Goal: Task Accomplishment & Management: Complete application form

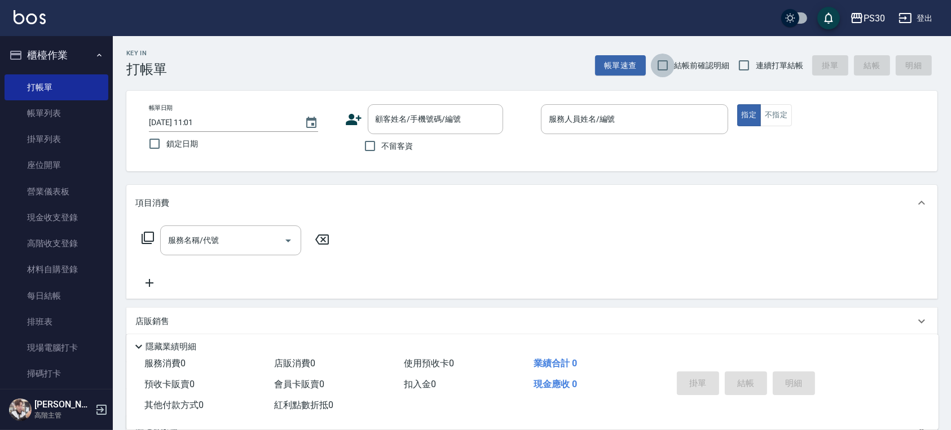
click at [670, 63] on input "結帳前確認明細" at bounding box center [663, 66] width 24 height 24
checkbox input "true"
click at [746, 64] on input "連續打單結帳" at bounding box center [744, 66] width 24 height 24
checkbox input "true"
click at [376, 148] on input "不留客資" at bounding box center [370, 146] width 24 height 24
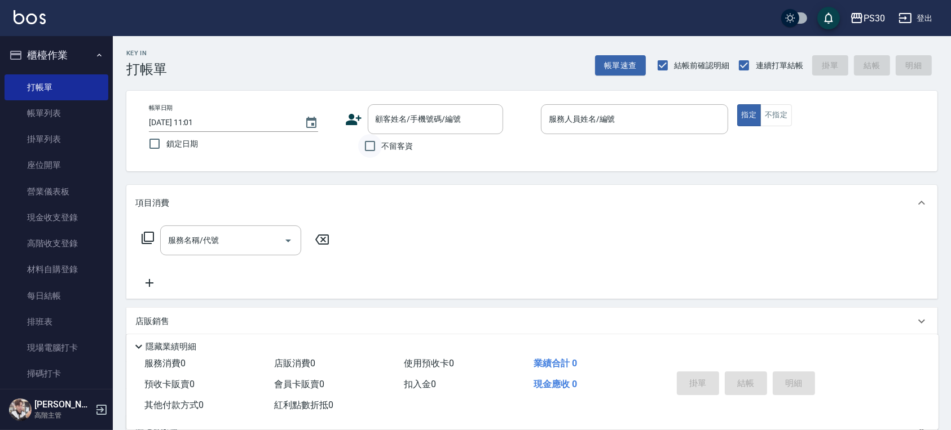
checkbox input "true"
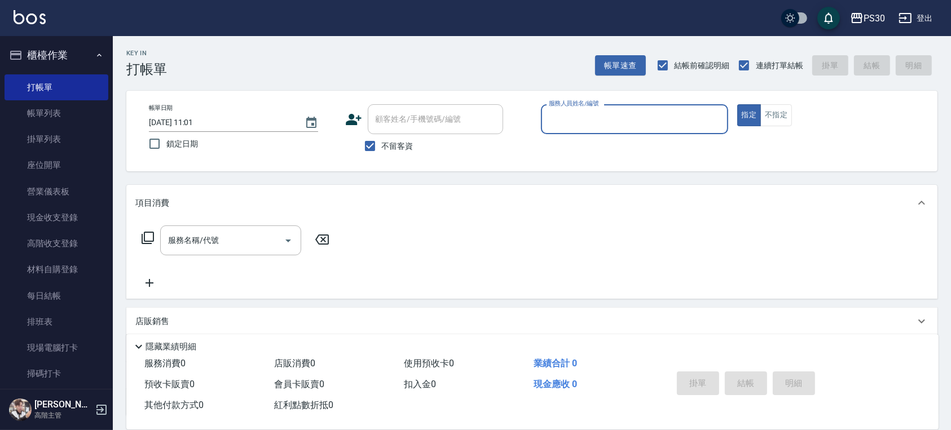
click at [617, 128] on input "服務人員姓名/編號" at bounding box center [634, 119] width 177 height 20
type input "ONE-1"
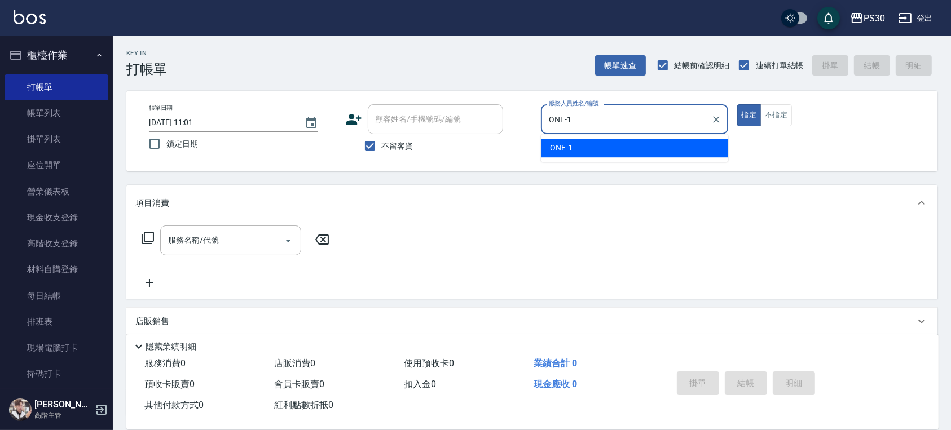
type button "true"
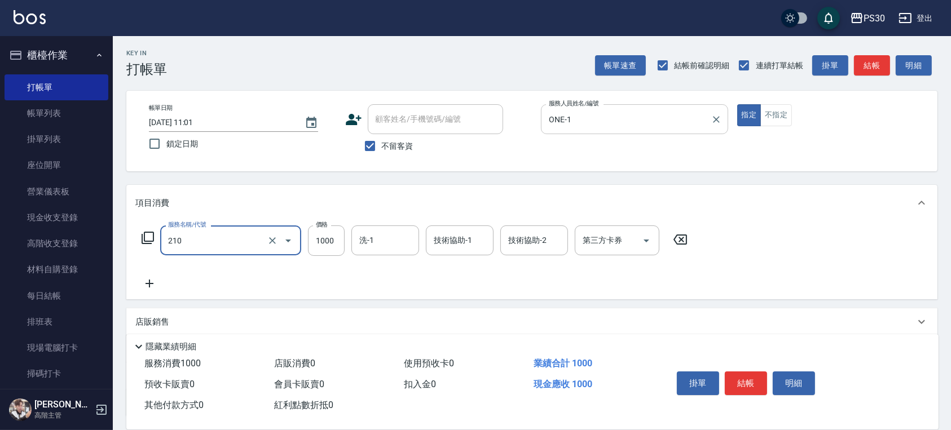
type input "燙1000(210)"
type input "1800"
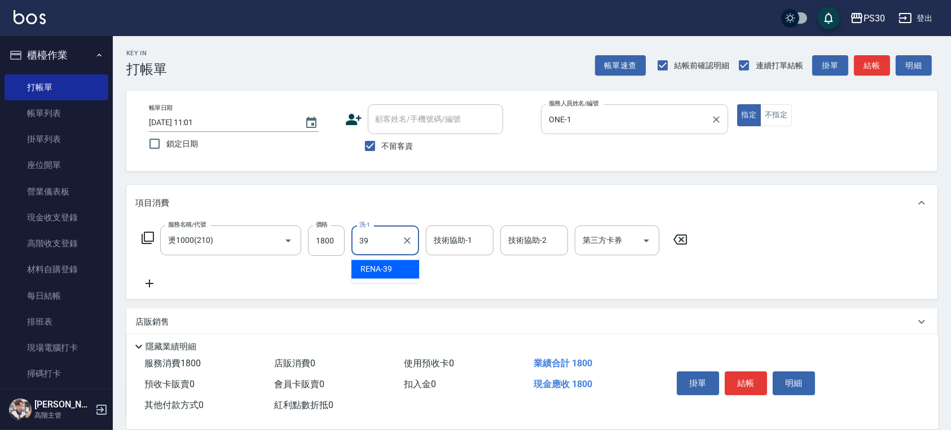
type input "RENA-39"
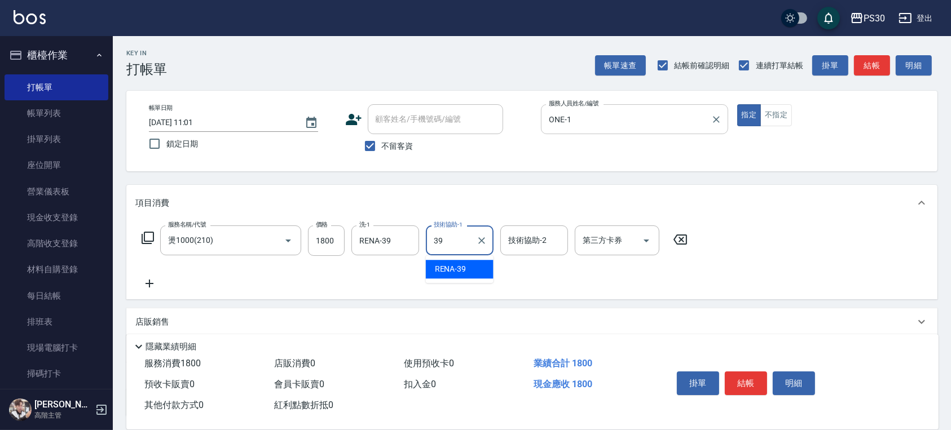
type input "RENA-39"
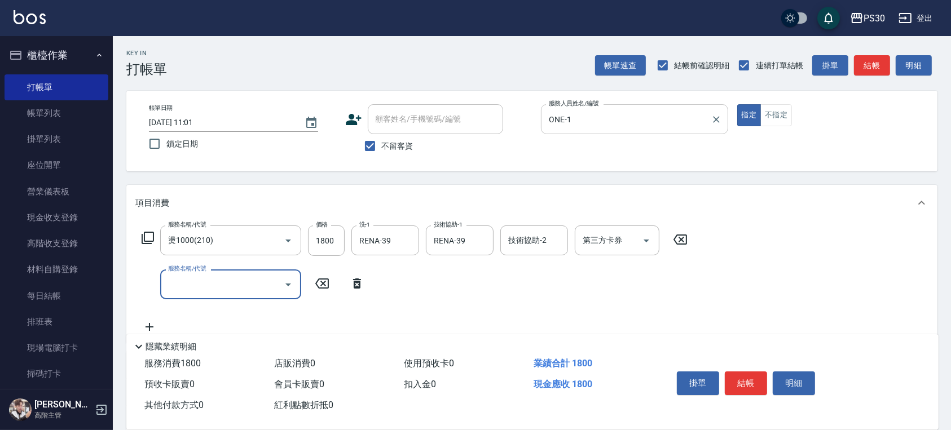
type input "6"
type input "染-1000(510)"
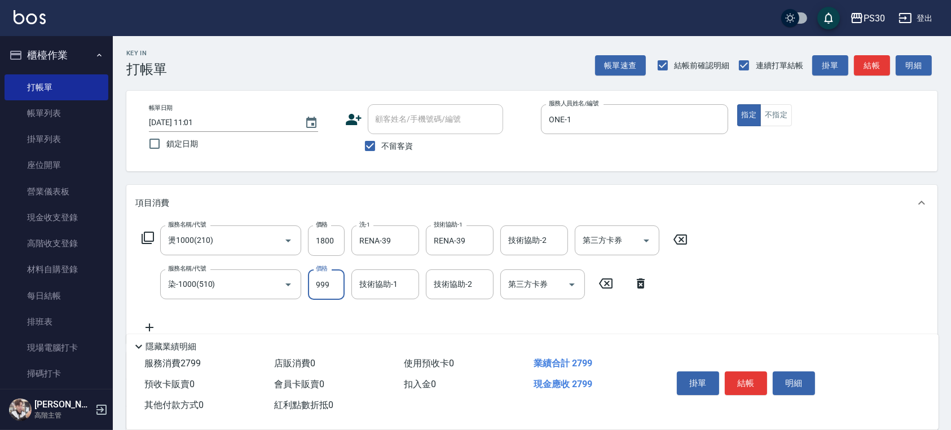
type input "999"
type input "RENA-39"
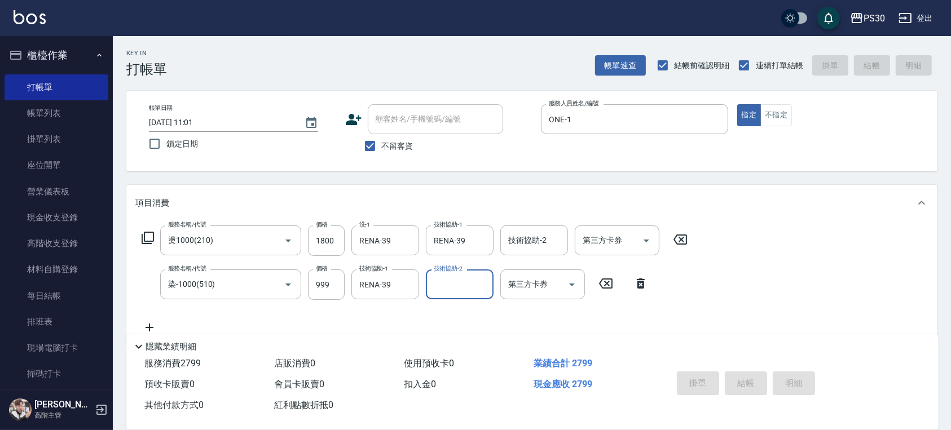
type input "2025/09/07 19:48"
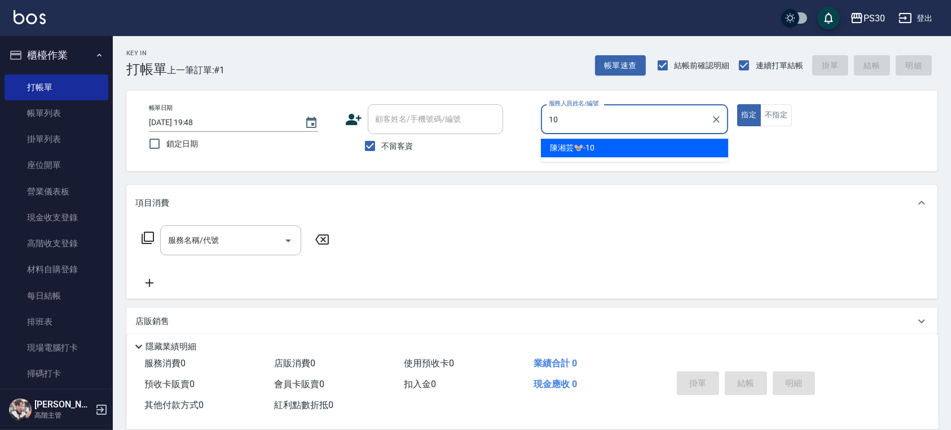
type input "陳湘芸🐭-10"
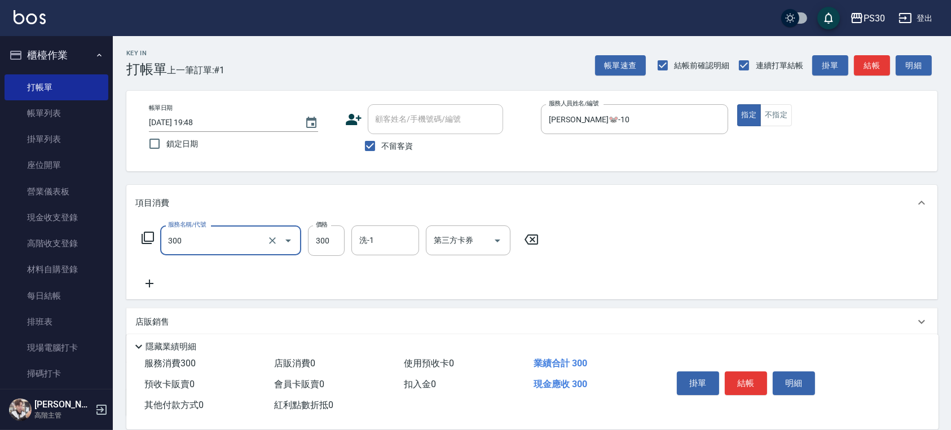
type input "洗剪300(300)"
click at [765, 111] on button "不指定" at bounding box center [776, 115] width 32 height 22
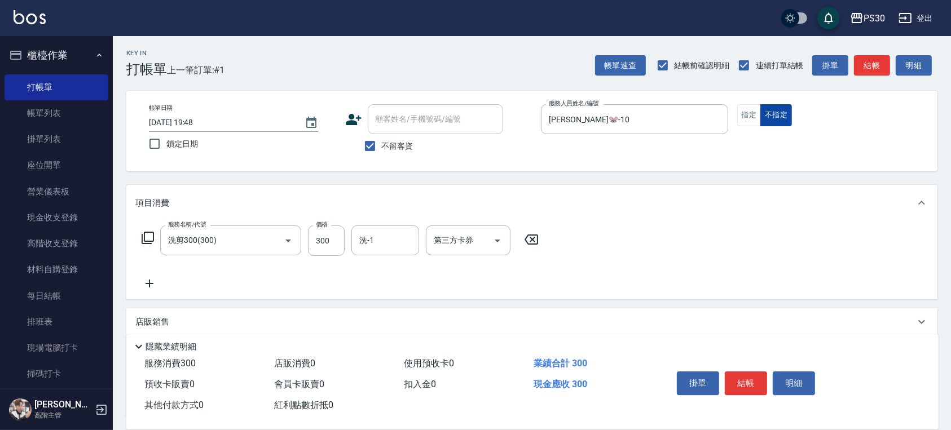
type button "false"
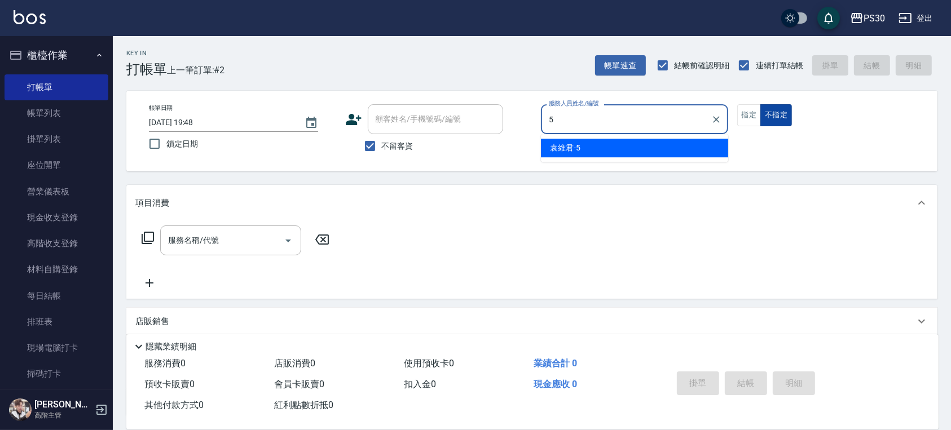
type input "袁維君-5"
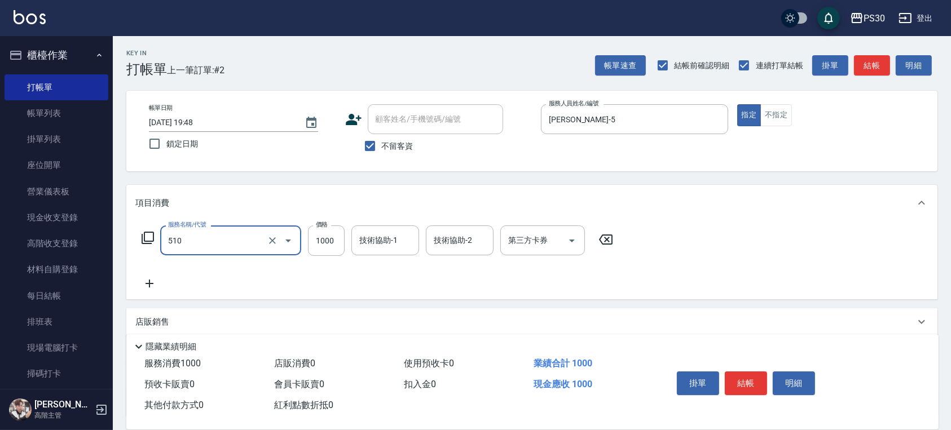
type input "染-1000(510)"
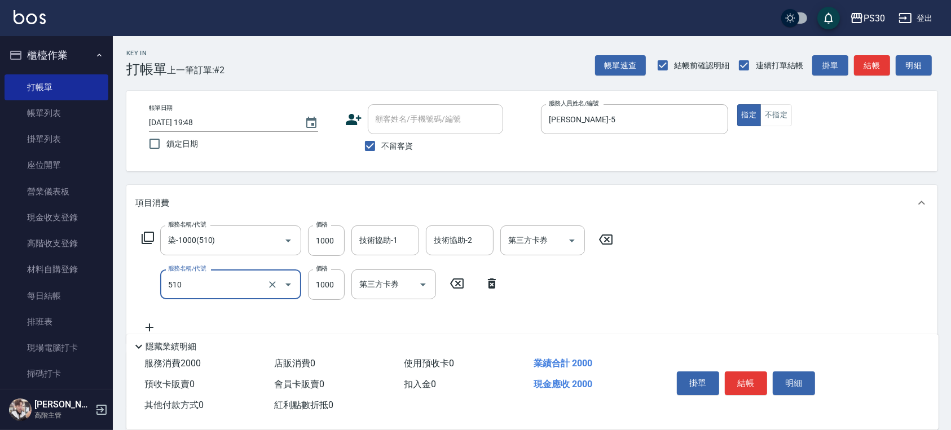
type input "染-1000(510)"
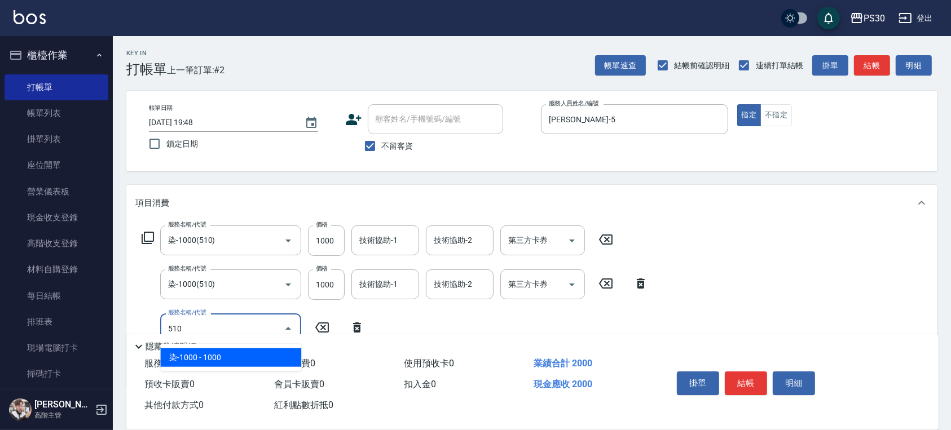
type input "染-1000(510)"
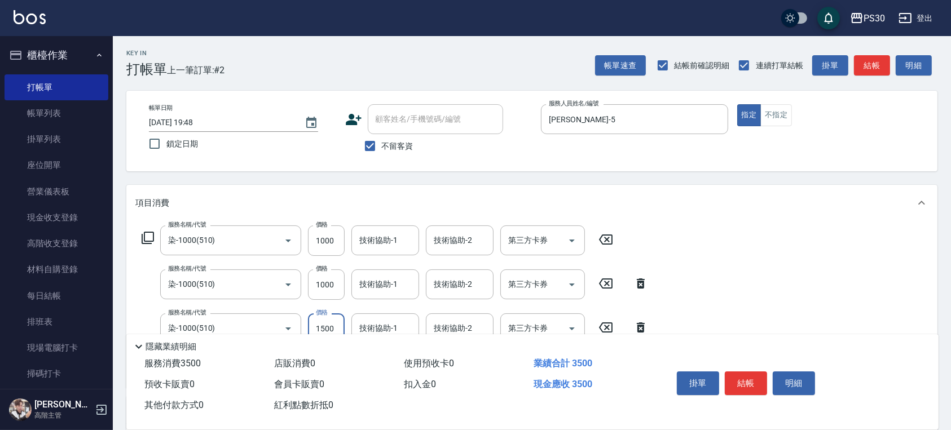
type input "1500"
type input "七七-77"
click at [385, 230] on div "技術協助-1" at bounding box center [385, 241] width 68 height 30
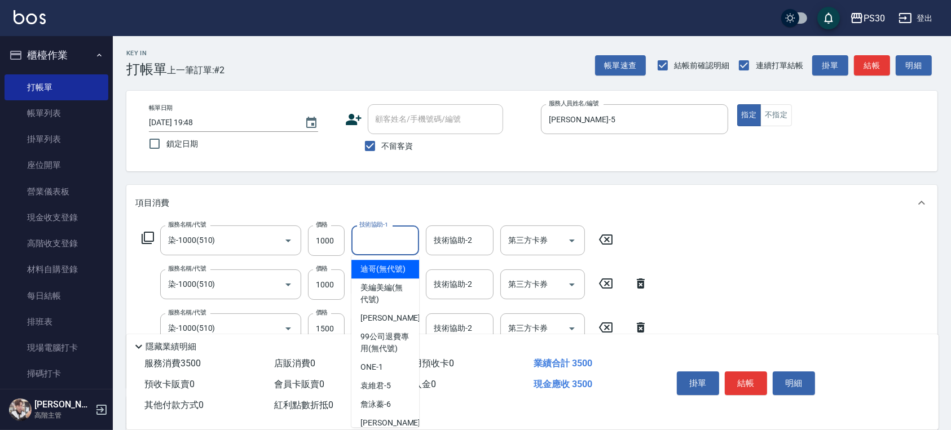
click at [491, 208] on div "項目消費" at bounding box center [531, 203] width 811 height 36
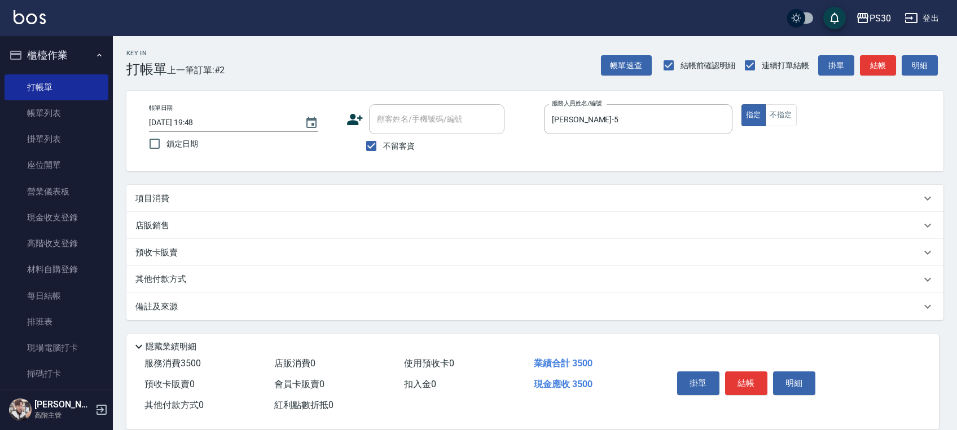
click at [410, 202] on div "項目消費" at bounding box center [527, 199] width 785 height 12
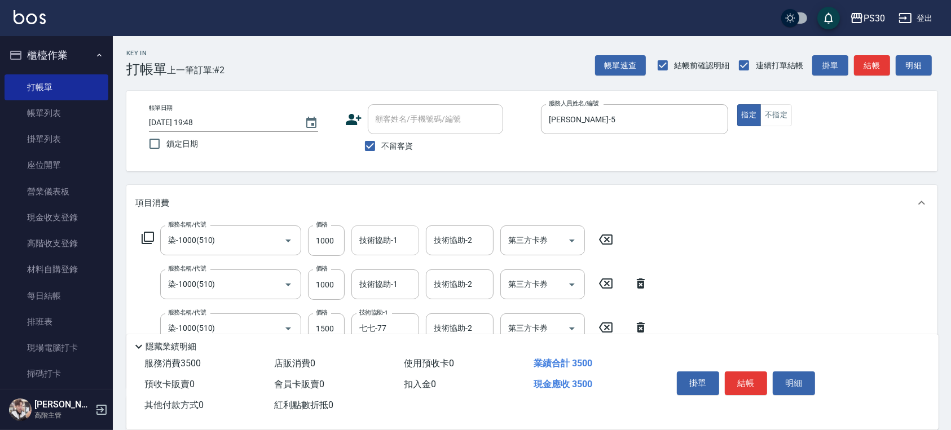
click at [386, 244] on input "技術協助-1" at bounding box center [385, 241] width 58 height 20
type input "七七-77"
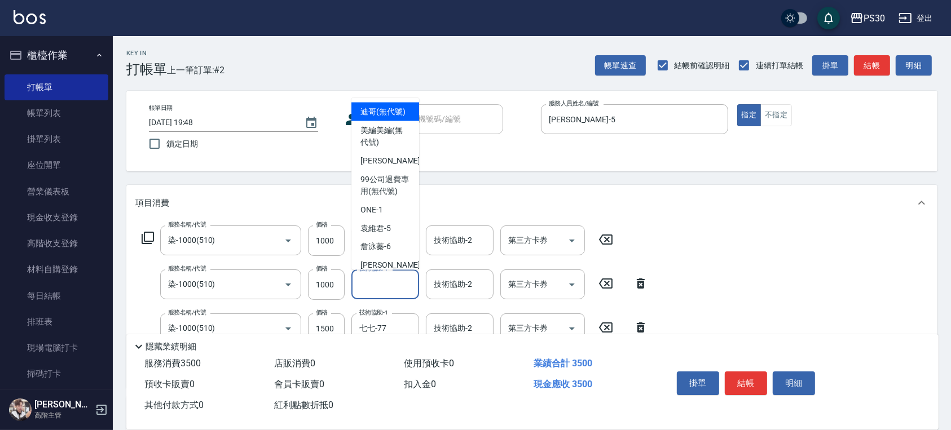
click at [377, 280] on div "技術協助-1 技術協助-1" at bounding box center [385, 285] width 68 height 30
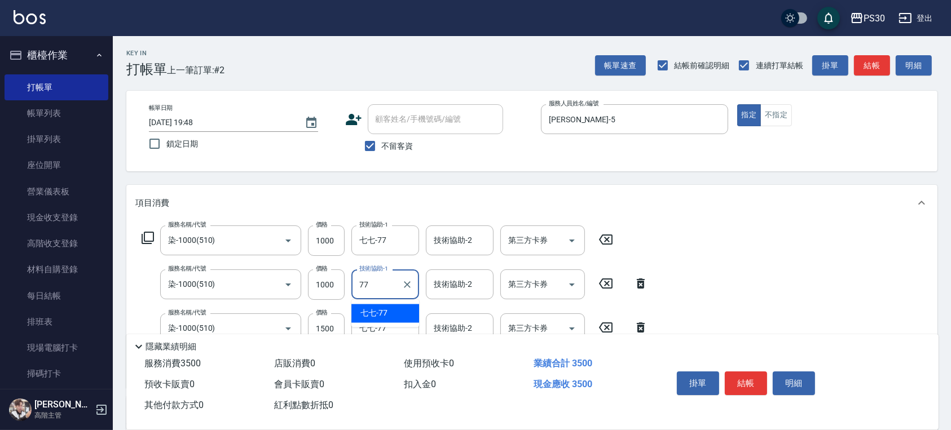
type input "七七-77"
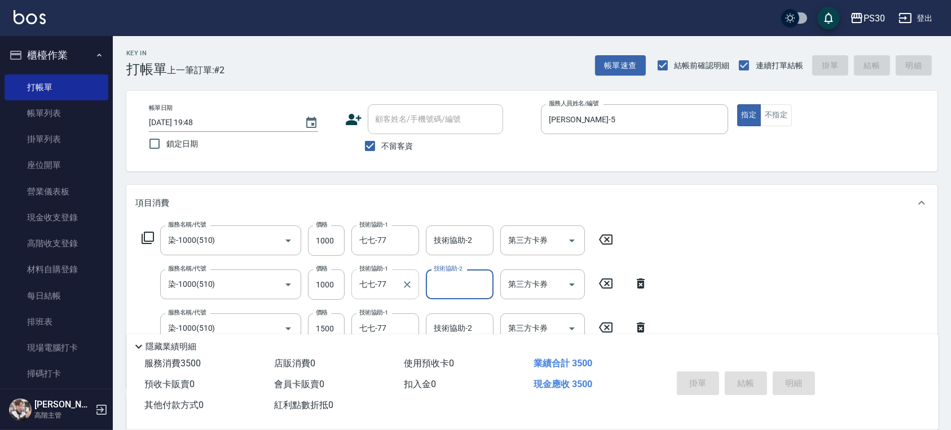
type input "2025/09/07 19:50"
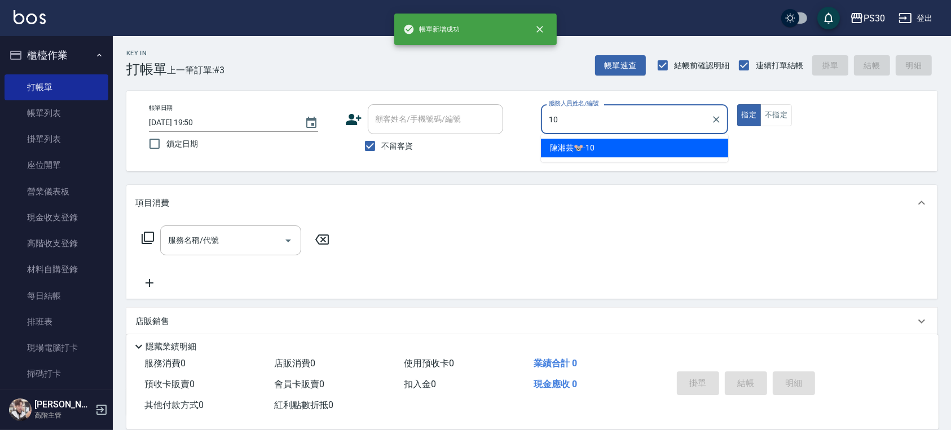
type input "陳湘芸🐭-10"
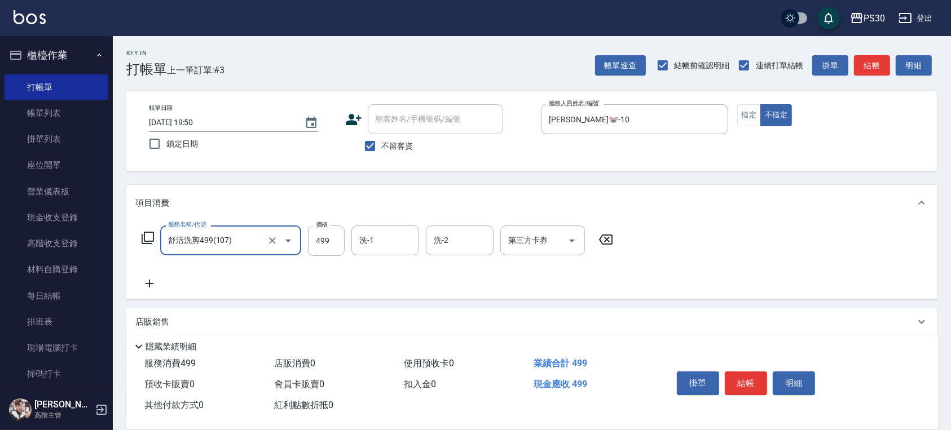
type input "舒活洗剪499(107)"
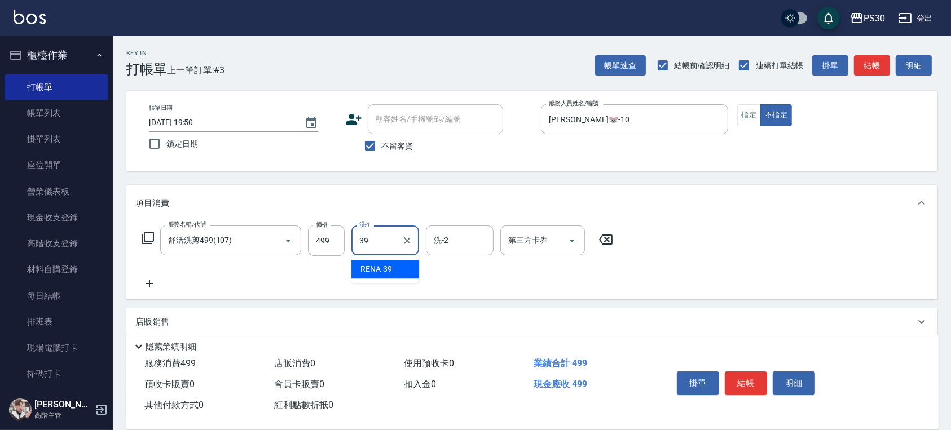
type input "RENA-39"
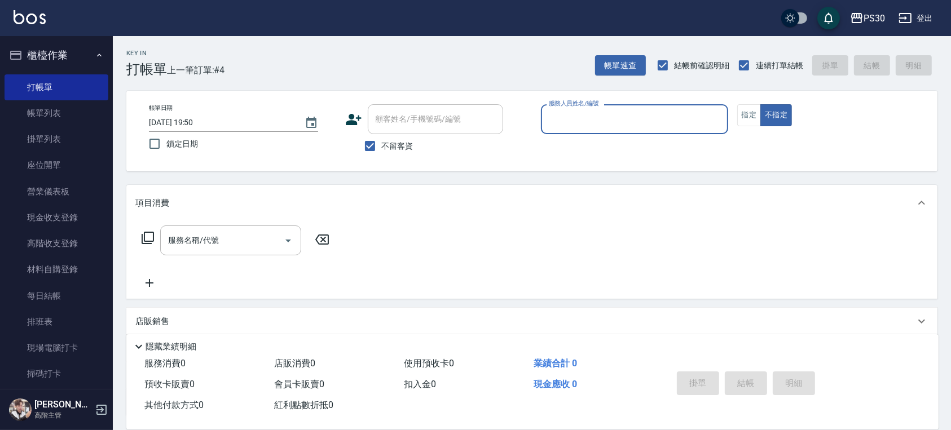
click at [760, 104] on button "不指定" at bounding box center [776, 115] width 32 height 22
click at [737, 104] on button "指定" at bounding box center [749, 115] width 24 height 22
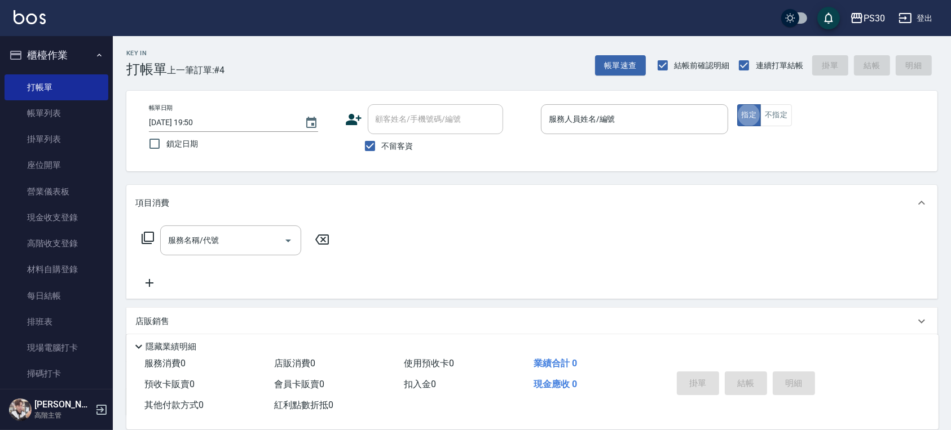
click at [613, 134] on p at bounding box center [634, 140] width 187 height 12
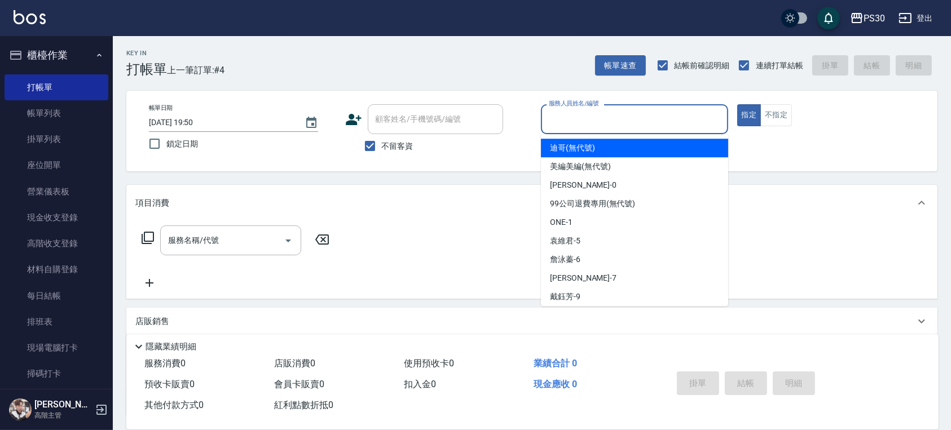
click at [614, 122] on input "服務人員姓名/編號" at bounding box center [634, 119] width 177 height 20
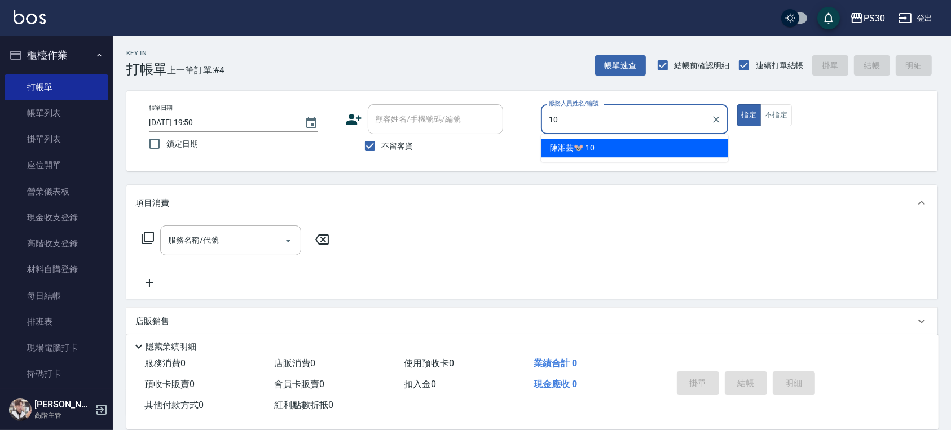
type input "陳湘芸🐭-10"
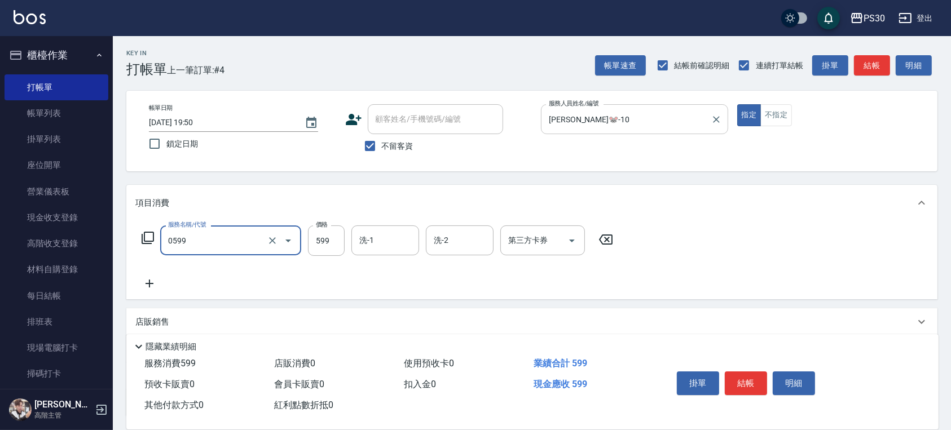
type input "599小麥去角質(0599)"
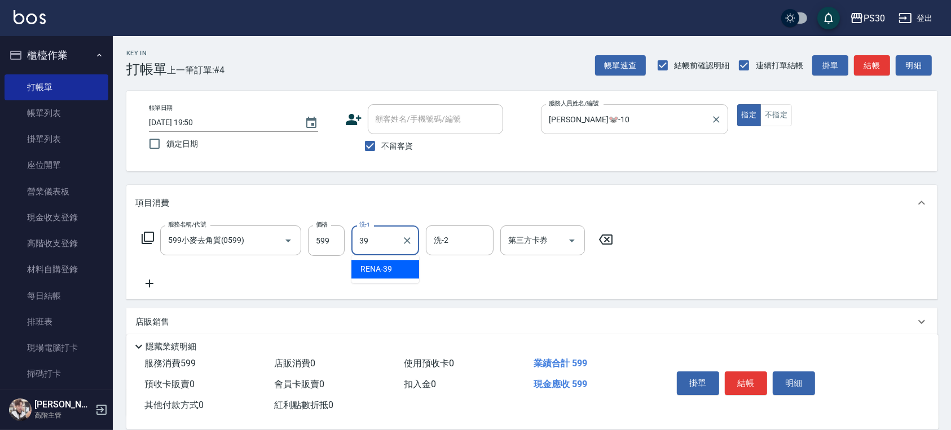
type input "RENA-39"
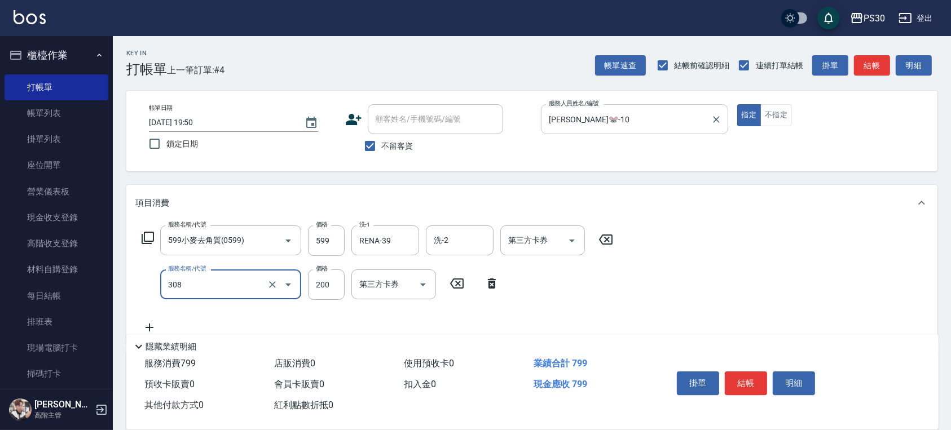
type input "剪髮200(308)"
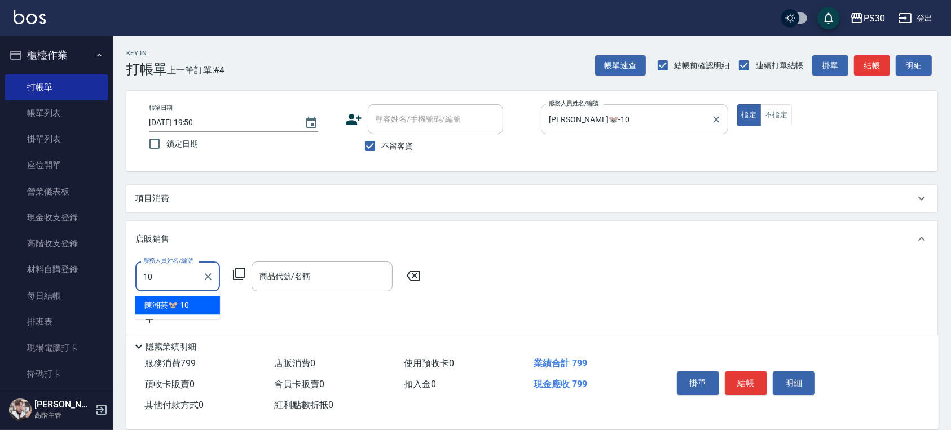
type input "陳湘芸🐭-10"
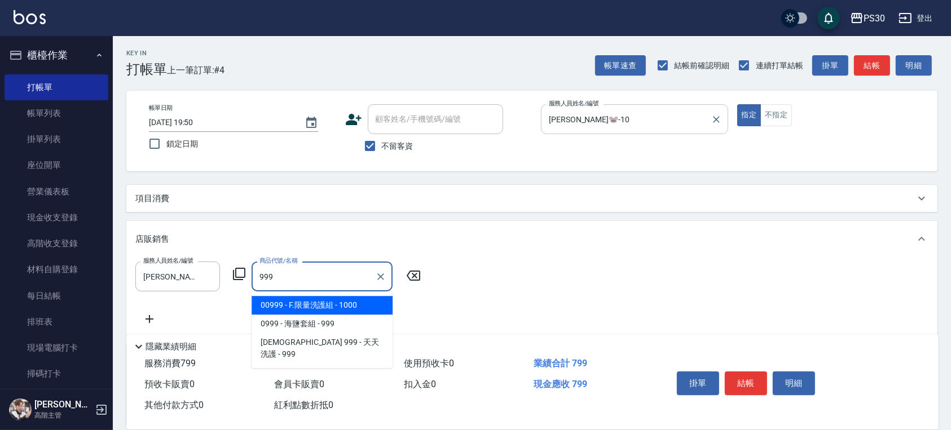
type input "F.限量洗護組"
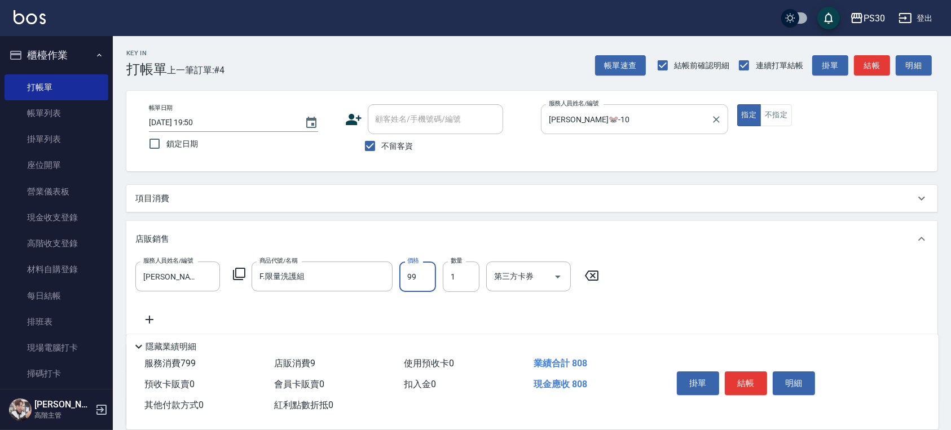
type input "999"
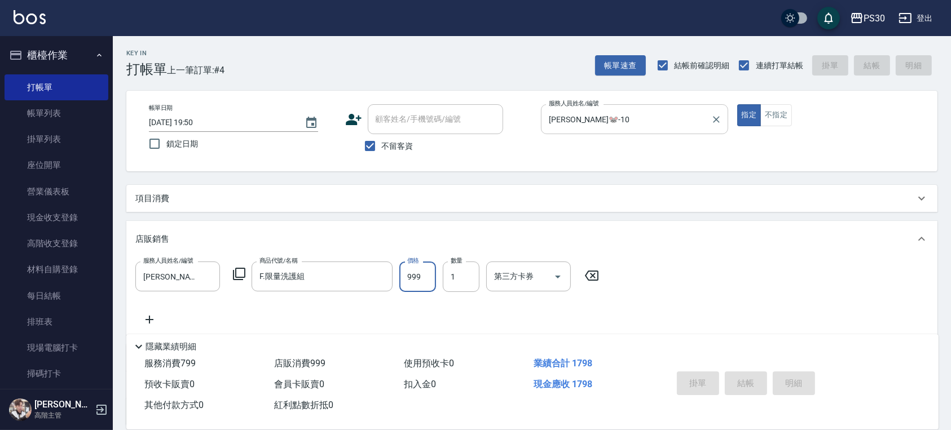
type input "2025/09/07 19:51"
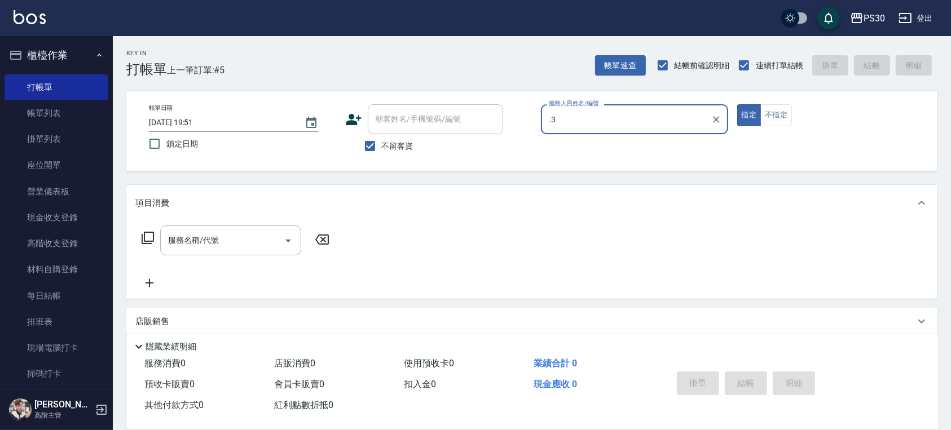
type input "."
type input "廖金城-0"
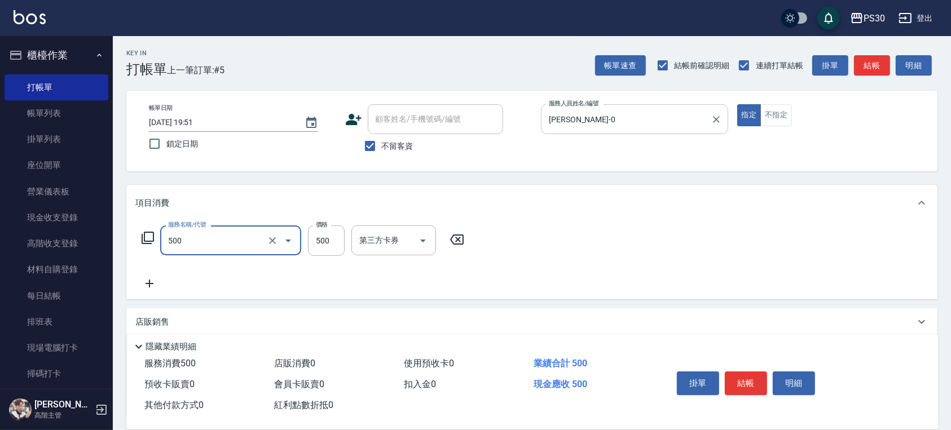
type input "洗剪500(500)"
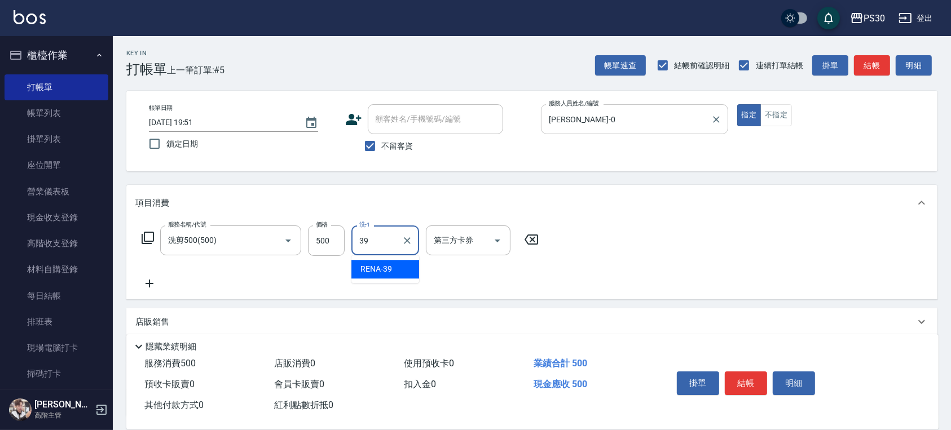
type input "RENA-39"
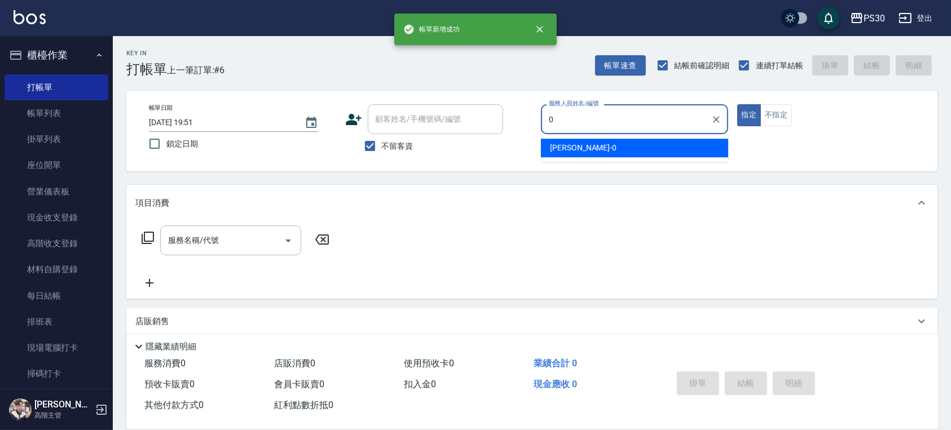
type input "廖金城-0"
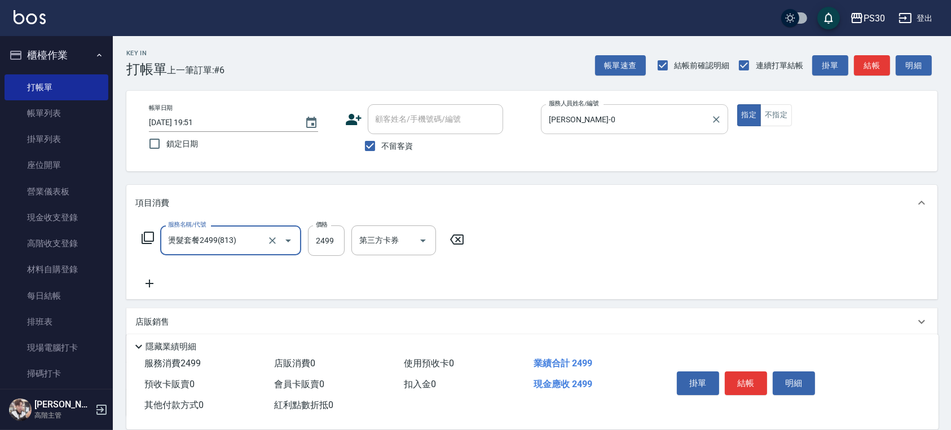
type input "燙髮套餐2499(813)"
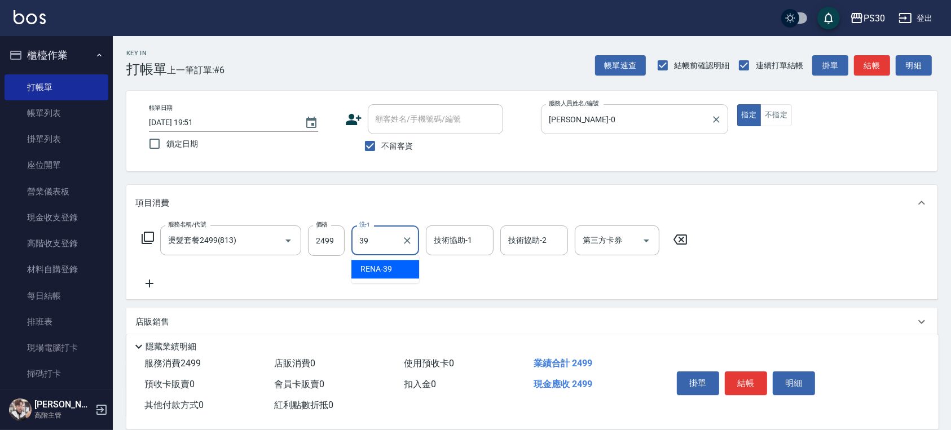
type input "RENA-39"
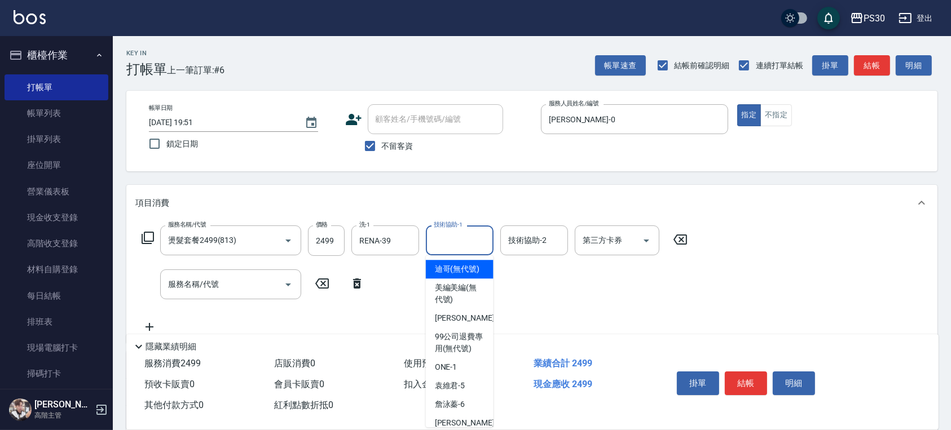
click at [472, 239] on input "技術協助-1" at bounding box center [460, 241] width 58 height 20
type input "6"
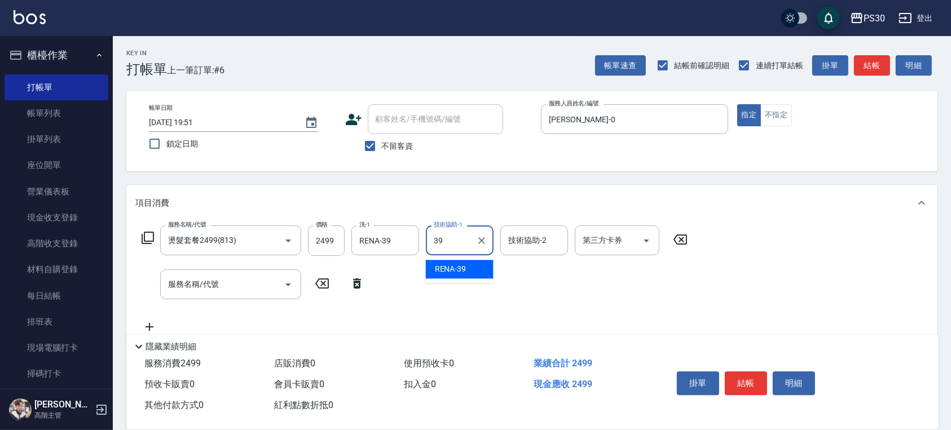
type input "RENA-39"
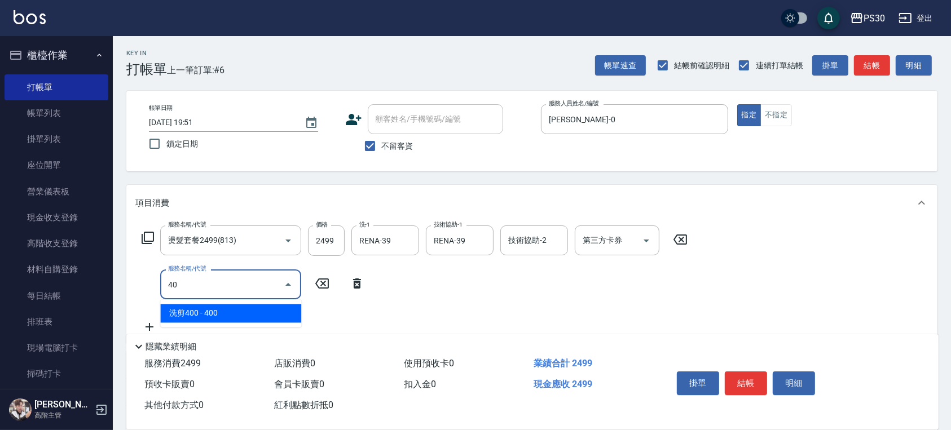
type input "406"
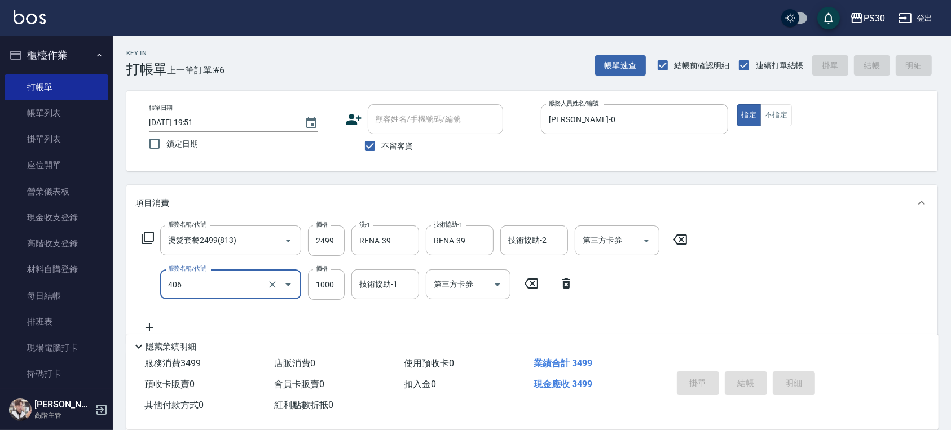
type input "2025/09/07 19:52"
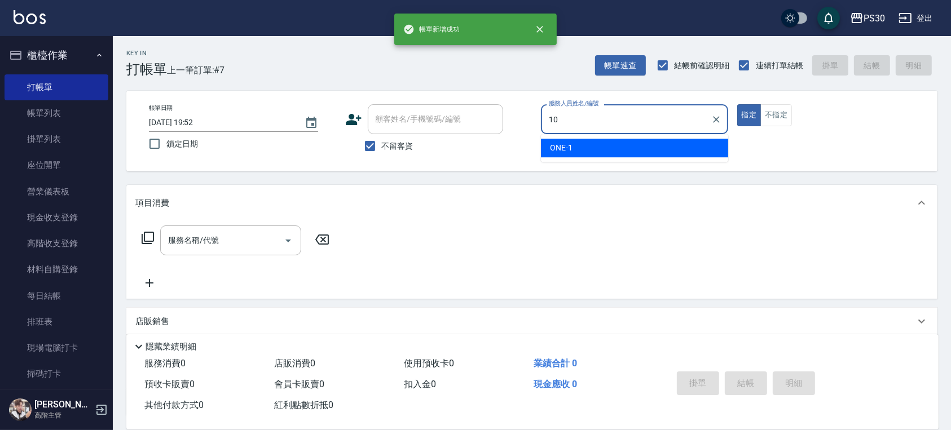
type input "陳湘芸🐭-10"
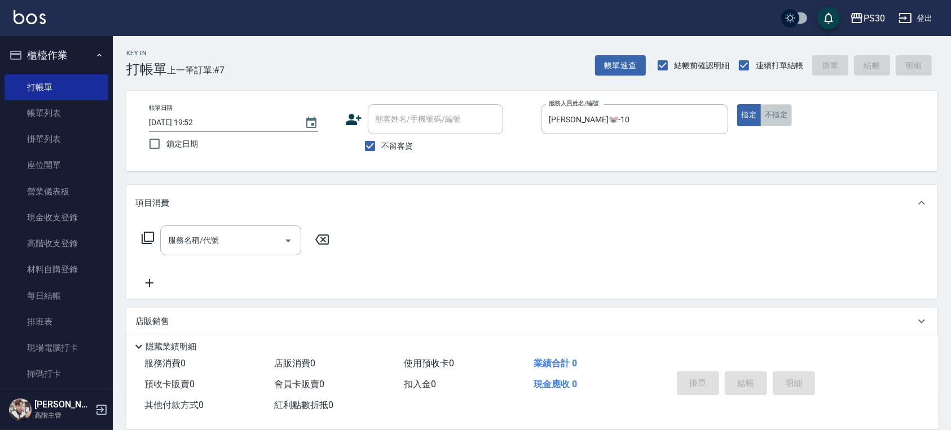
click at [767, 117] on button "不指定" at bounding box center [776, 115] width 32 height 22
click at [274, 231] on input "服務名稱/代號" at bounding box center [222, 241] width 114 height 20
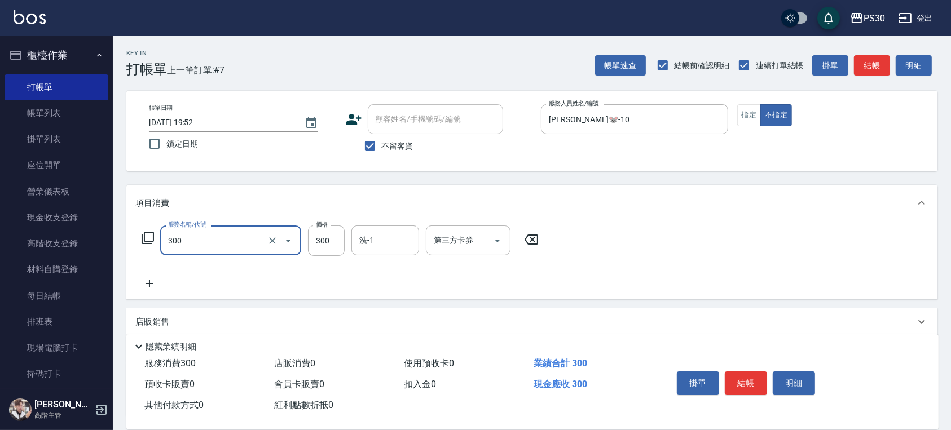
type input "洗剪300(300)"
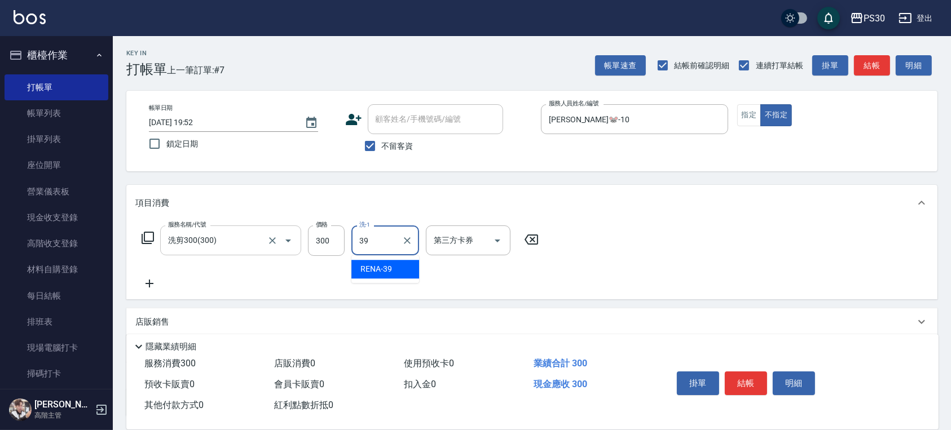
type input "RENA-39"
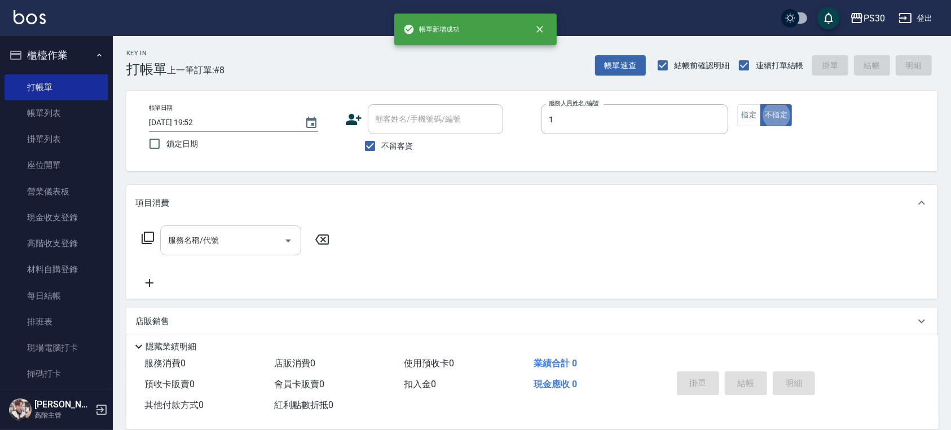
type input "ONE-1"
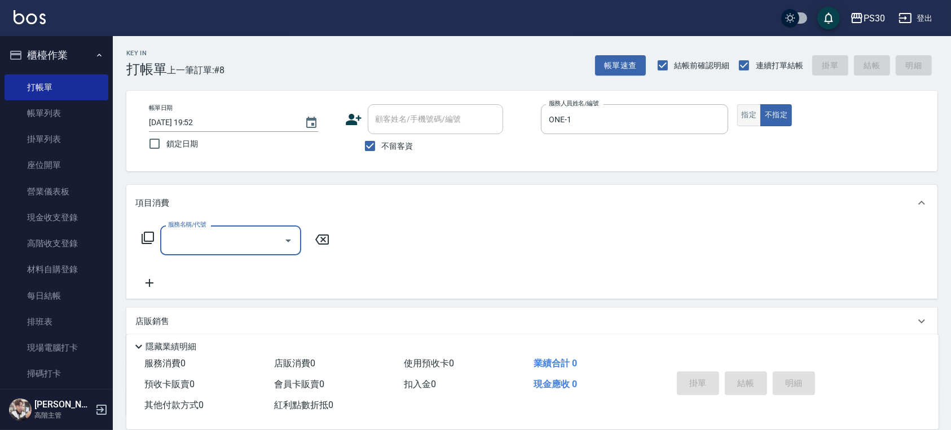
click at [754, 113] on button "指定" at bounding box center [749, 115] width 24 height 22
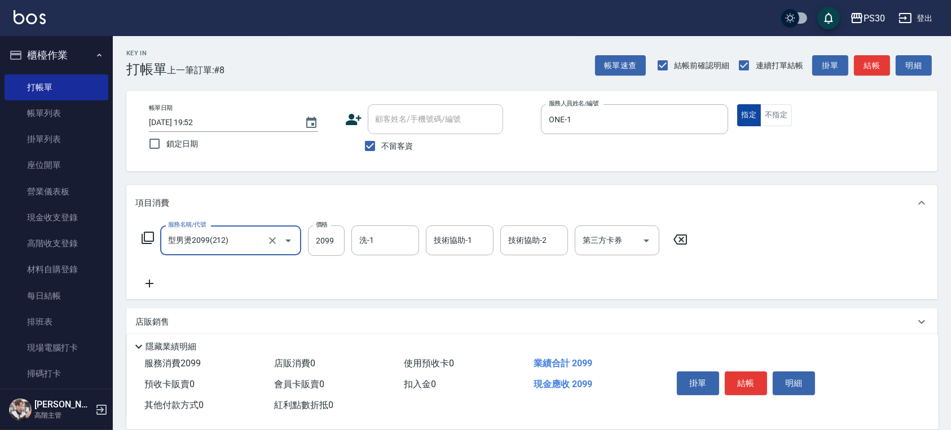
type input "型男燙2099(212)"
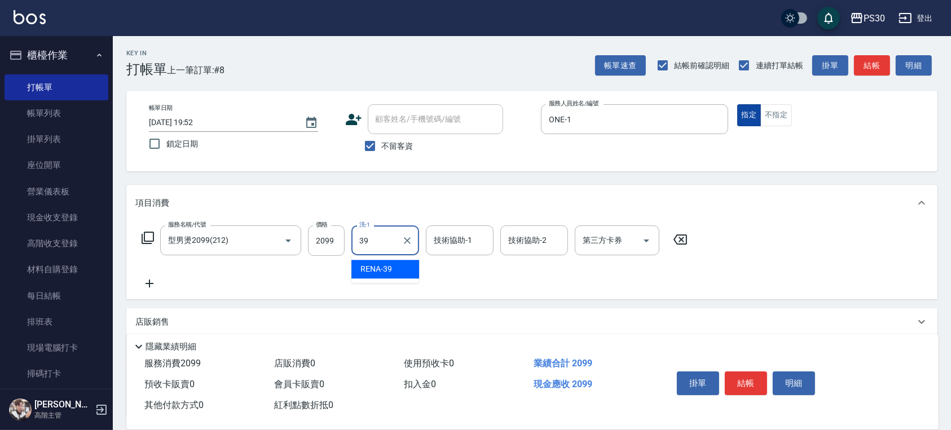
type input "RENA-39"
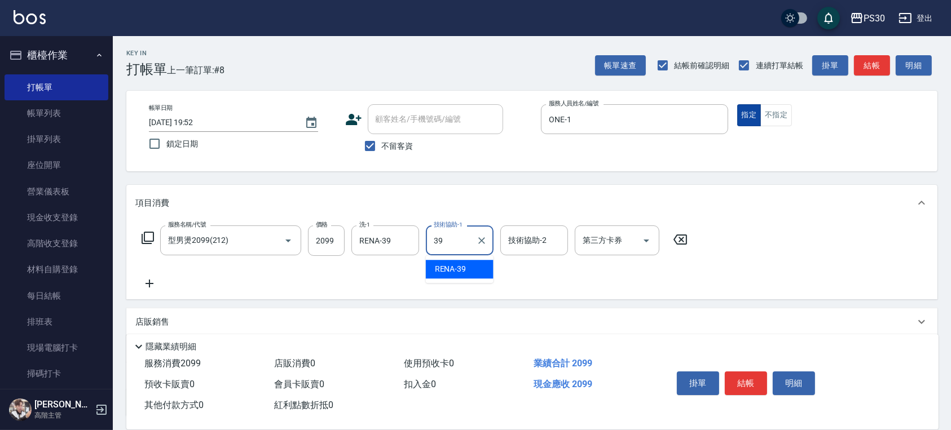
type input "RENA-39"
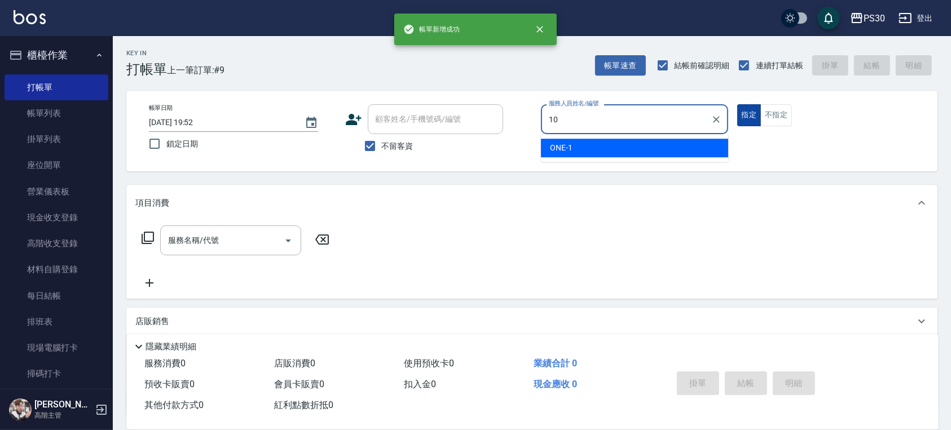
type input "陳湘芸🐭-10"
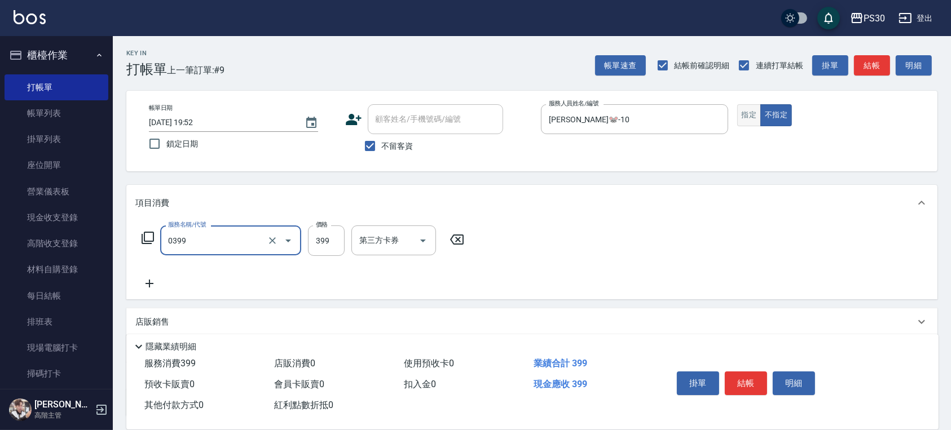
type input "海鹽洗(0399)"
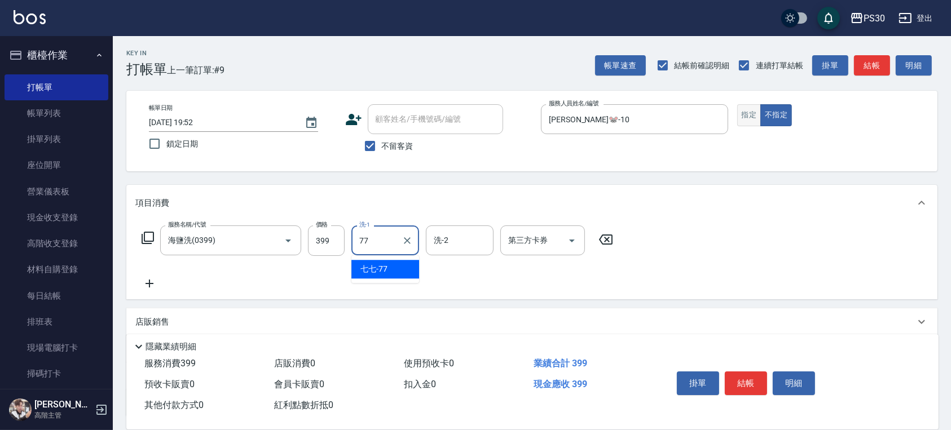
type input "七七-77"
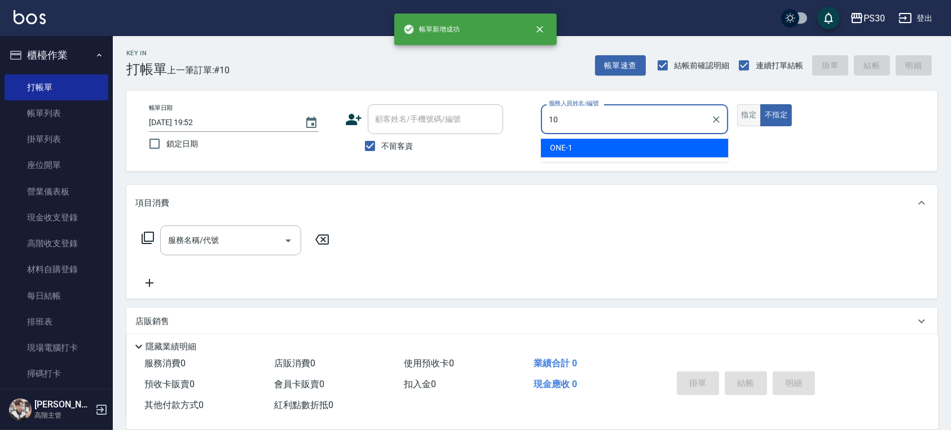
type input "陳湘芸🐭-10"
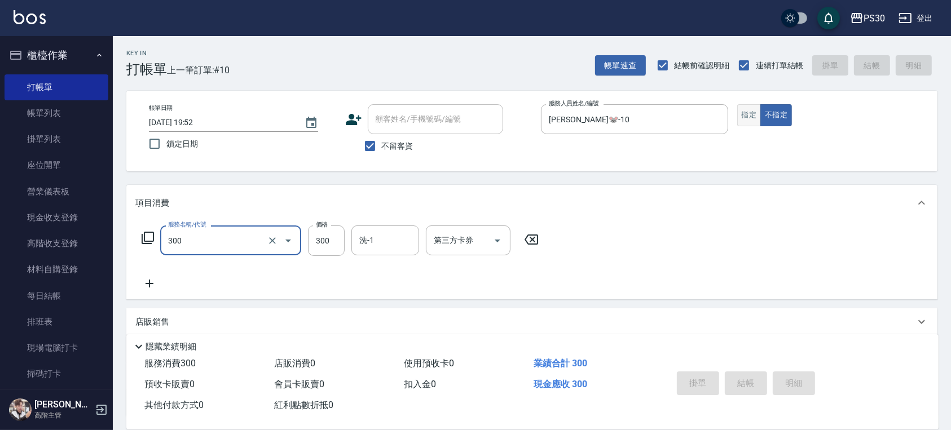
type input "300"
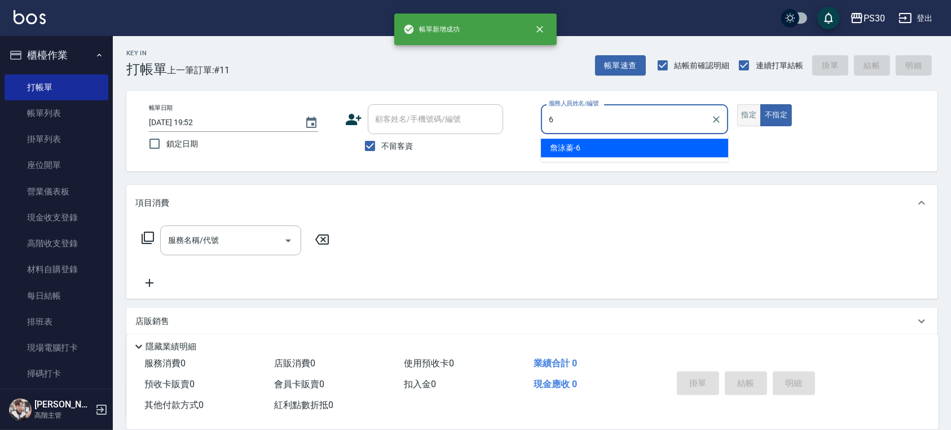
type input "詹泳蓁-6"
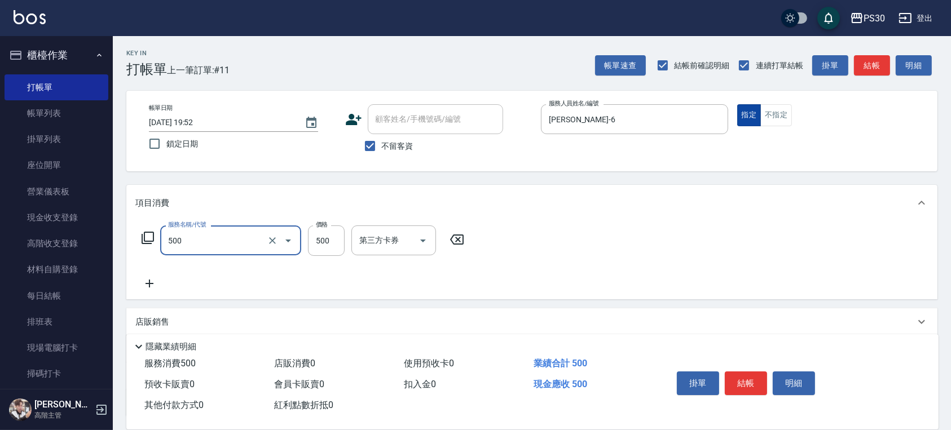
type input "洗剪500(500)"
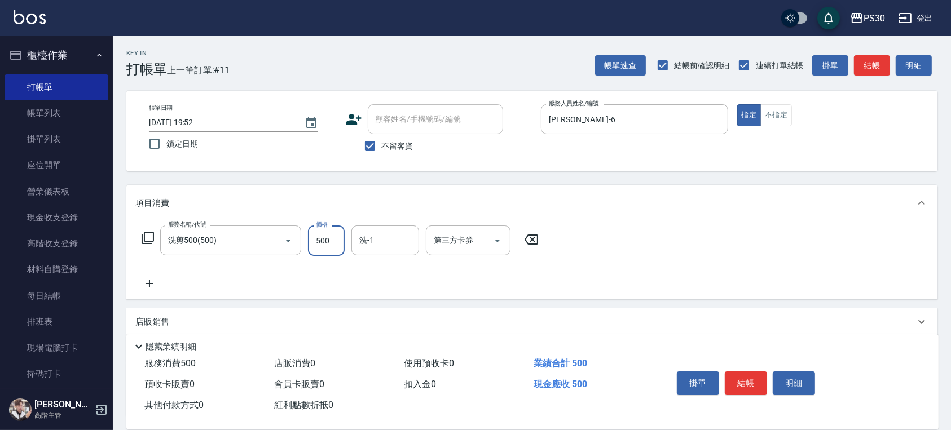
click at [315, 227] on input "500" at bounding box center [326, 241] width 37 height 30
type input "450"
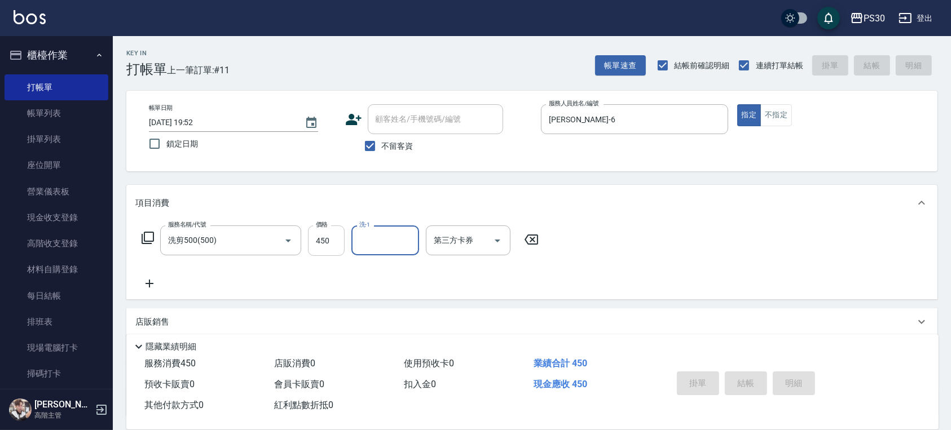
type input "2025/09/07 19:53"
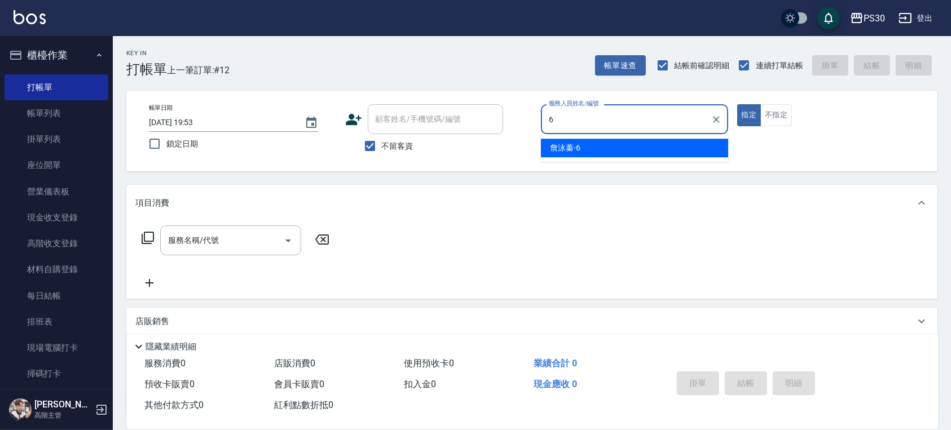
type input "詹泳蓁-6"
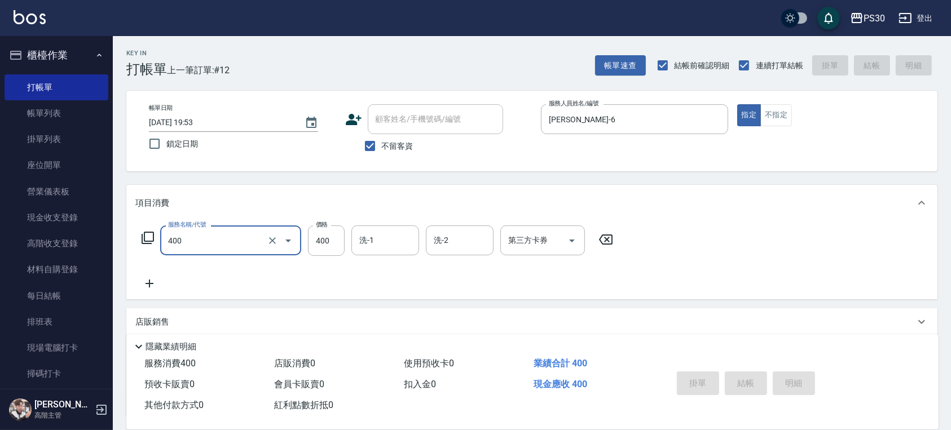
type input "400"
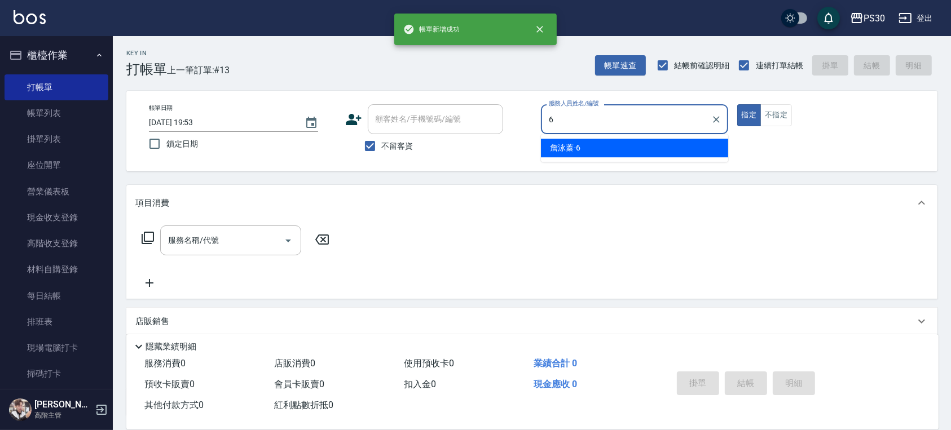
type input "詹泳蓁-6"
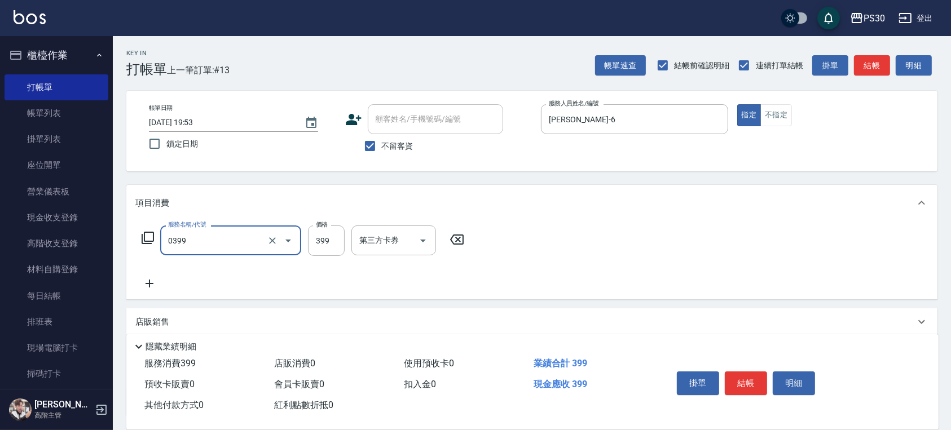
type input "海鹽洗(0399)"
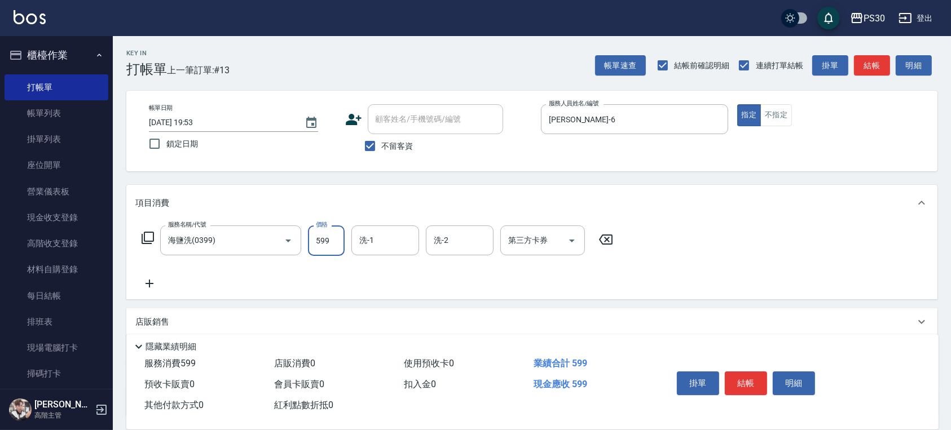
type input "599"
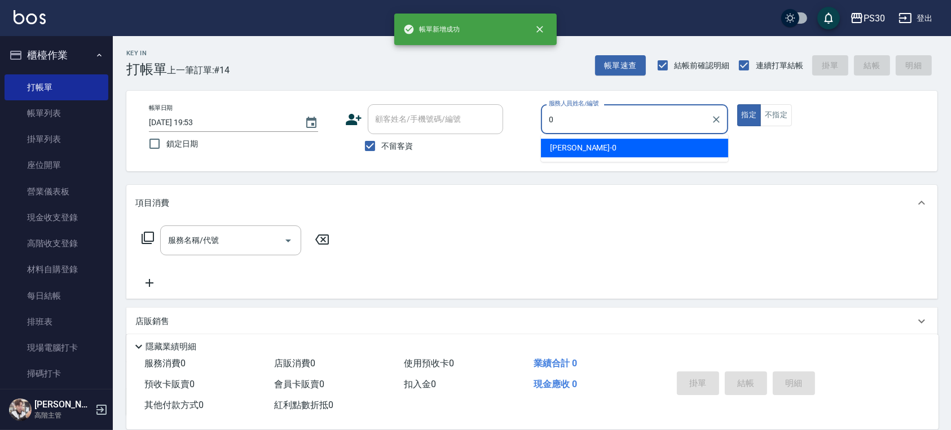
type input "廖金城-0"
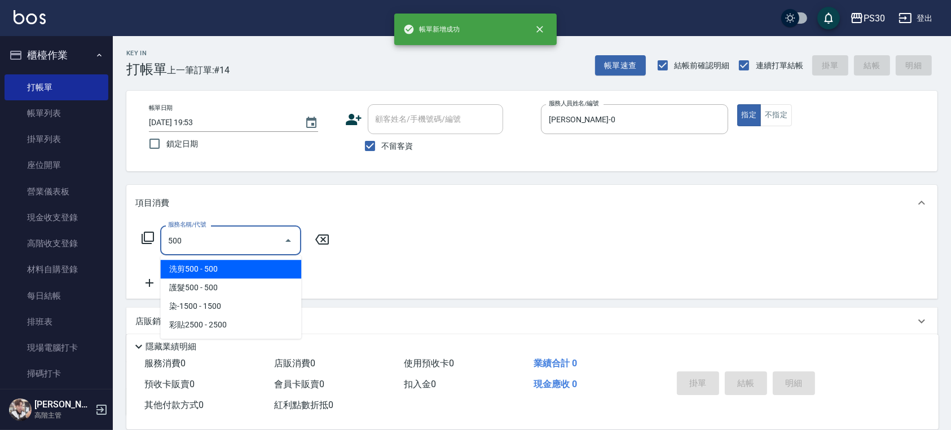
type input "洗剪500(500)"
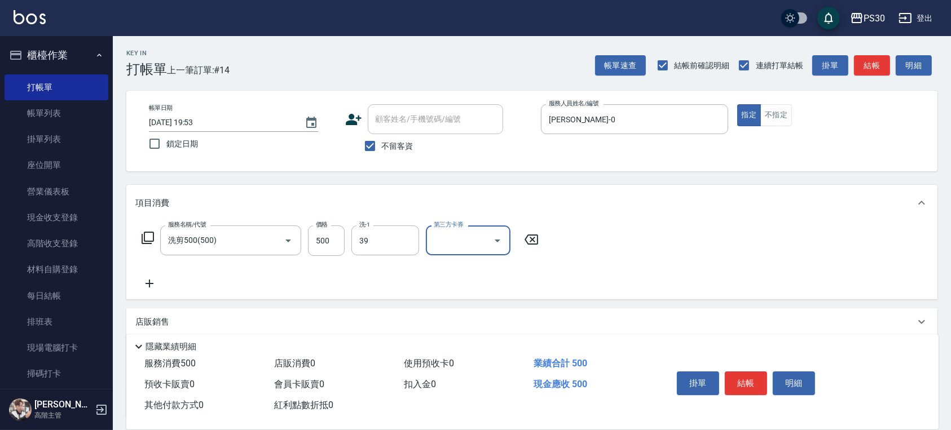
type input "RENA-39"
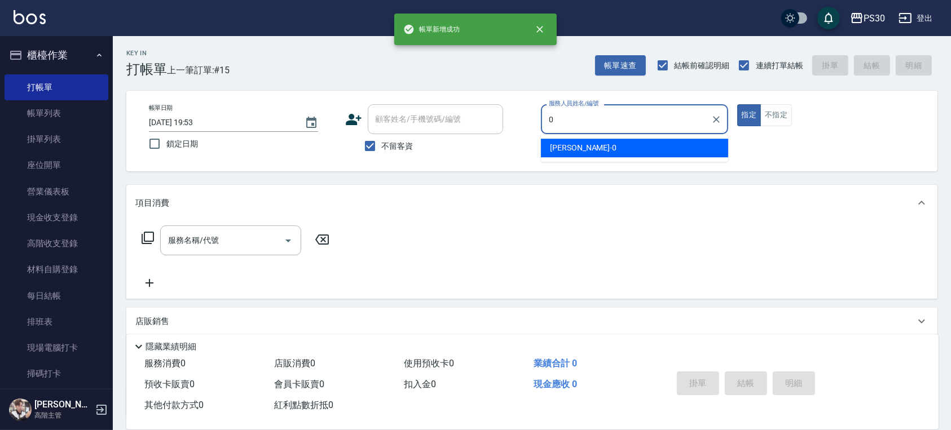
type input "廖金城-0"
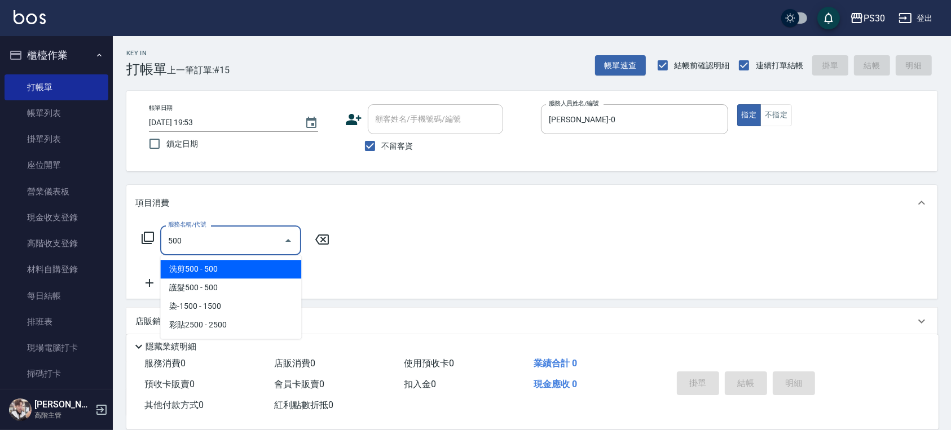
type input "洗剪500(500)"
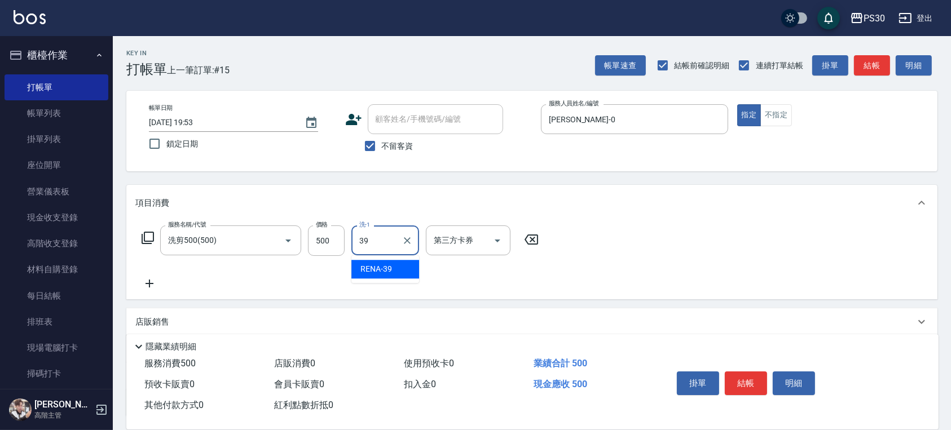
type input "RENA-39"
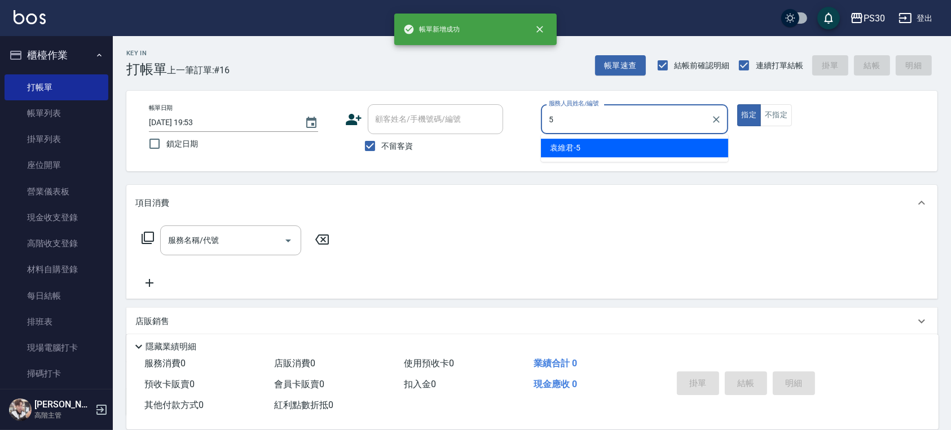
type input "袁維君-5"
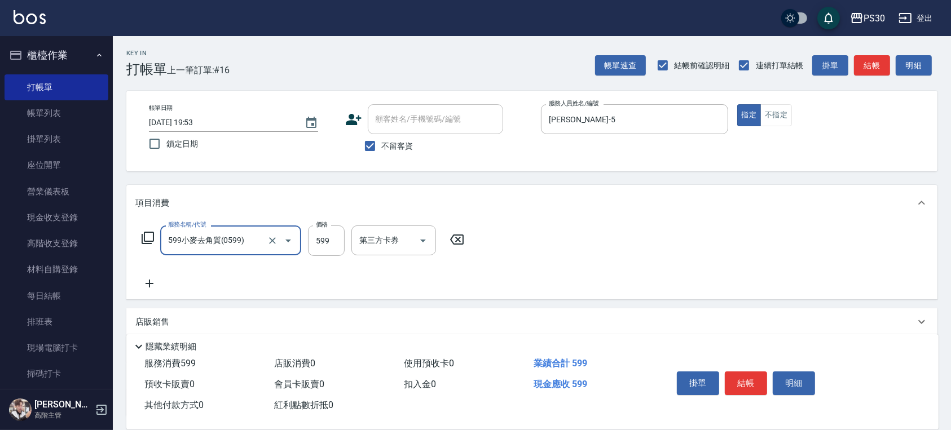
type input "599小麥去角質(0599)"
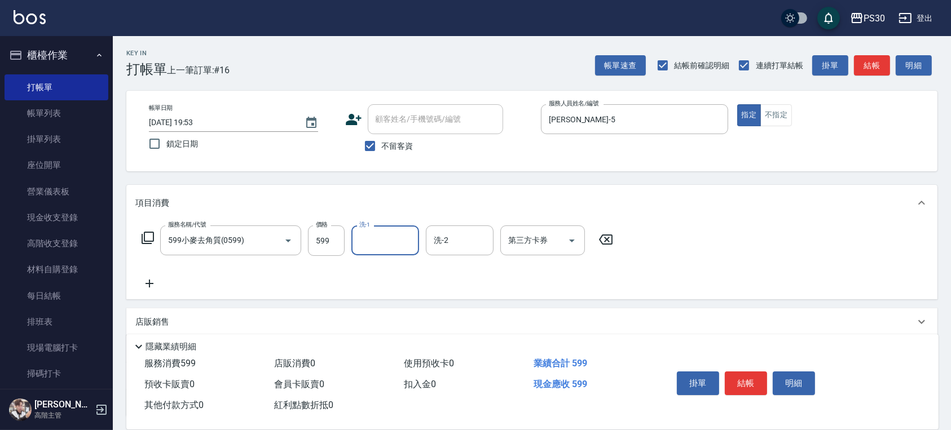
type input "3"
type input "七七-77"
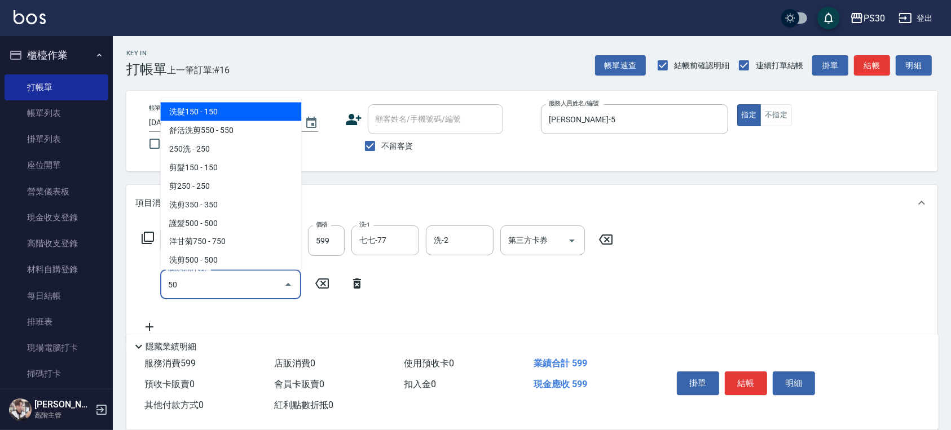
type input "500"
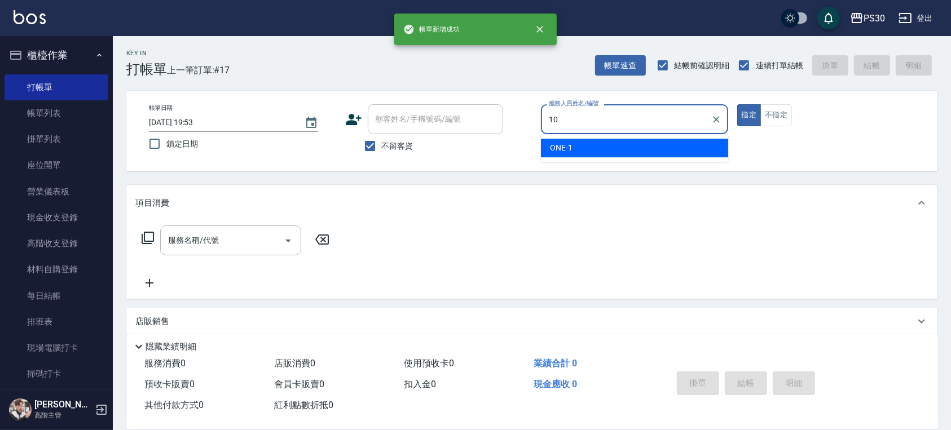
type input "陳湘芸🐭-10"
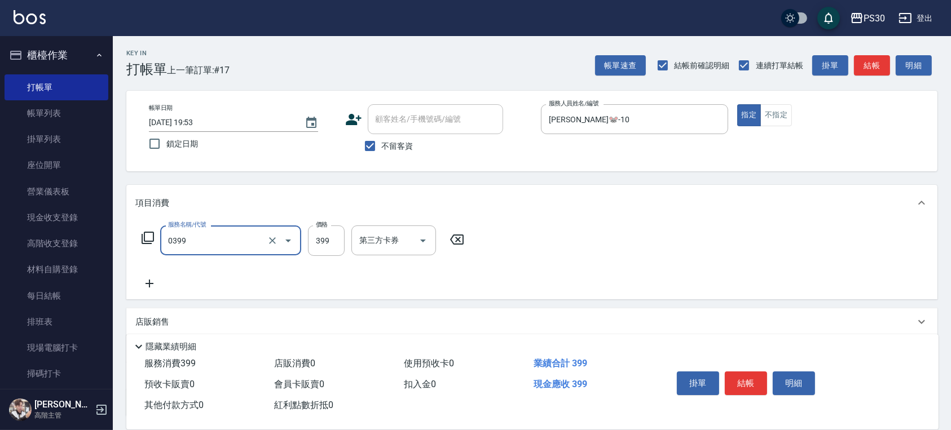
type input "海鹽洗(0399)"
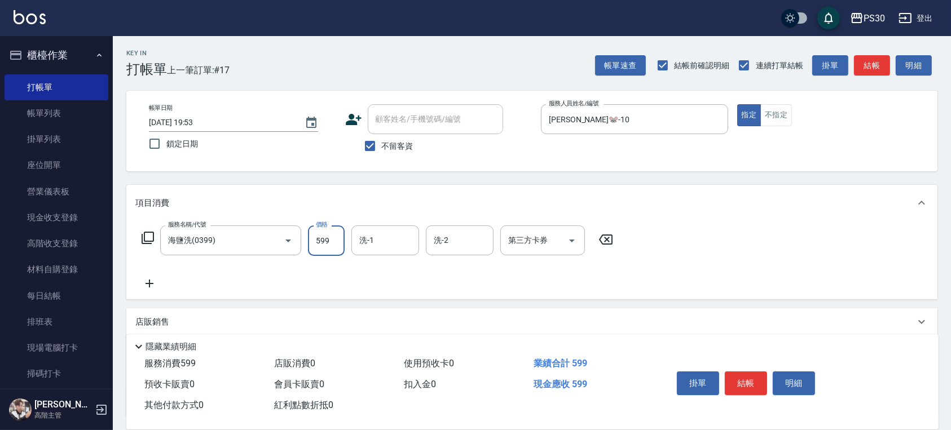
type input "599"
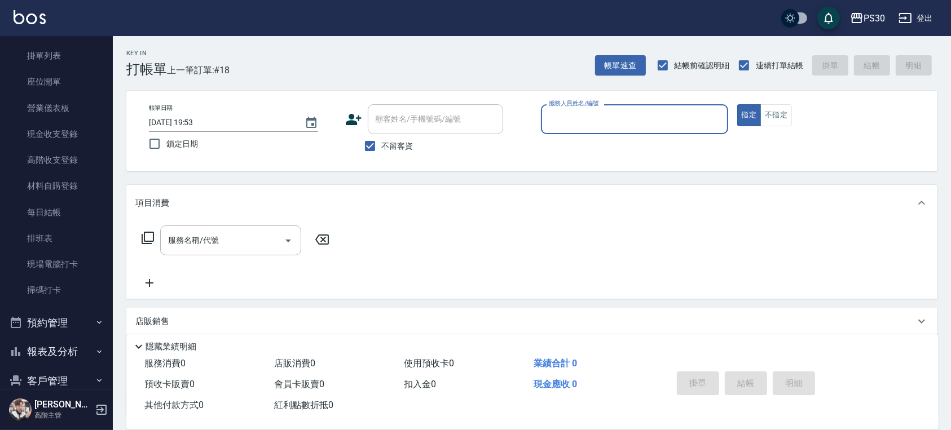
scroll to position [219, 0]
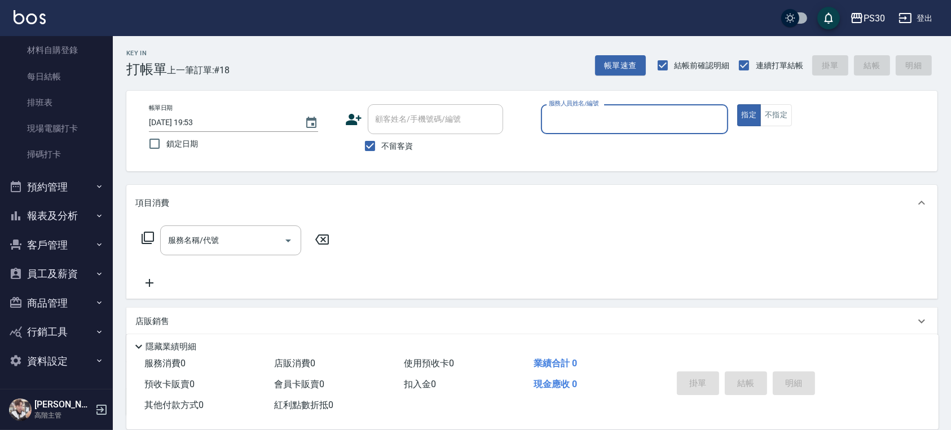
click at [59, 223] on button "報表及分析" at bounding box center [57, 215] width 104 height 29
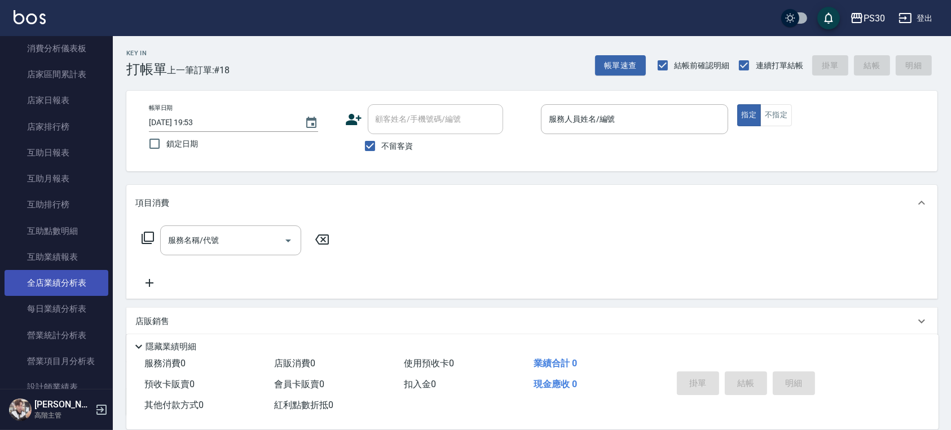
scroll to position [596, 0]
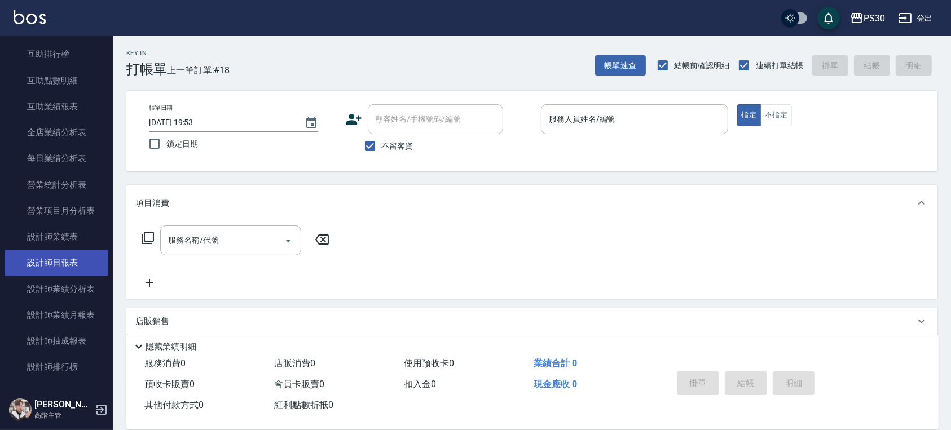
click at [72, 265] on link "設計師日報表" at bounding box center [57, 263] width 104 height 26
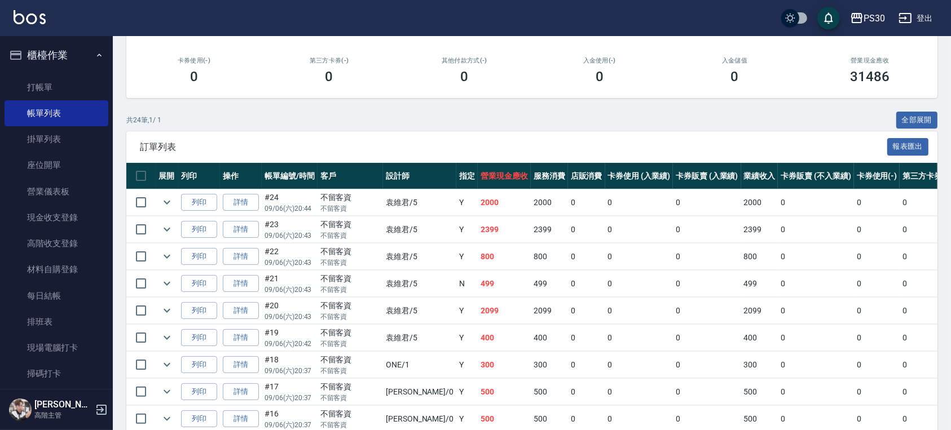
scroll to position [987, 0]
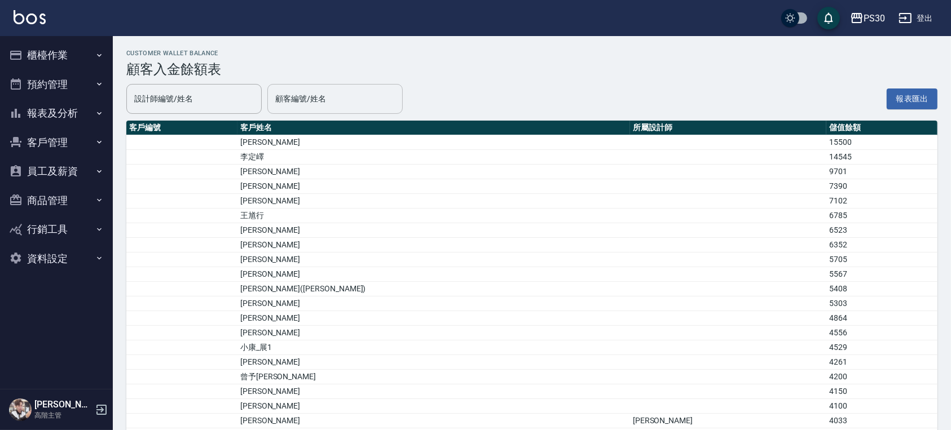
click at [330, 86] on div "顧客編號/姓名" at bounding box center [334, 99] width 135 height 30
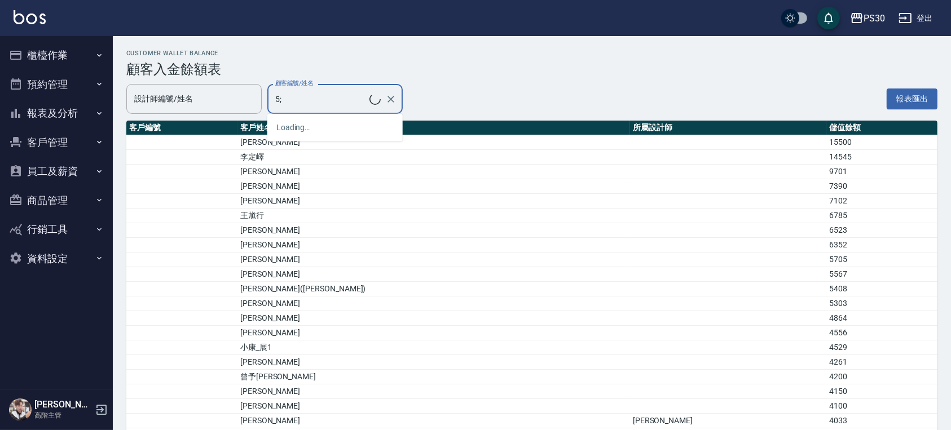
type input "5"
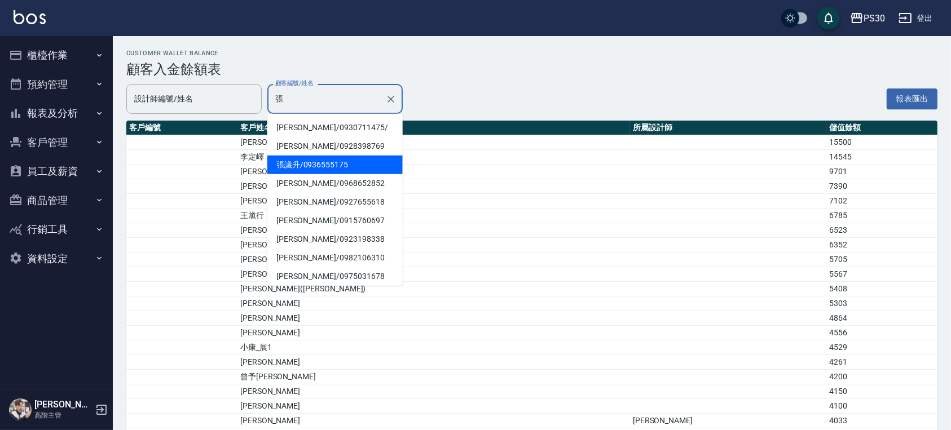
click at [312, 159] on span "張議升 / 0936555175" at bounding box center [334, 165] width 135 height 19
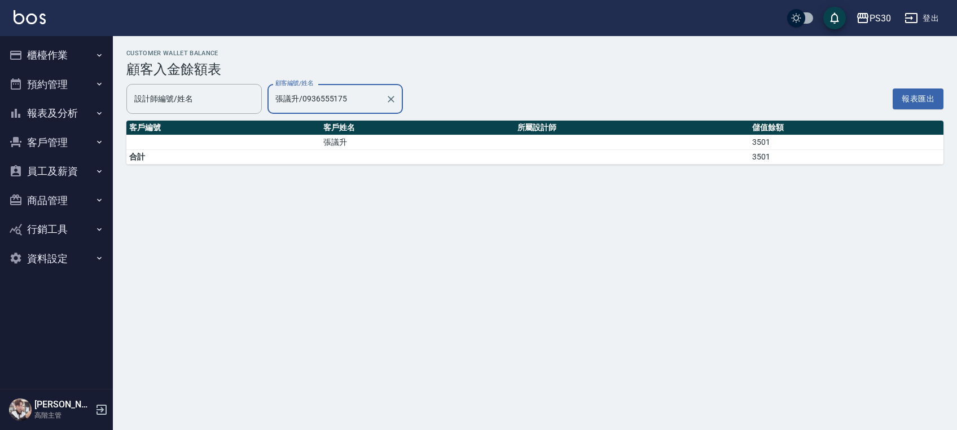
type input "張議升/0936555175"
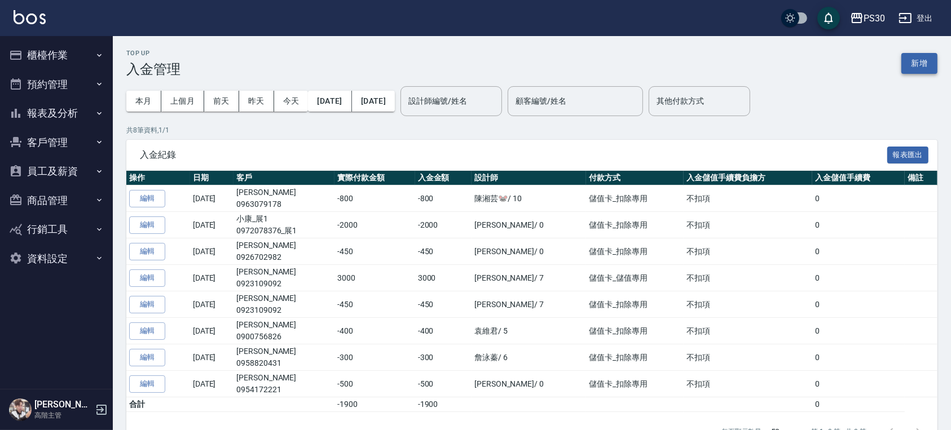
click at [919, 67] on button "新增" at bounding box center [919, 63] width 36 height 21
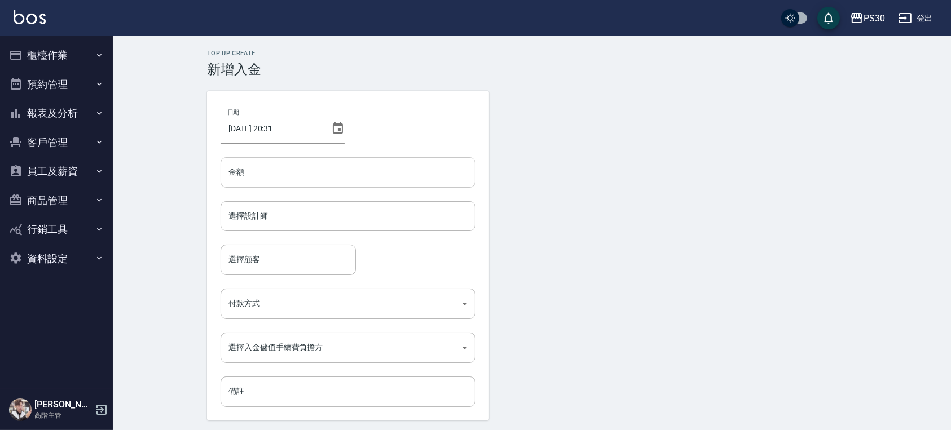
click at [280, 172] on input "金額" at bounding box center [348, 172] width 255 height 30
type input "-500"
click at [266, 218] on div "選擇設計師 選擇設計師" at bounding box center [348, 216] width 255 height 30
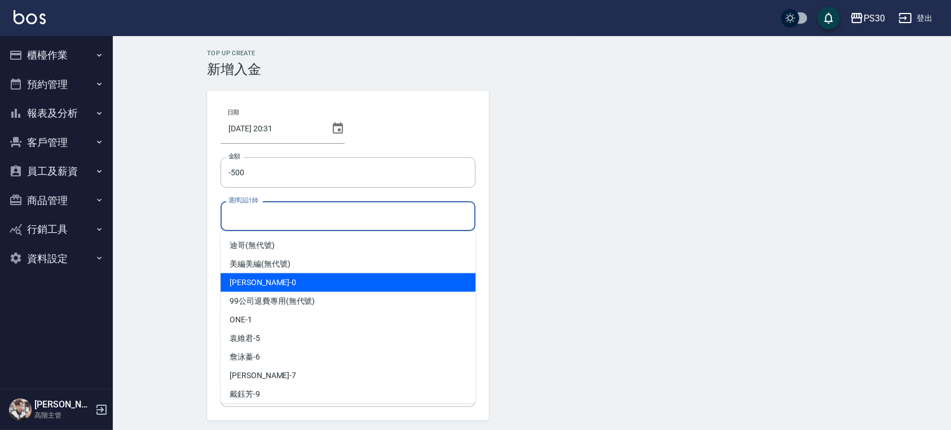
click at [264, 284] on div "廖金城 -0" at bounding box center [348, 283] width 255 height 19
type input "廖金城-0"
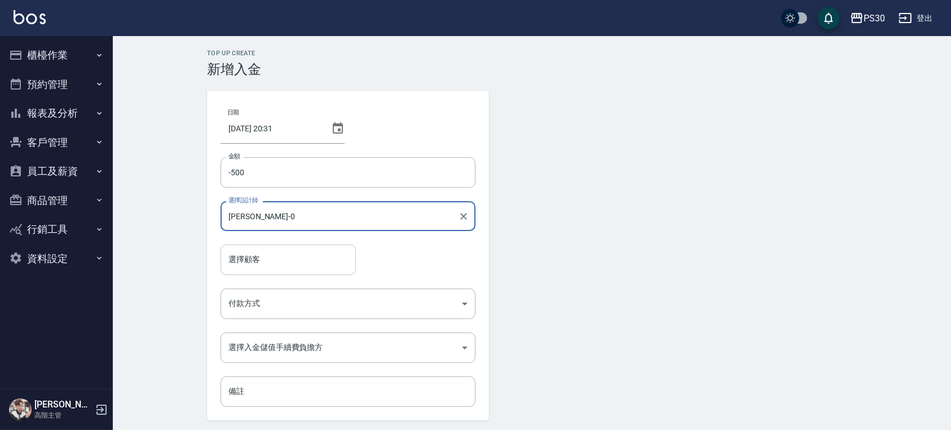
click at [268, 262] on input "選擇顧客" at bounding box center [288, 260] width 125 height 20
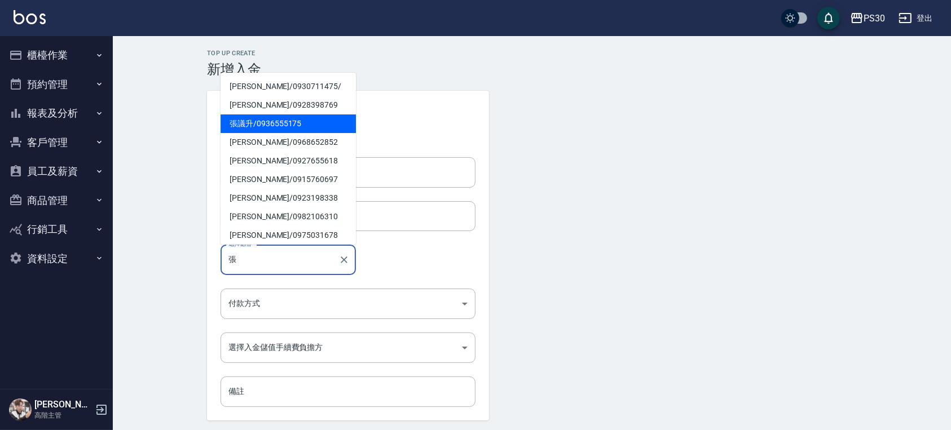
click at [290, 122] on span "張議升 / 0936555175" at bounding box center [288, 124] width 135 height 19
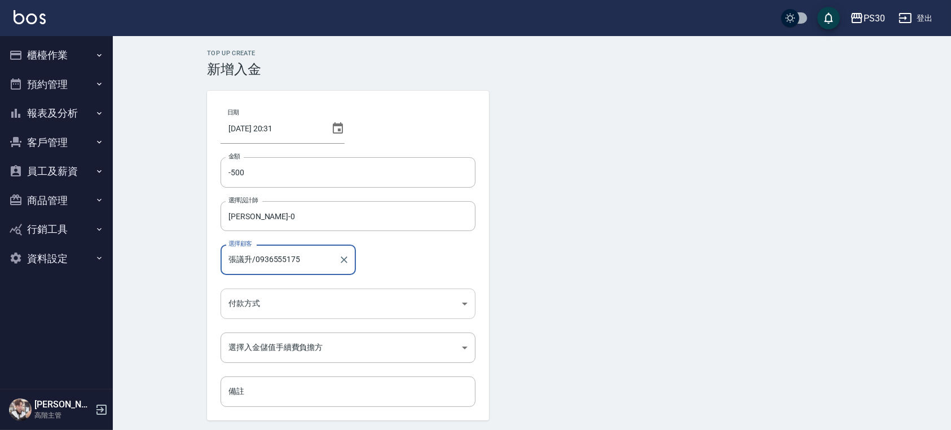
type input "張議升/0936555175"
click at [264, 310] on body "PS30 登出 櫃檯作業 打帳單 帳單列表 掛單列表 座位開單 營業儀表板 現金收支登錄 高階收支登錄 材料自購登錄 每日結帳 排班表 現場電腦打卡 掃碼打卡…" at bounding box center [475, 234] width 951 height 468
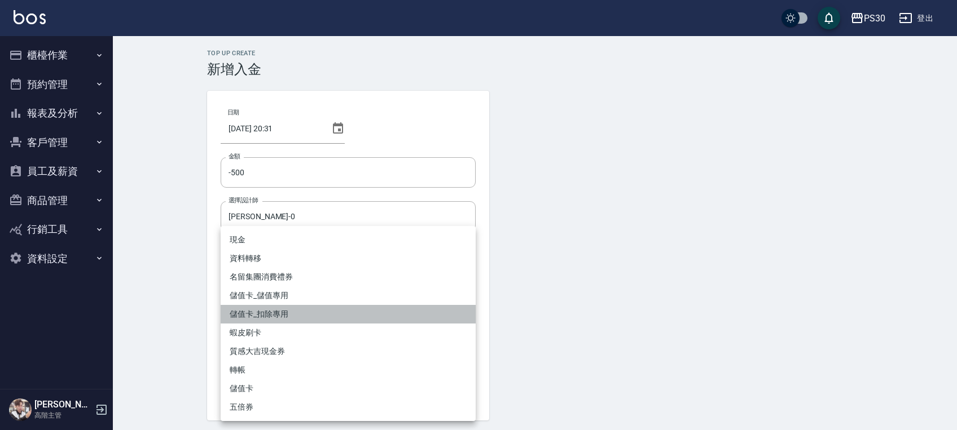
click at [275, 313] on li "儲值卡_扣除專用" at bounding box center [348, 314] width 255 height 19
type input "儲值卡_扣除專用"
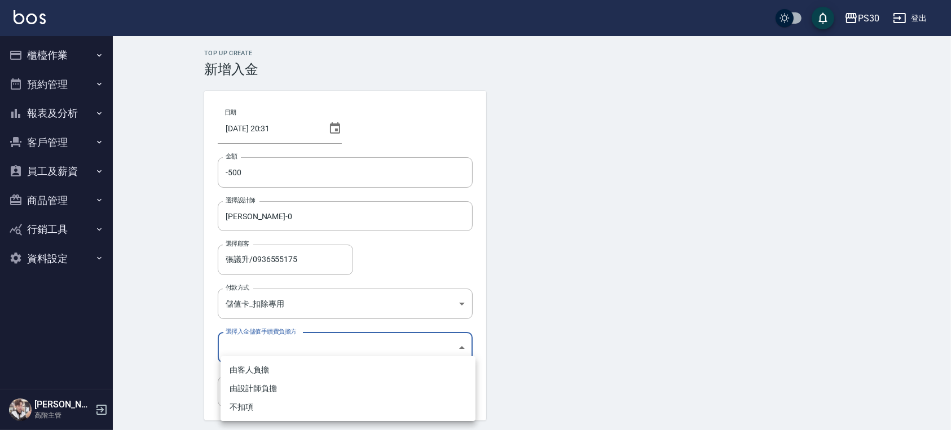
click at [263, 346] on body "PS30 登出 櫃檯作業 打帳單 帳單列表 掛單列表 座位開單 營業儀表板 現金收支登錄 高階收支登錄 材料自購登錄 每日結帳 排班表 現場電腦打卡 掃碼打卡…" at bounding box center [475, 234] width 951 height 468
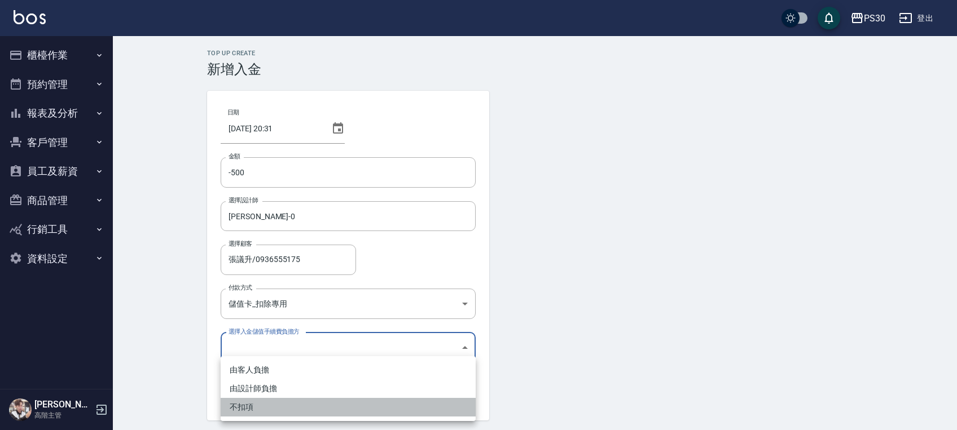
click at [248, 400] on li "不扣項" at bounding box center [348, 407] width 255 height 19
type input "WITHOUTHANDLINGFEE"
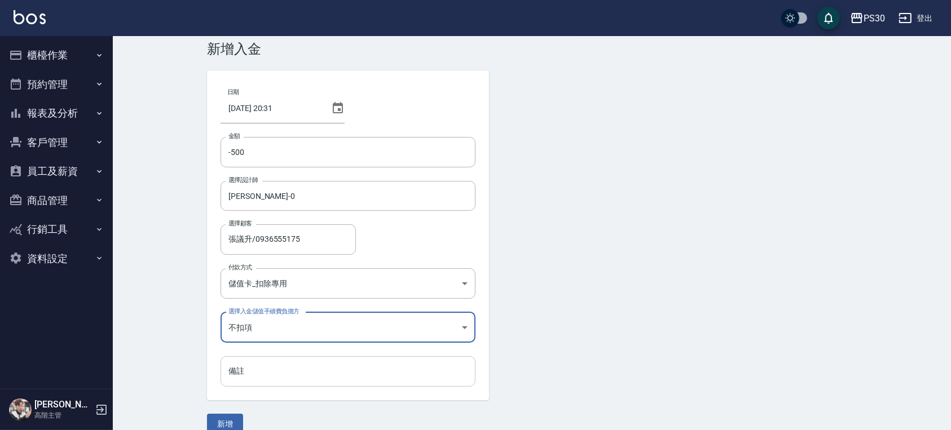
scroll to position [38, 0]
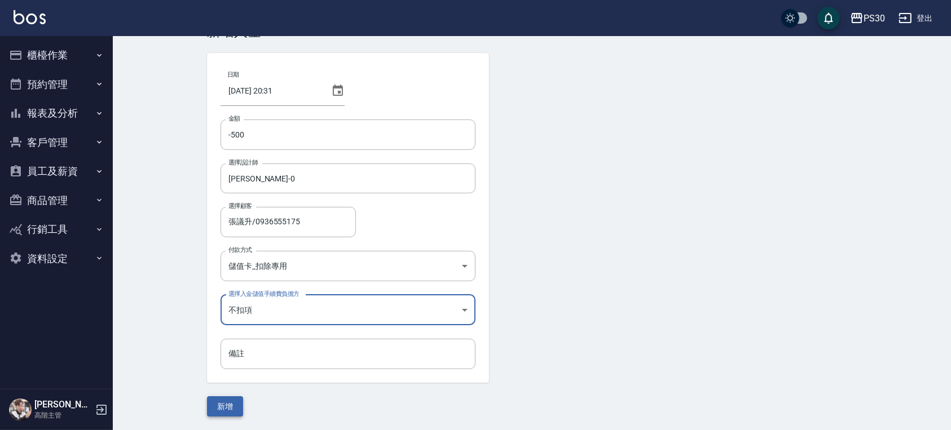
click at [221, 406] on button "新增" at bounding box center [225, 407] width 36 height 21
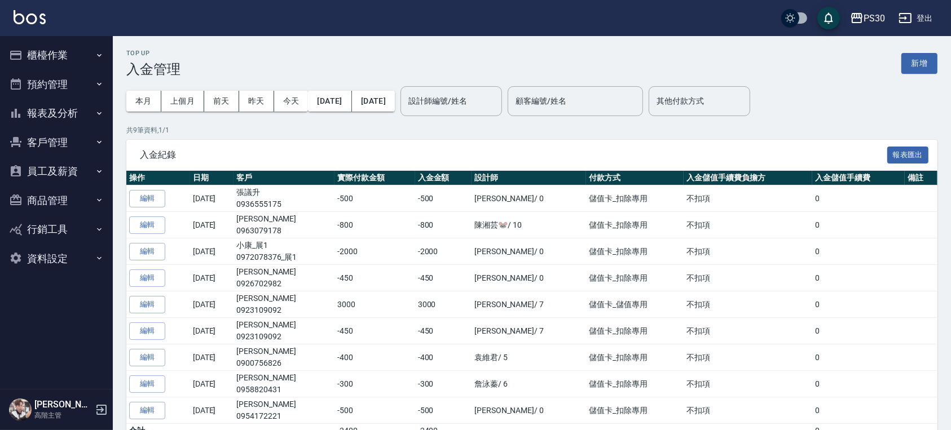
click at [52, 54] on button "櫃檯作業" at bounding box center [57, 55] width 104 height 29
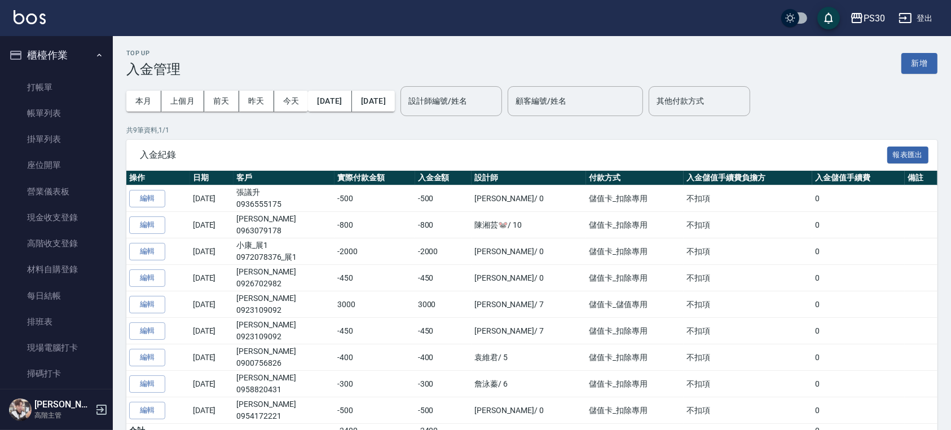
drag, startPoint x: 61, startPoint y: 81, endPoint x: 53, endPoint y: 72, distance: 12.0
click at [61, 81] on link "打帳單" at bounding box center [57, 87] width 104 height 26
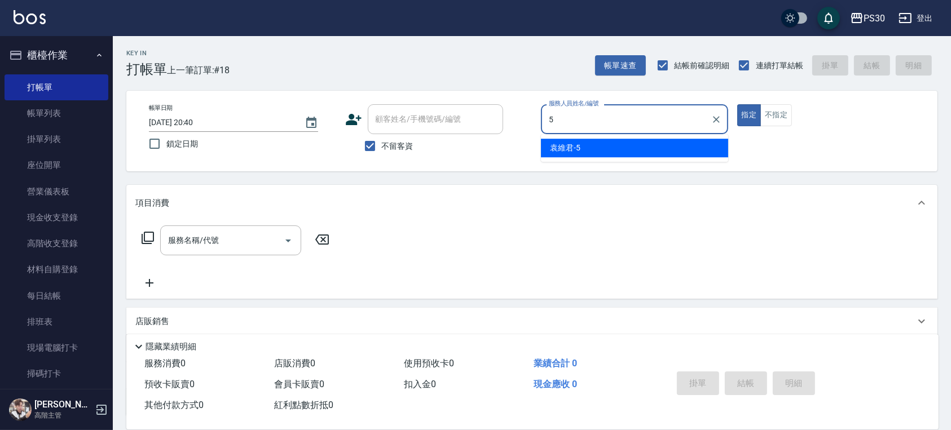
type input "袁維君-5"
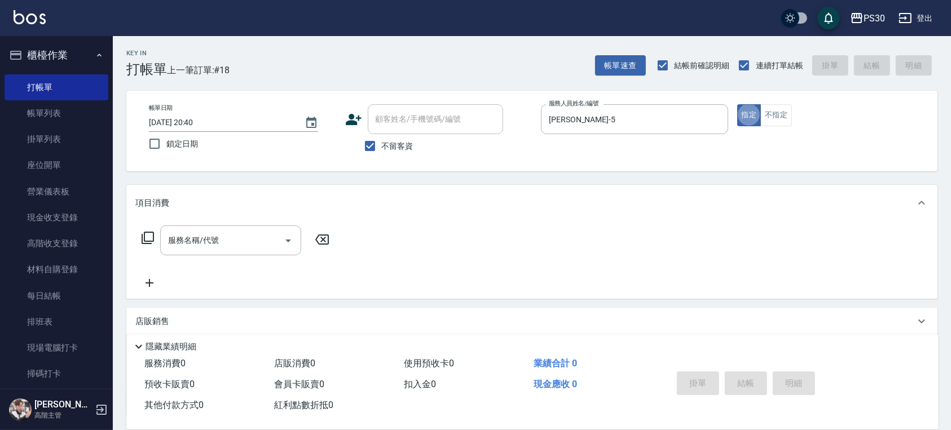
type button "true"
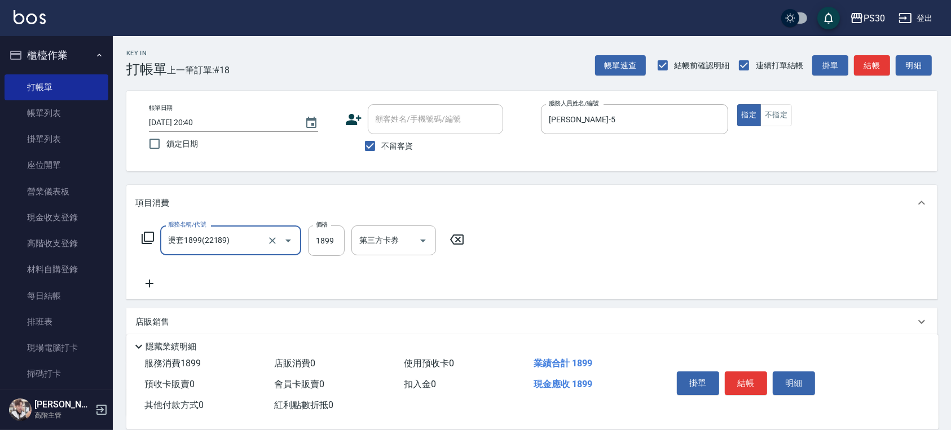
type input "燙套1899(22189)"
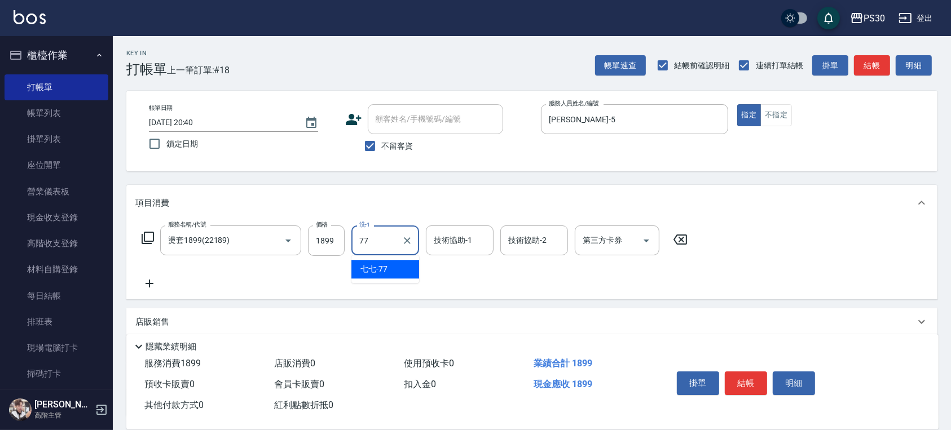
type input "七七-77"
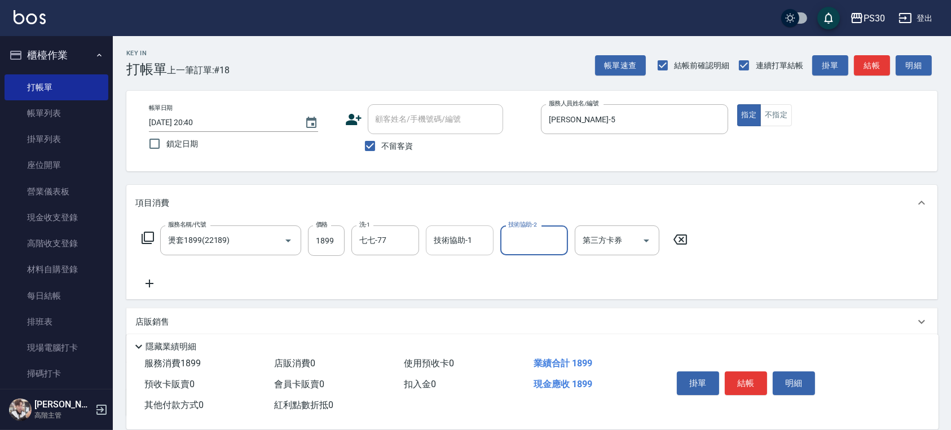
click at [448, 250] on input "技術協助-1" at bounding box center [460, 241] width 58 height 20
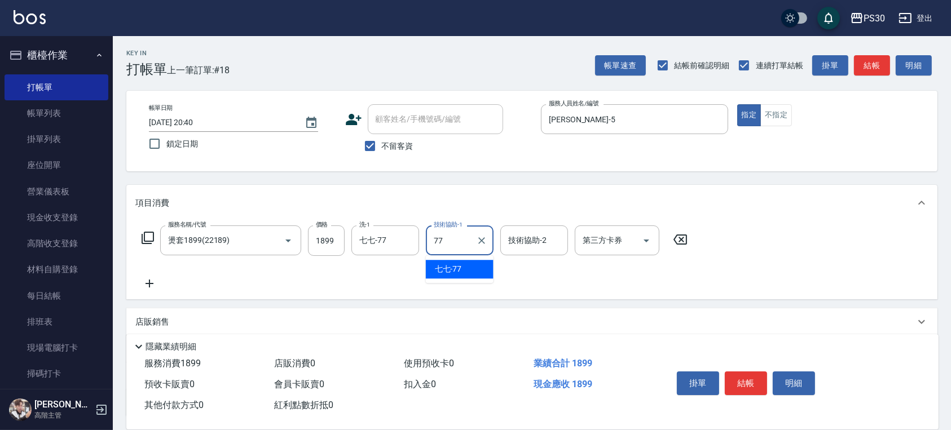
type input "七七-77"
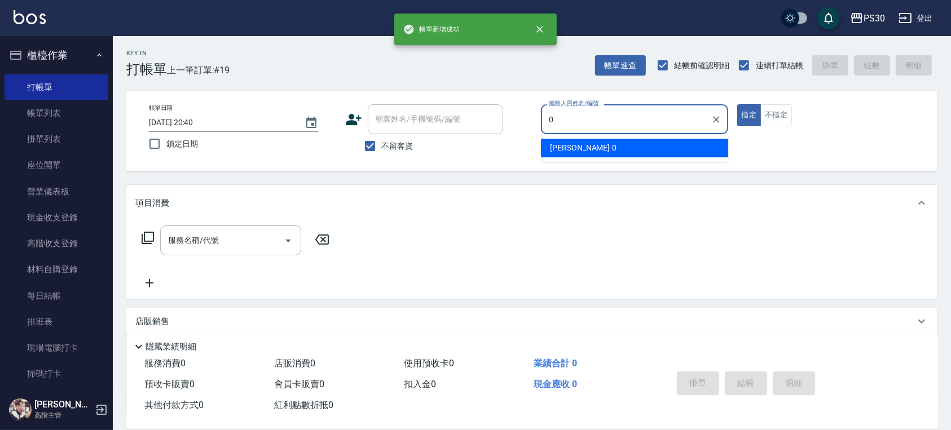
type input "廖金城-0"
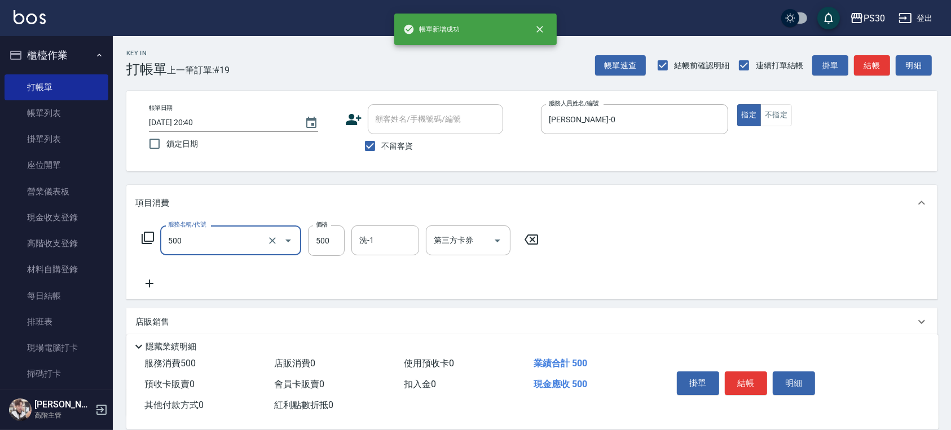
type input "洗剪500(500)"
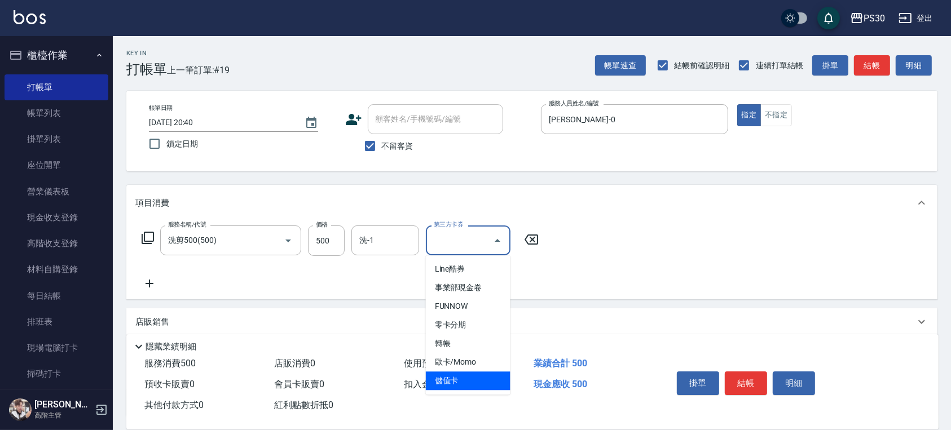
type input "儲值卡"
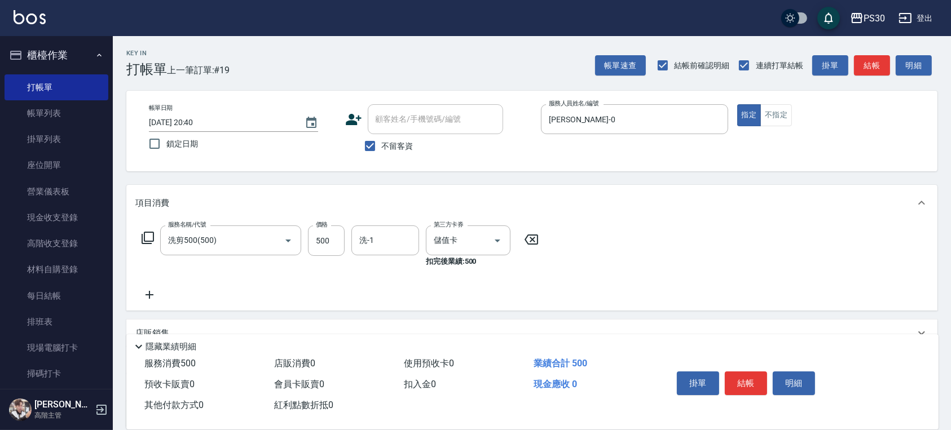
click at [395, 149] on span "不留客資" at bounding box center [398, 146] width 32 height 12
click at [382, 149] on input "不留客資" at bounding box center [370, 146] width 24 height 24
checkbox input "false"
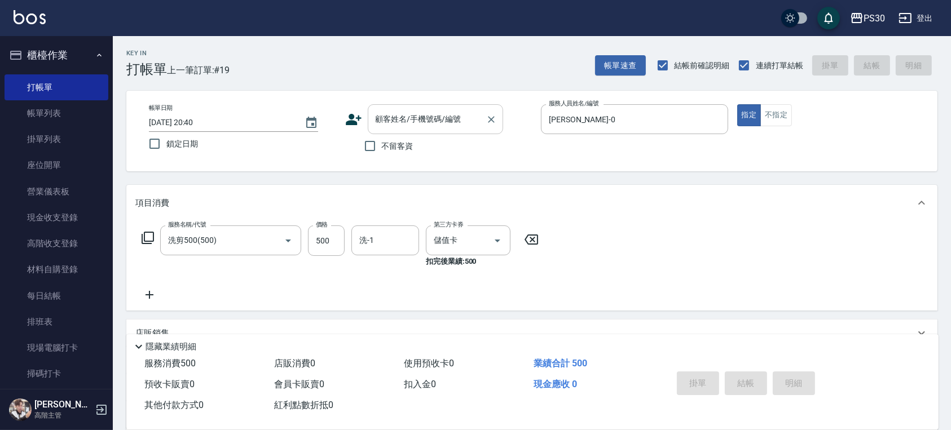
click at [413, 122] on input "顧客姓名/手機號碼/編號" at bounding box center [427, 119] width 108 height 20
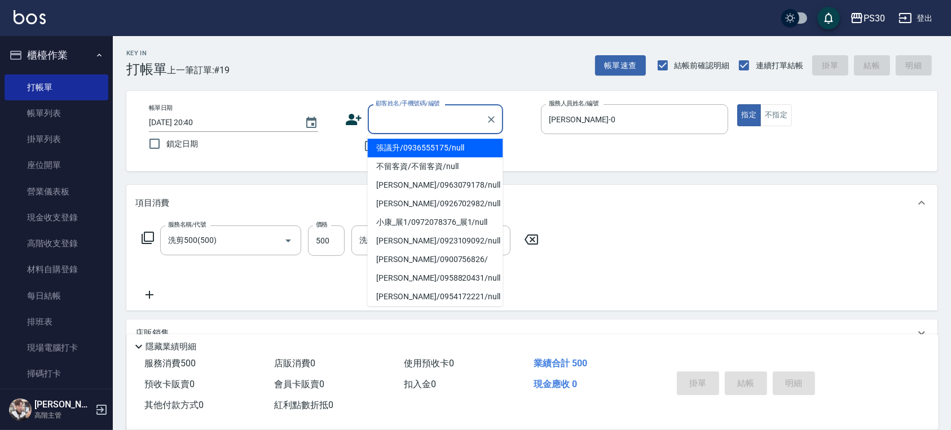
click at [400, 149] on li "張議升/0936555175/null" at bounding box center [435, 148] width 135 height 19
type input "張議升/0936555175/null"
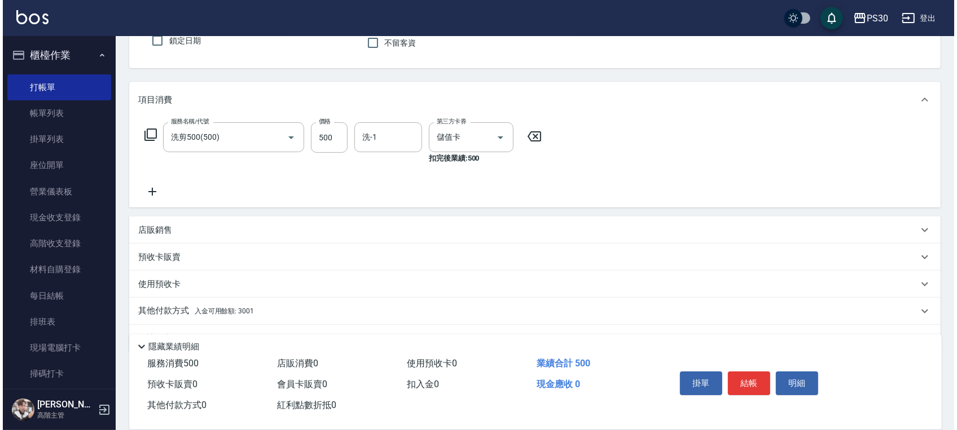
scroll to position [131, 0]
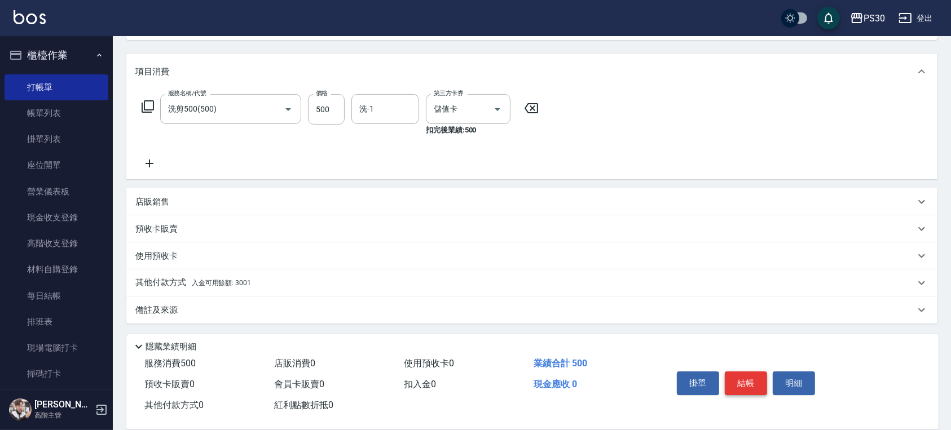
click at [737, 372] on button "結帳" at bounding box center [746, 384] width 42 height 24
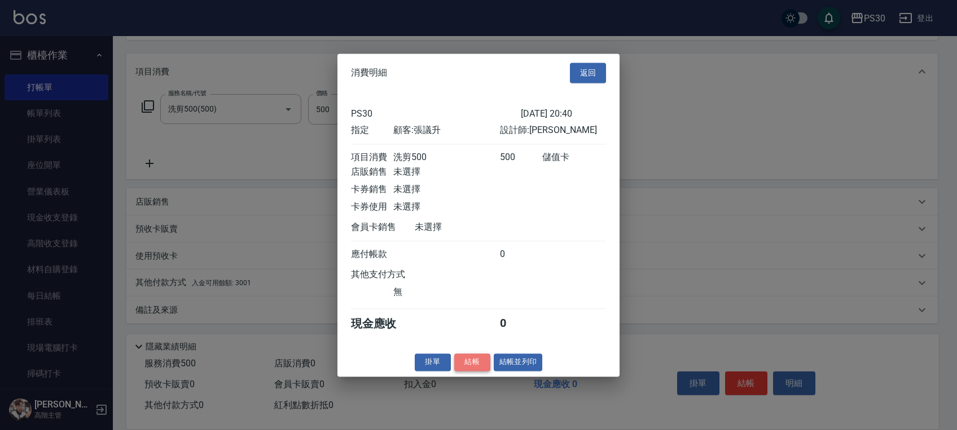
click at [470, 363] on button "結帳" at bounding box center [472, 362] width 36 height 17
type input "2025/09/07 20:41"
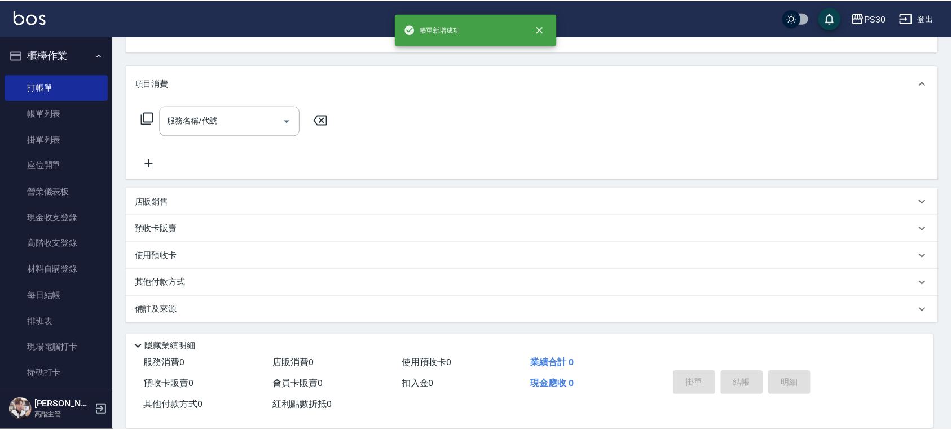
scroll to position [0, 0]
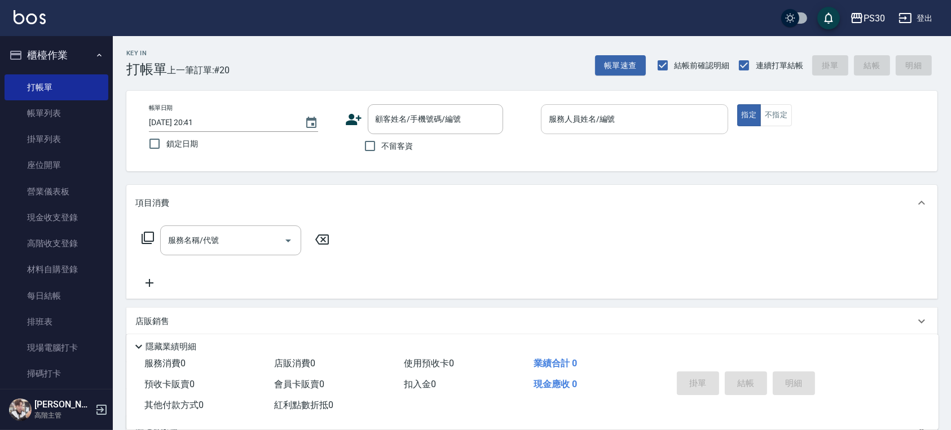
click at [567, 131] on div "服務人員姓名/編號" at bounding box center [634, 119] width 187 height 30
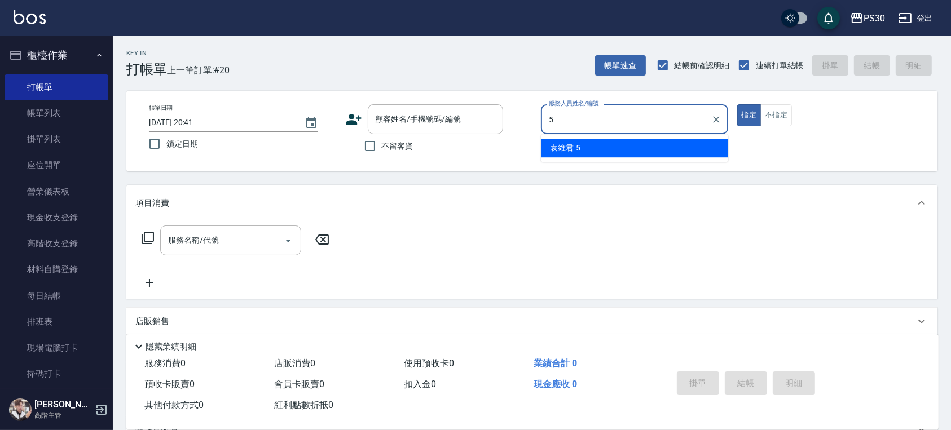
type input "袁維君-5"
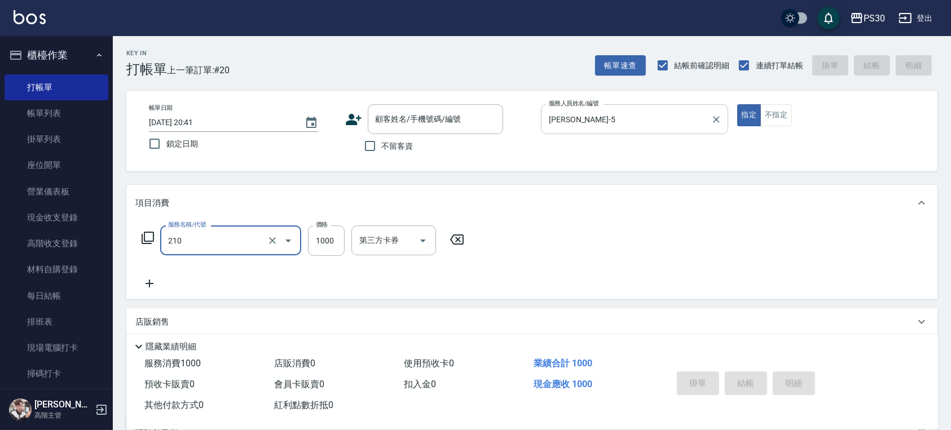
type input "燙1000(210)"
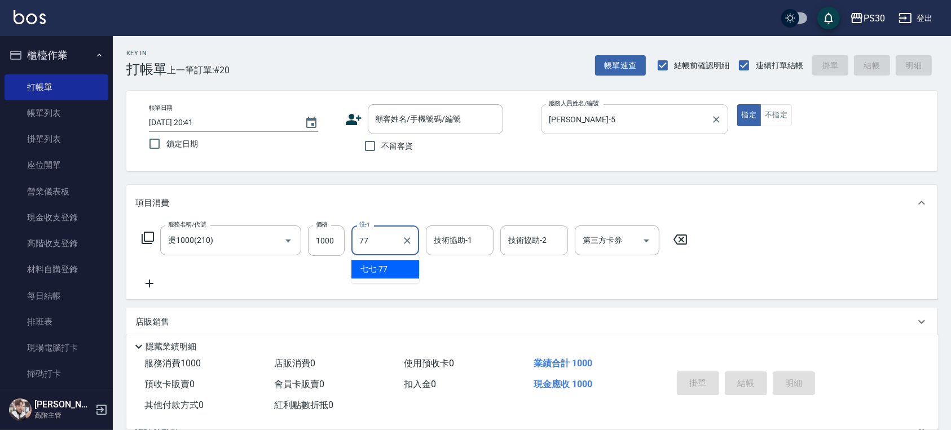
type input "七七-77"
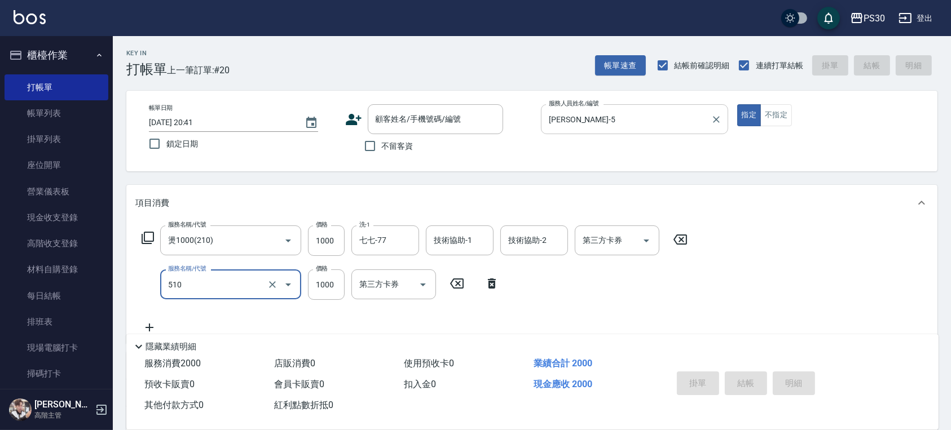
type input "染-1000(510)"
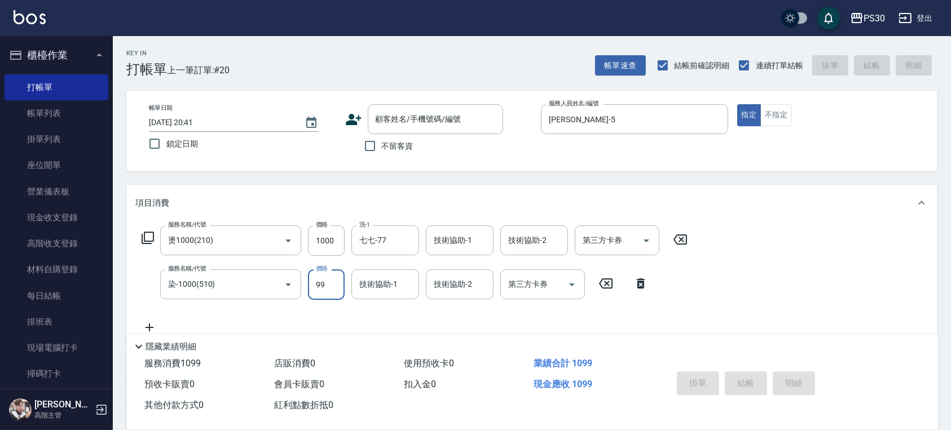
click at [320, 289] on input "99" at bounding box center [326, 285] width 37 height 30
type input "999"
type input "七七-77"
click at [388, 145] on span "不留客資" at bounding box center [398, 146] width 32 height 12
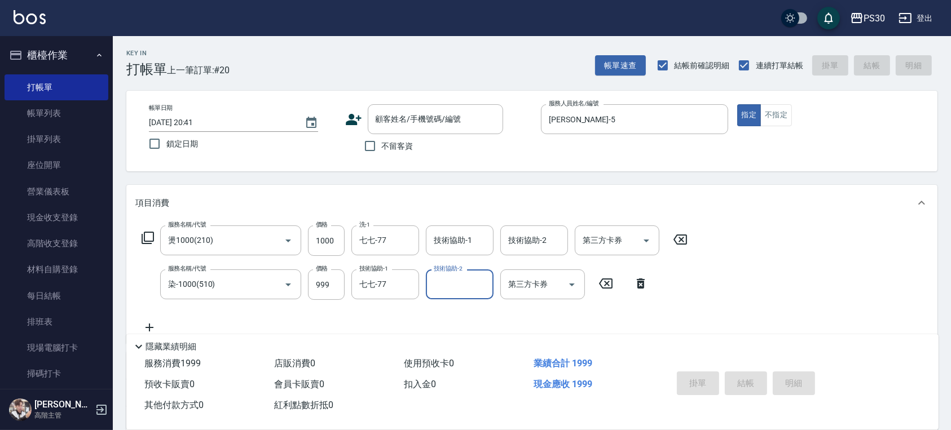
click at [382, 145] on input "不留客資" at bounding box center [370, 146] width 24 height 24
checkbox input "true"
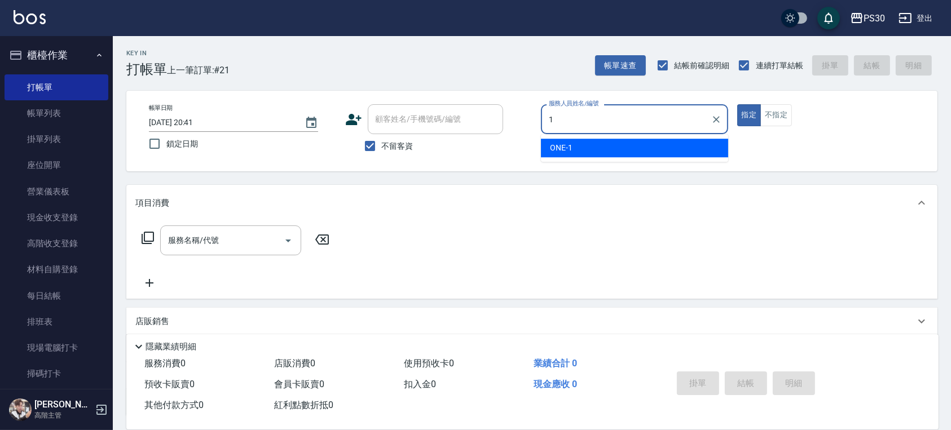
type input "ONE-1"
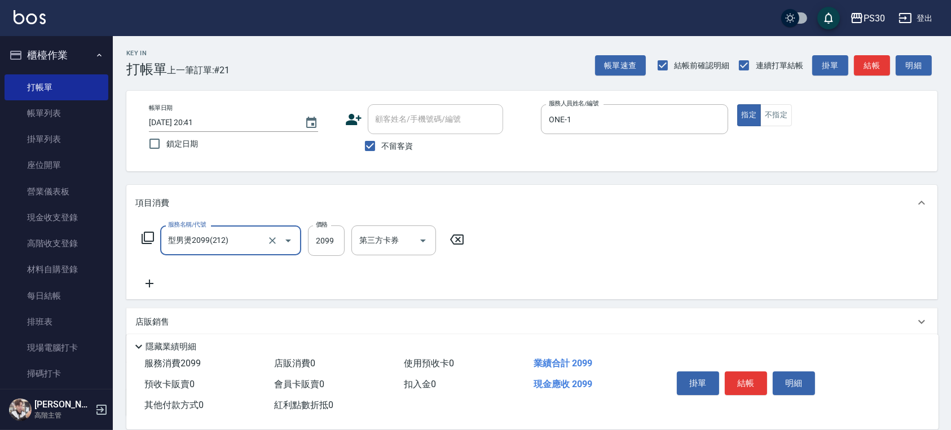
type input "型男燙2099(212)"
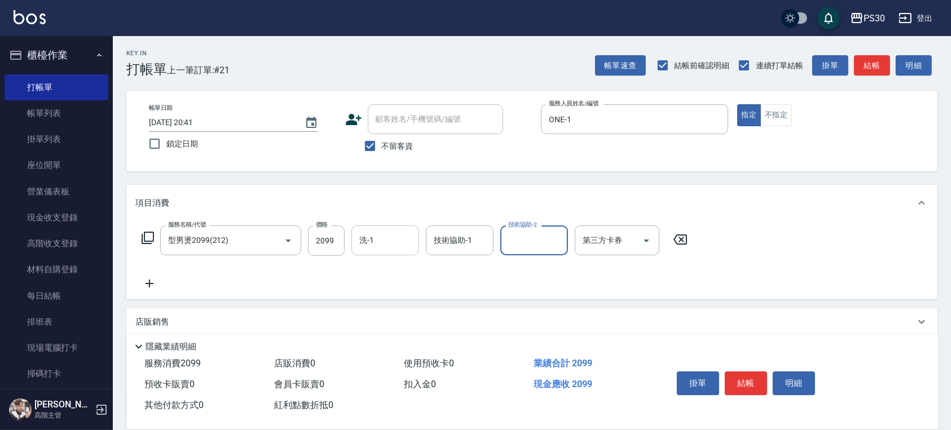
click at [363, 246] on input "洗-1" at bounding box center [385, 241] width 58 height 20
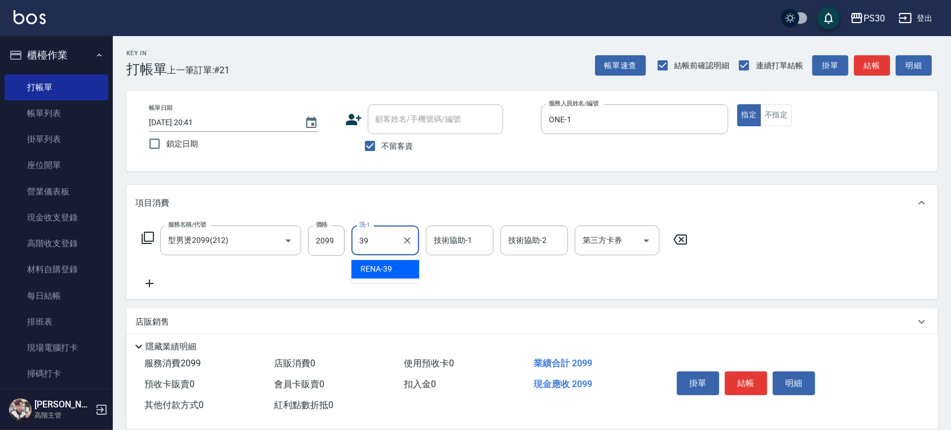
type input "RENA-39"
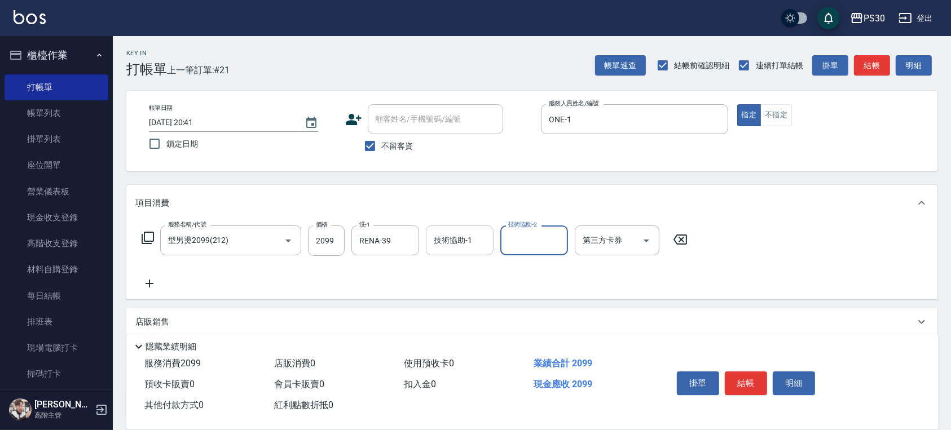
click at [473, 239] on input "技術協助-1" at bounding box center [460, 241] width 58 height 20
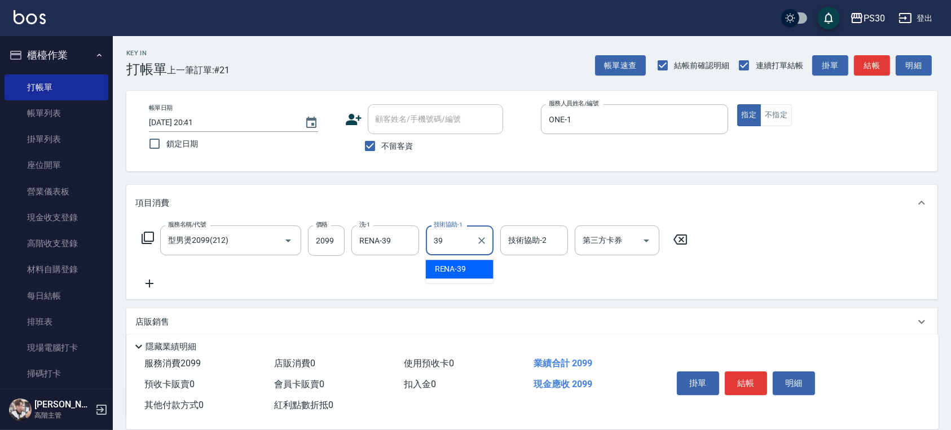
type input "RENA-39"
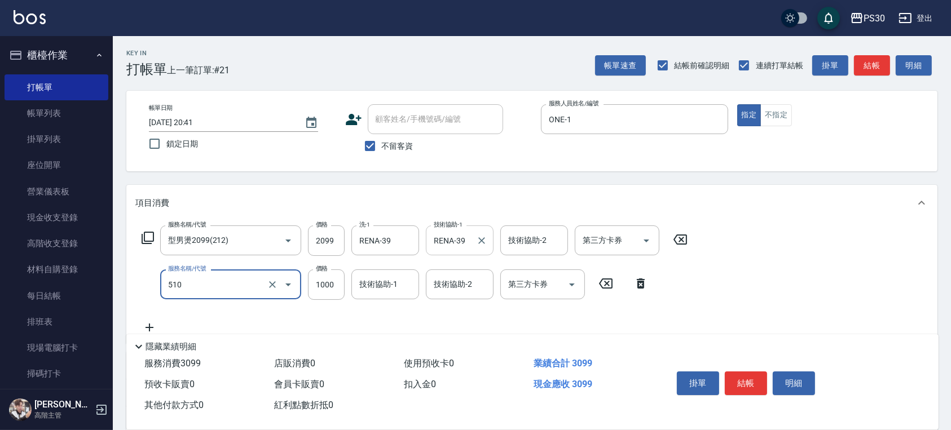
type input "染-1000(510)"
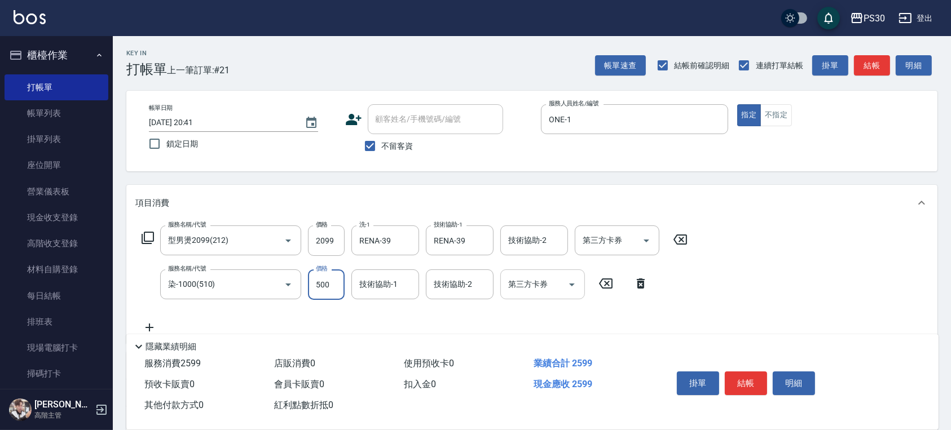
type input "500"
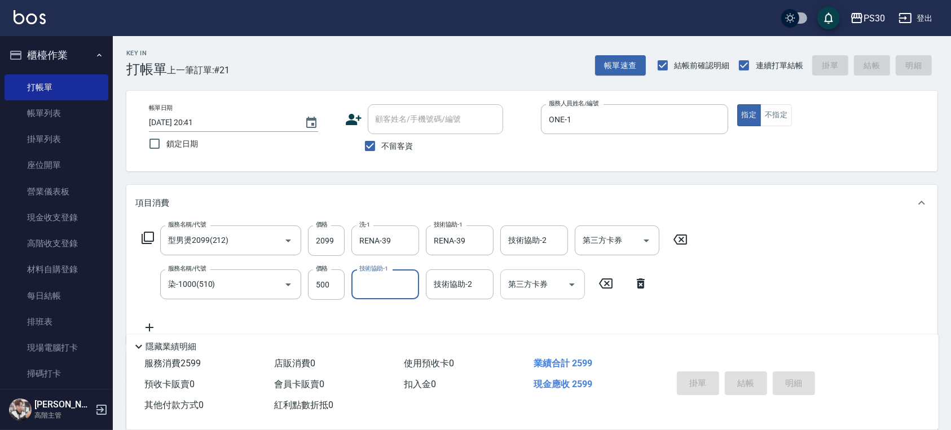
type input "2025/09/07 20:42"
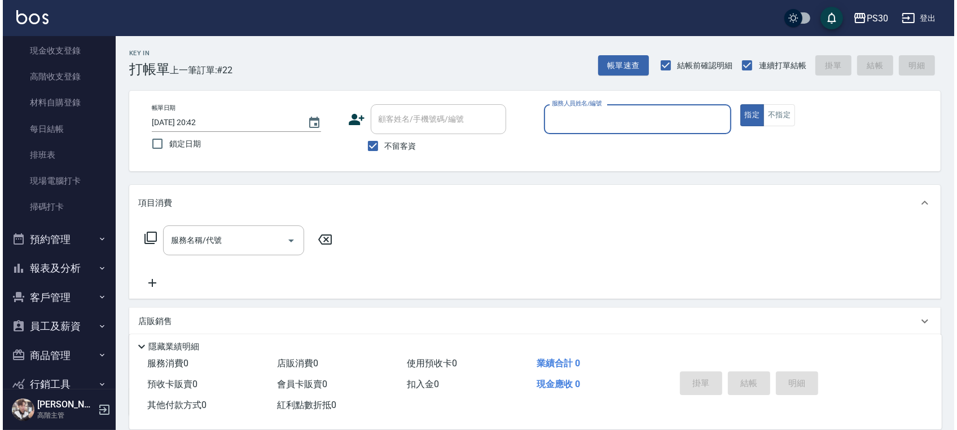
scroll to position [219, 0]
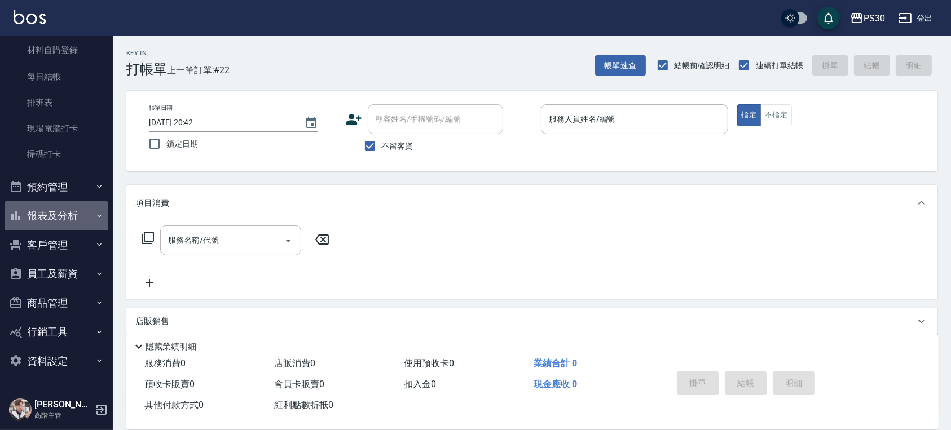
click at [77, 223] on button "報表及分析" at bounding box center [57, 215] width 104 height 29
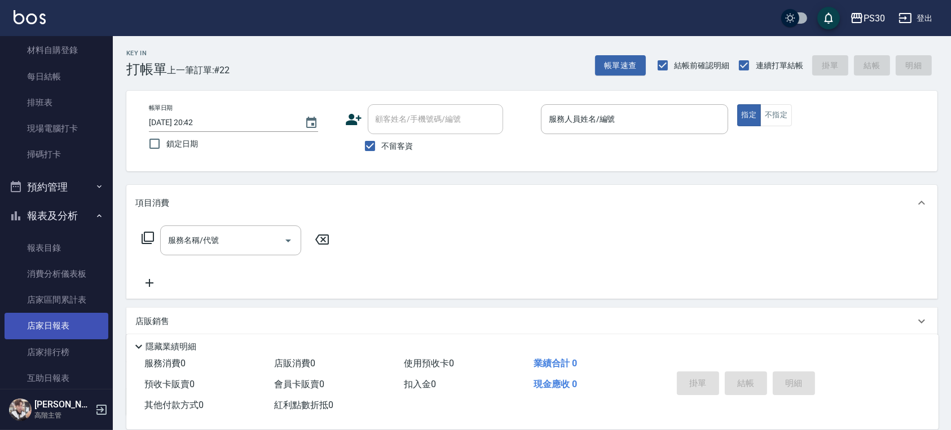
click at [62, 320] on link "店家日報表" at bounding box center [57, 326] width 104 height 26
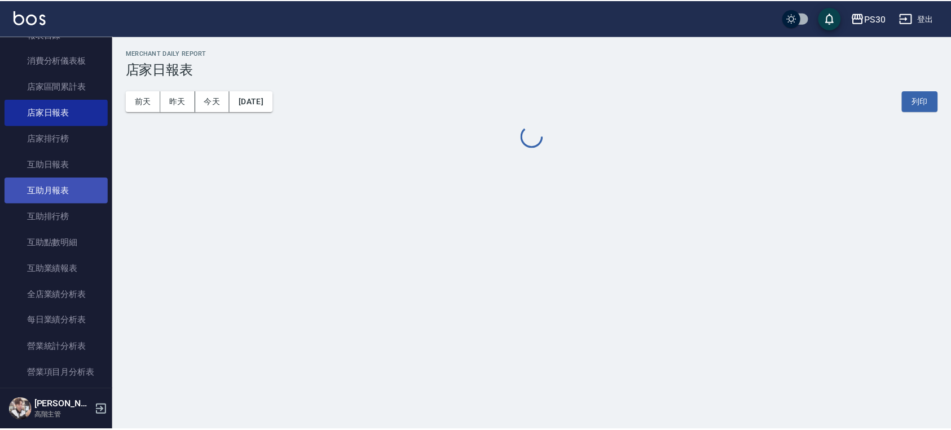
scroll to position [520, 0]
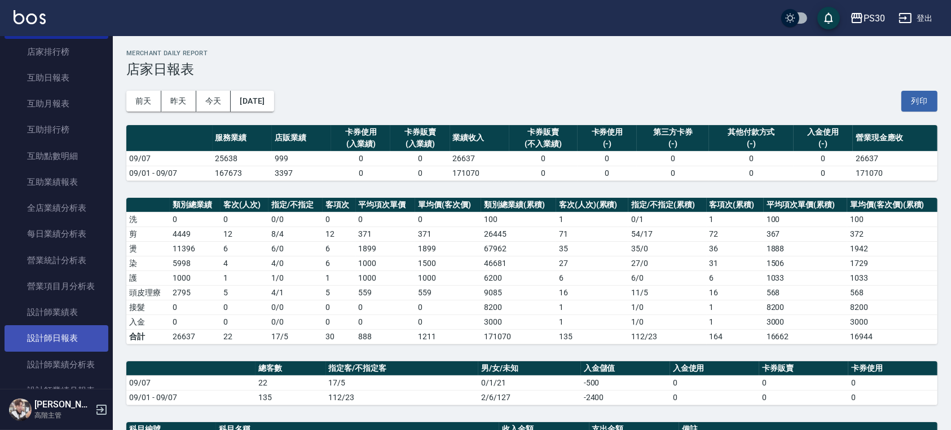
click at [59, 329] on link "設計師日報表" at bounding box center [57, 338] width 104 height 26
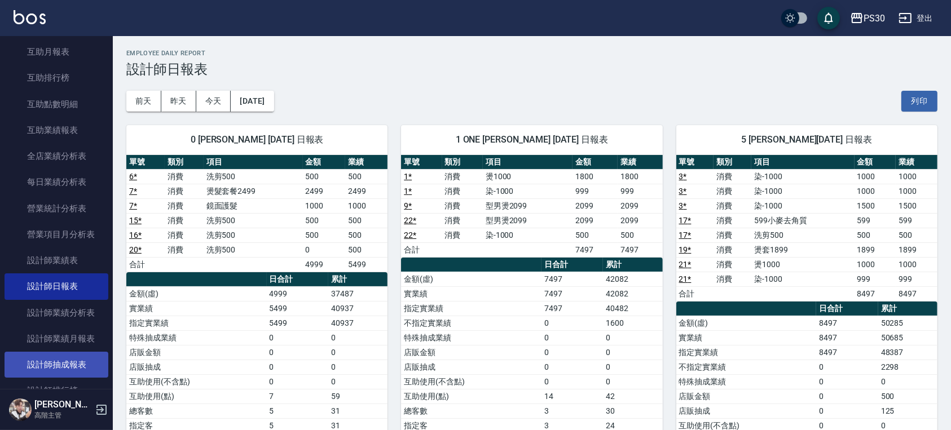
scroll to position [596, 0]
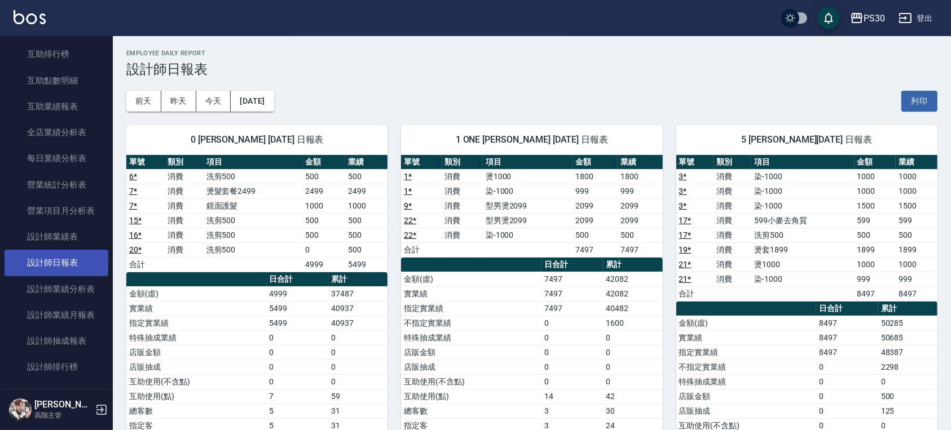
click at [67, 261] on link "設計師日報表" at bounding box center [57, 263] width 104 height 26
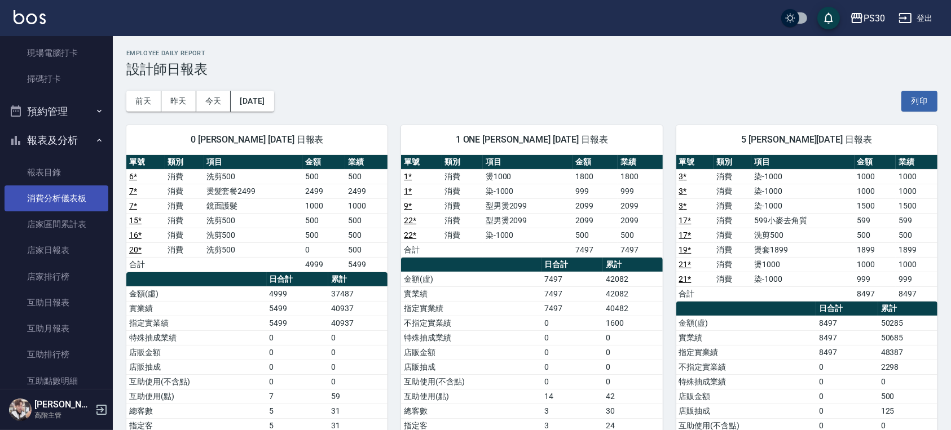
scroll to position [294, 0]
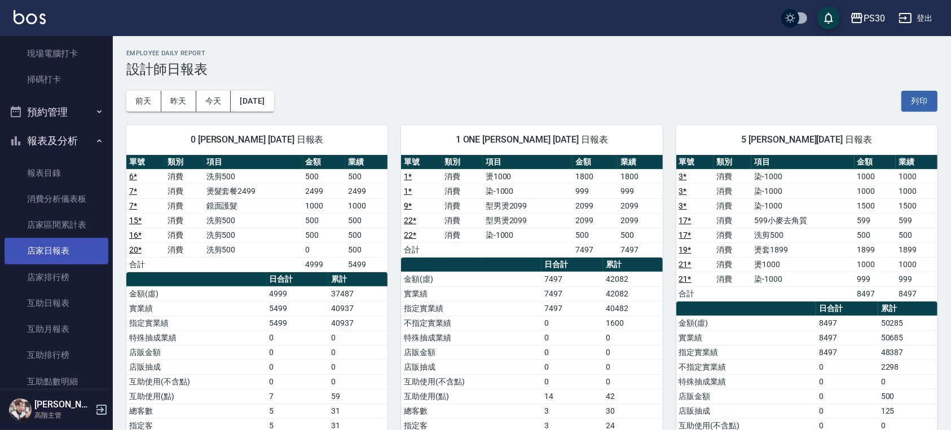
click at [39, 250] on link "店家日報表" at bounding box center [57, 251] width 104 height 26
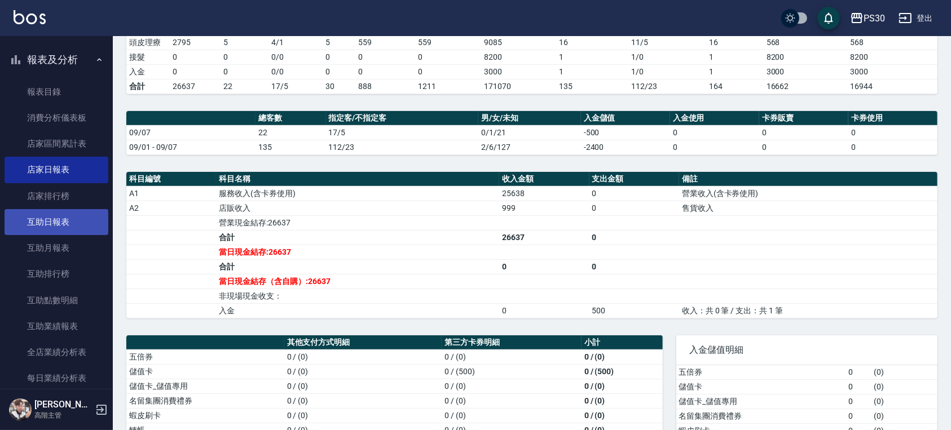
scroll to position [677, 0]
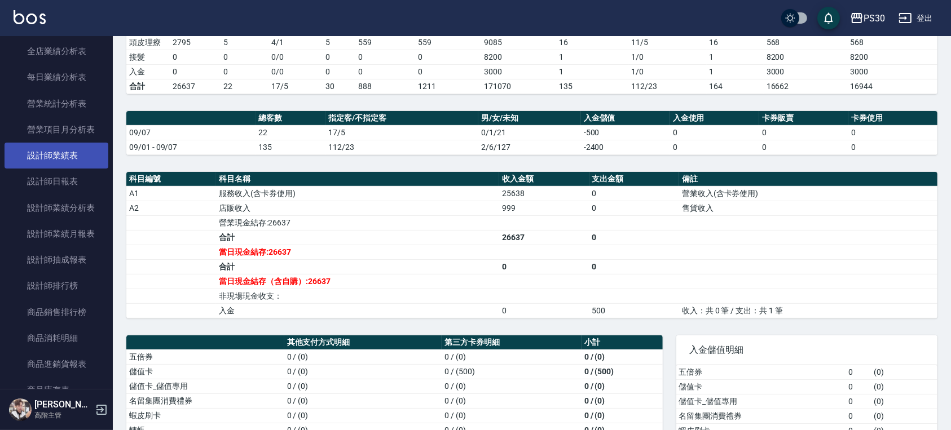
click at [77, 167] on link "設計師業績表" at bounding box center [57, 156] width 104 height 26
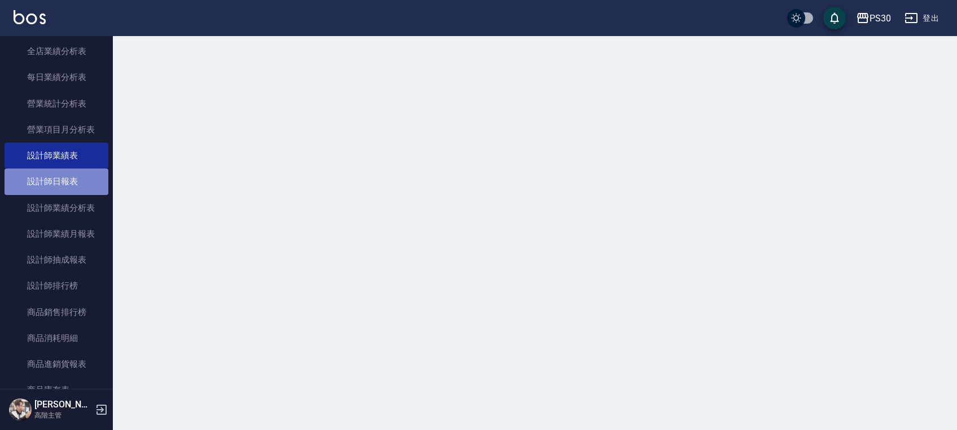
click at [77, 179] on link "設計師日報表" at bounding box center [57, 182] width 104 height 26
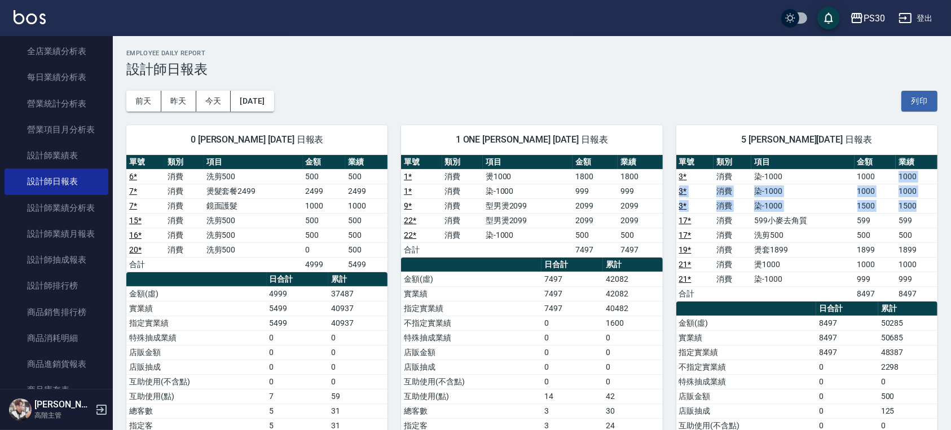
drag, startPoint x: 897, startPoint y: 171, endPoint x: 923, endPoint y: 206, distance: 43.1
click at [923, 206] on tbody "3 * 消費 染-1000 1000 1000 3 * 消費 染-1000 1000 1000 3 * 消費 染-1000 1500 1500 17 * 消費…" at bounding box center [806, 235] width 261 height 132
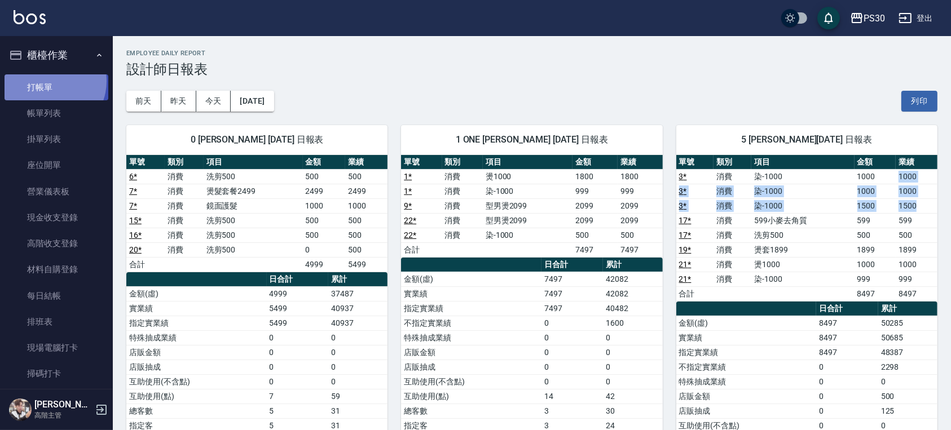
click at [47, 81] on link "打帳單" at bounding box center [57, 87] width 104 height 26
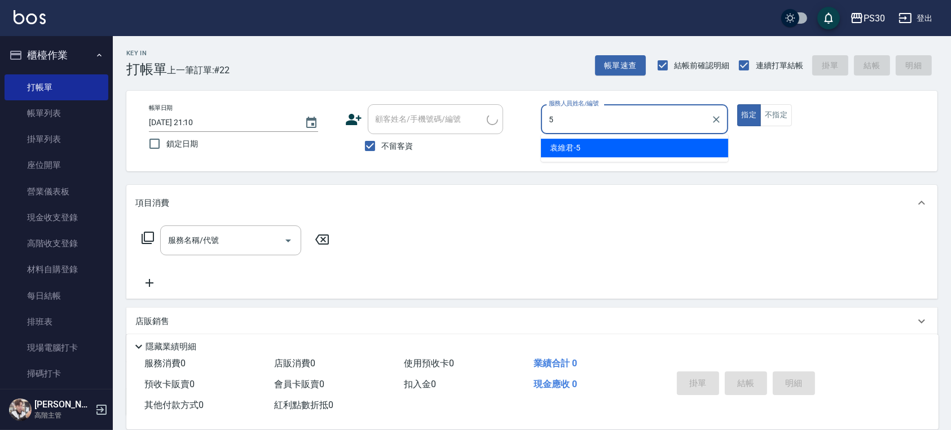
type input "袁維君-5"
type button "true"
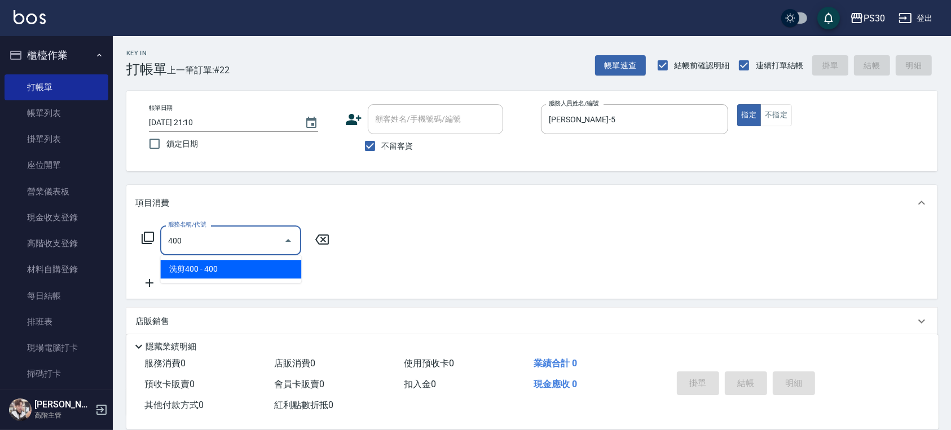
type input "洗剪400(400)"
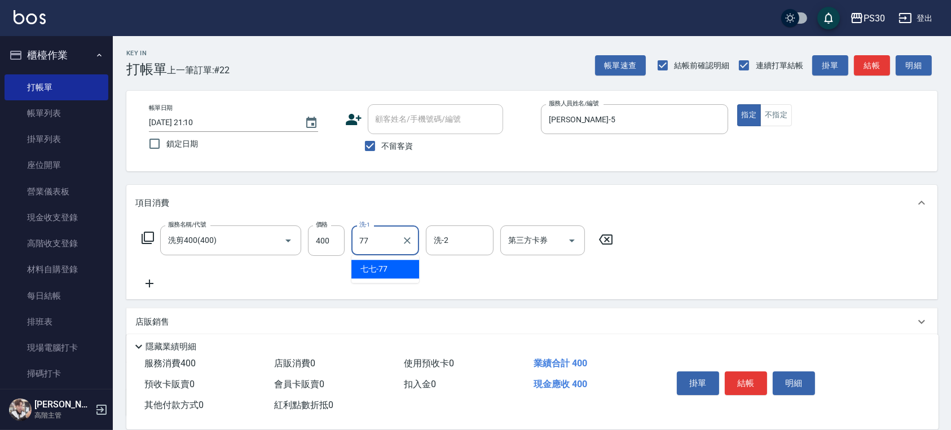
type input "七七-77"
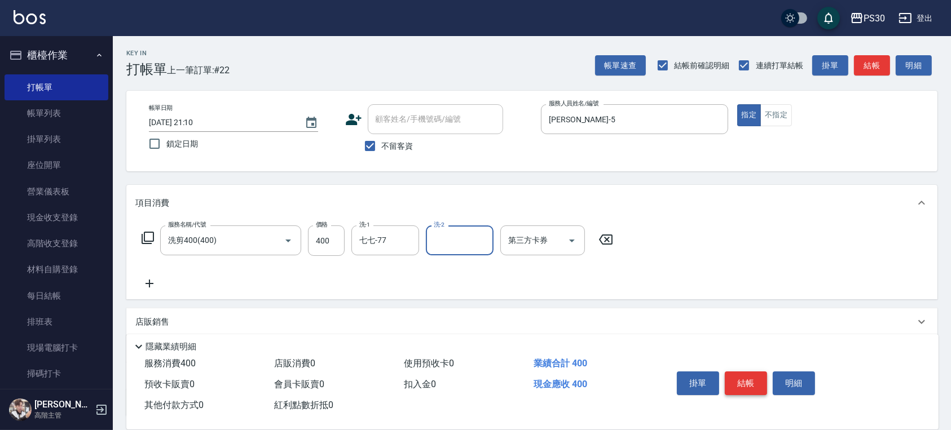
click at [744, 379] on button "結帳" at bounding box center [746, 384] width 42 height 24
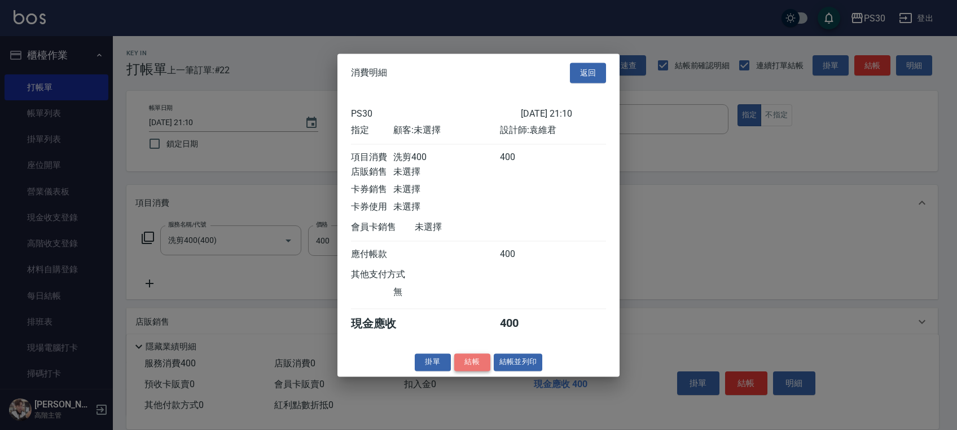
click at [473, 361] on button "結帳" at bounding box center [472, 362] width 36 height 17
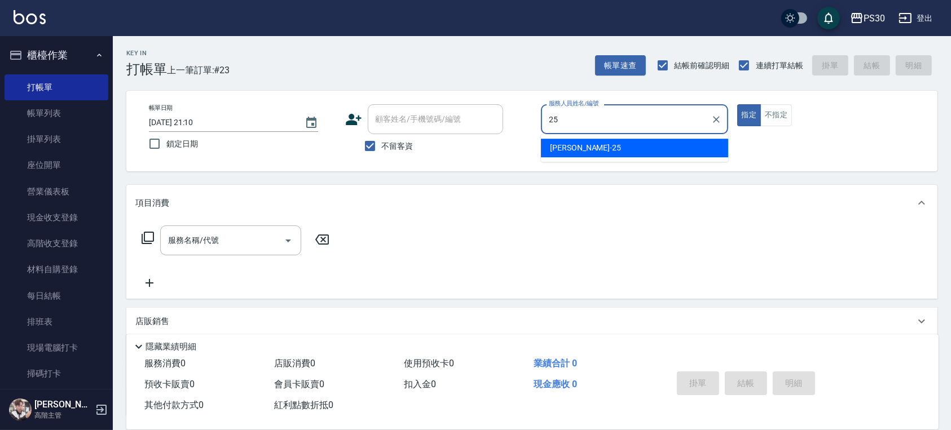
type input "2"
type input "袁維君-5"
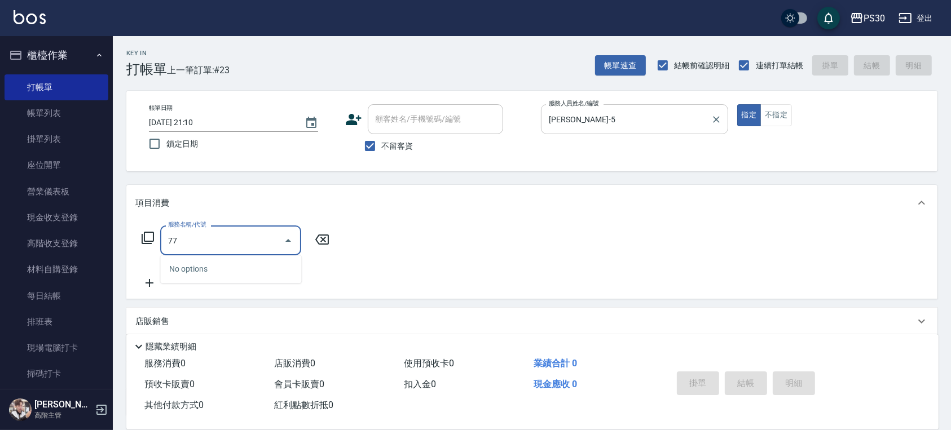
type input "7"
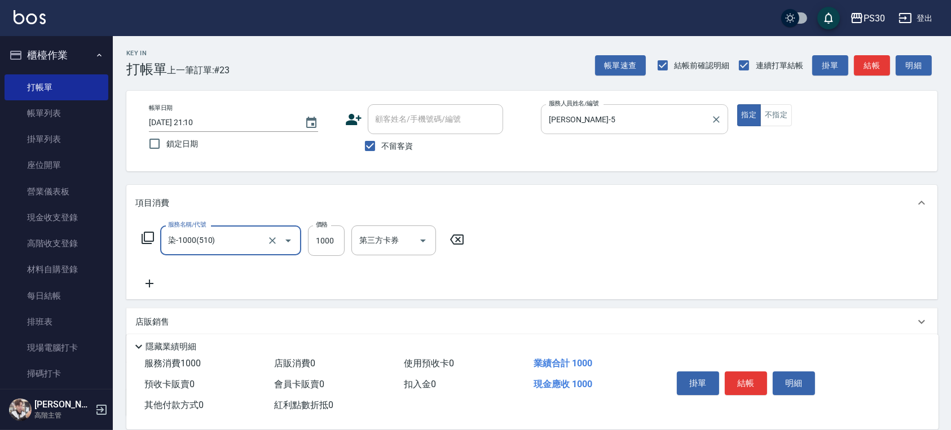
type input "染-1000(510)"
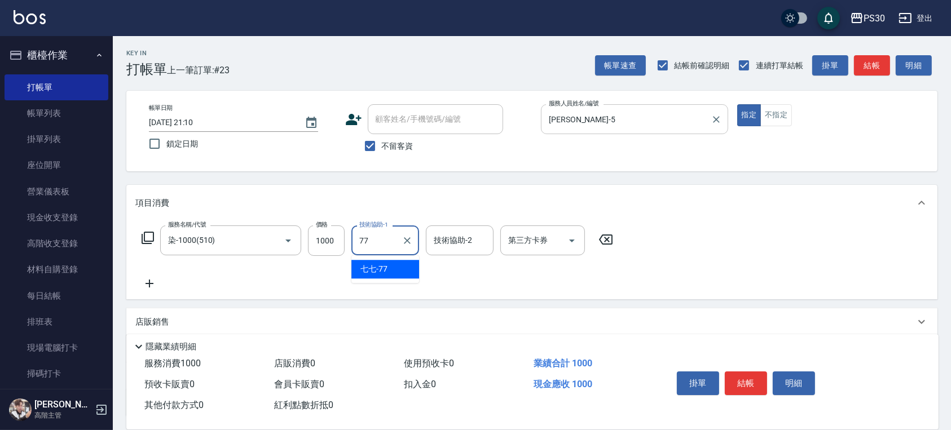
type input "七七-77"
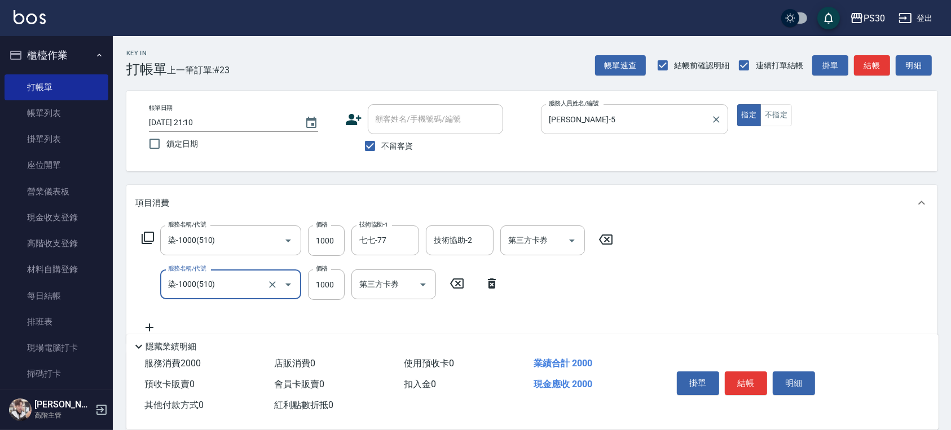
type input "染-1000(510)"
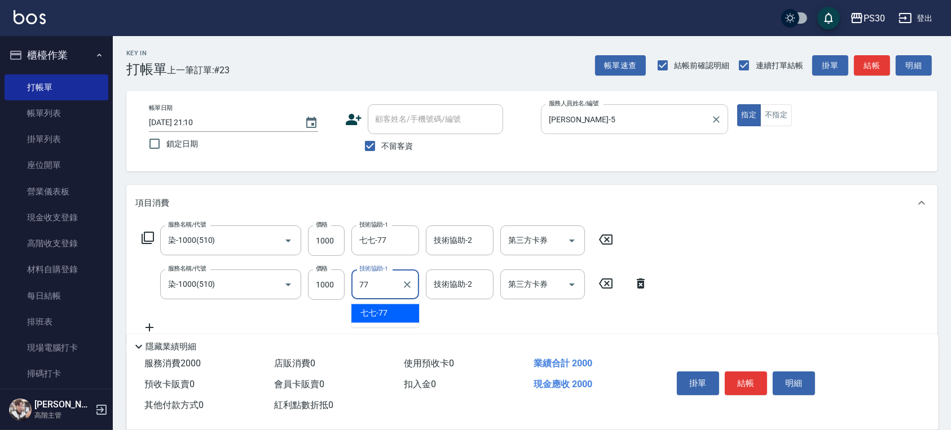
type input "七七-77"
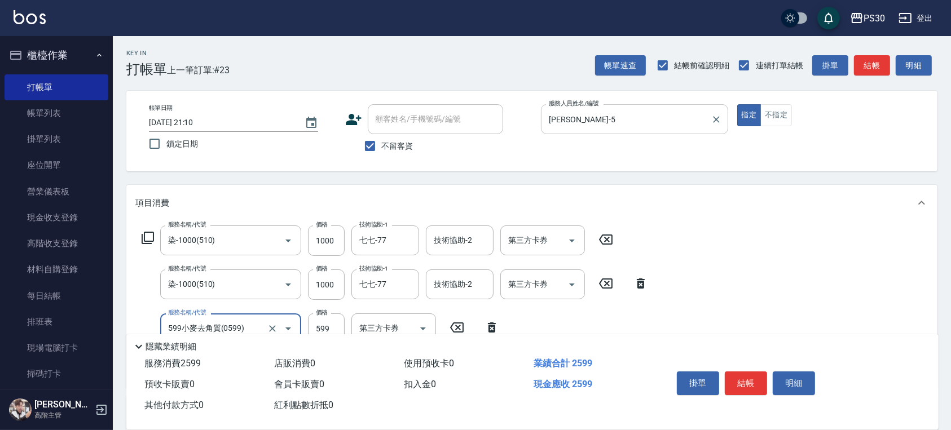
type input "599小麥去角質(0599)"
type input "580"
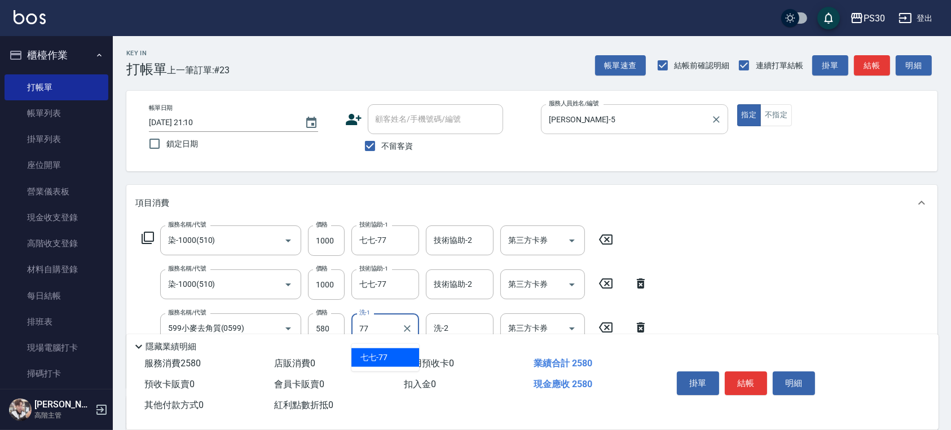
type input "七七-77"
click at [738, 377] on button "結帳" at bounding box center [746, 384] width 42 height 24
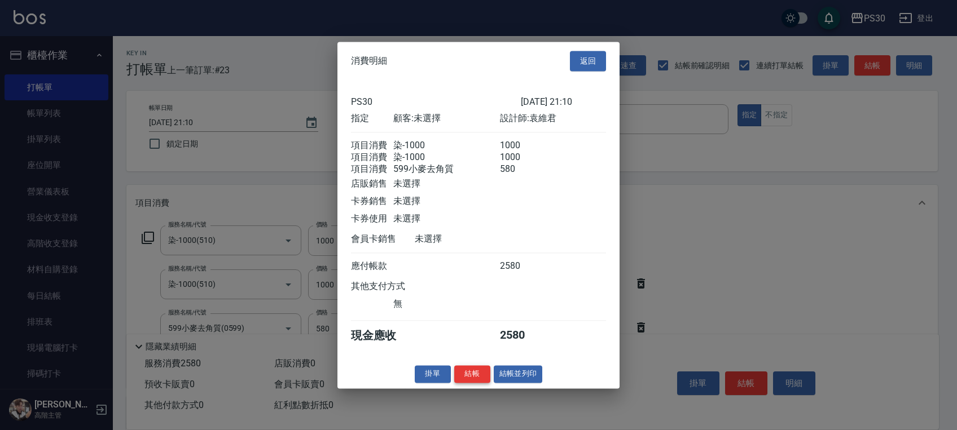
click at [478, 379] on button "結帳" at bounding box center [472, 374] width 36 height 17
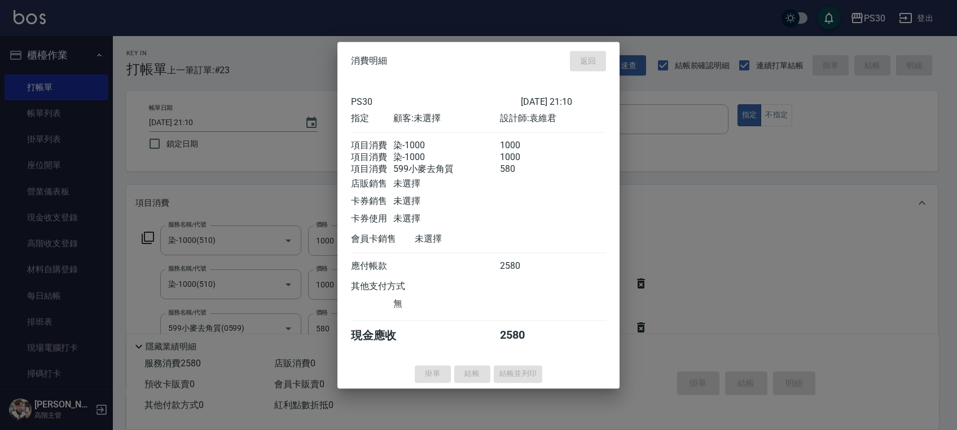
type input "2025/09/07 21:11"
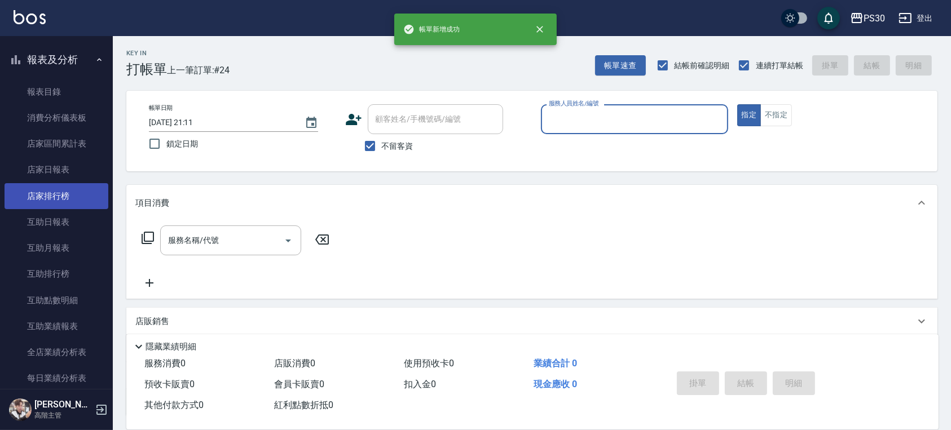
scroll to position [601, 0]
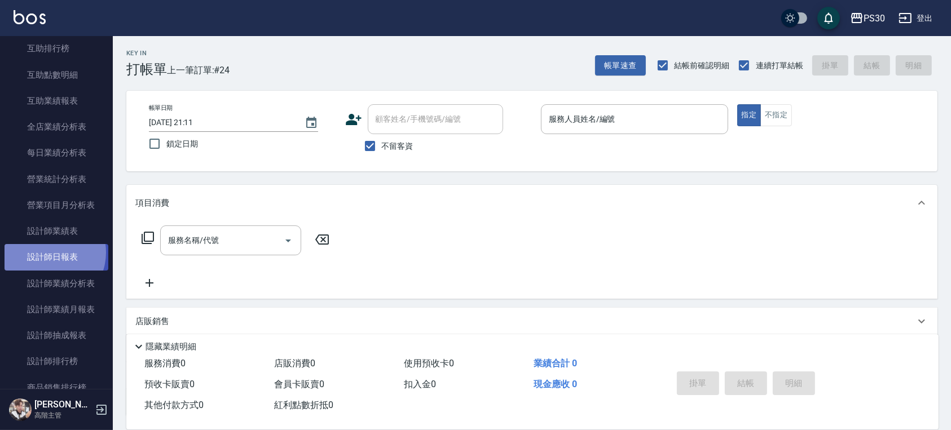
click at [46, 253] on link "設計師日報表" at bounding box center [57, 257] width 104 height 26
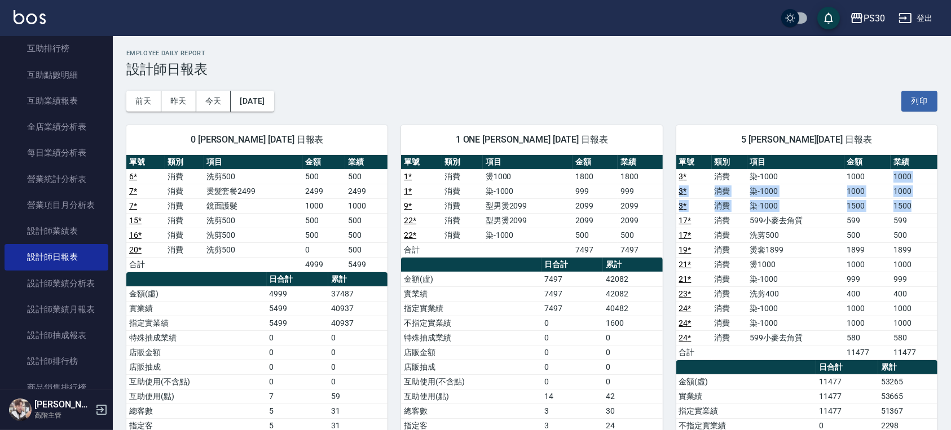
drag, startPoint x: 886, startPoint y: 174, endPoint x: 929, endPoint y: 206, distance: 53.6
click at [929, 206] on tbody "3 * 消費 染-1000 1000 1000 3 * 消費 染-1000 1000 1000 3 * 消費 染-1000 1500 1500 17 * 消費…" at bounding box center [806, 264] width 261 height 191
drag, startPoint x: 882, startPoint y: 260, endPoint x: 906, endPoint y: 265, distance: 24.1
click at [905, 264] on tr "21 * 消費 燙1000 1000 1000" at bounding box center [806, 264] width 261 height 15
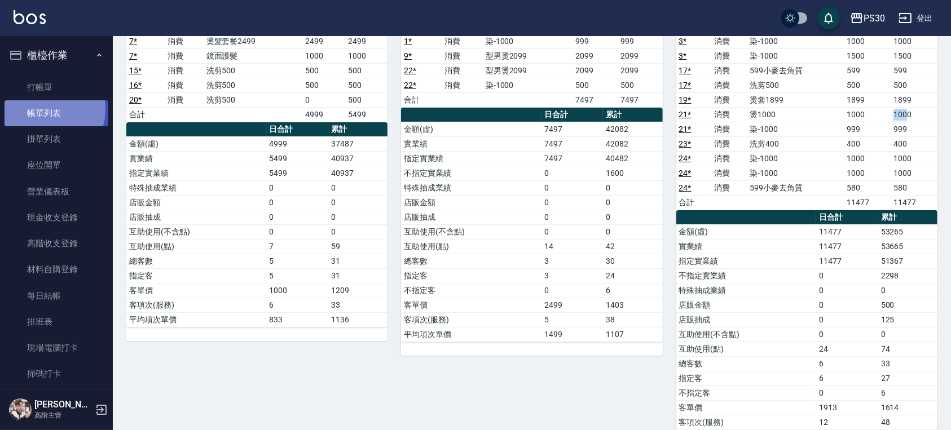
click at [43, 109] on link "帳單列表" at bounding box center [57, 113] width 104 height 26
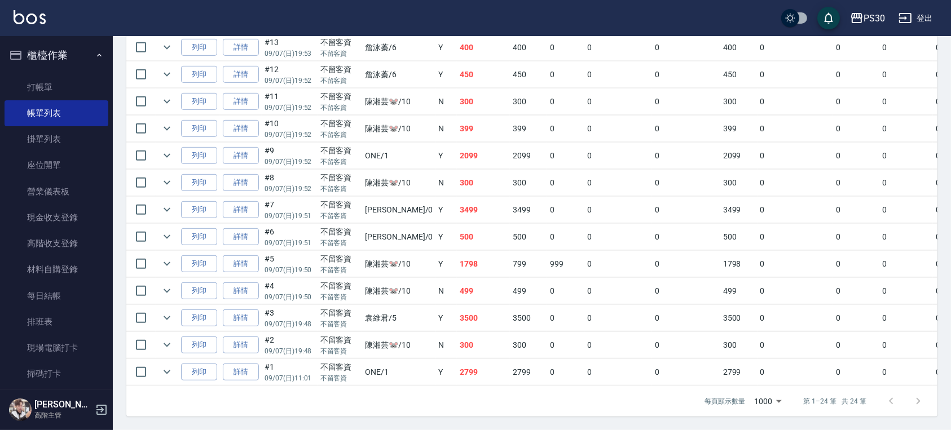
scroll to position [611, 0]
click at [248, 310] on link "詳情" at bounding box center [241, 318] width 36 height 17
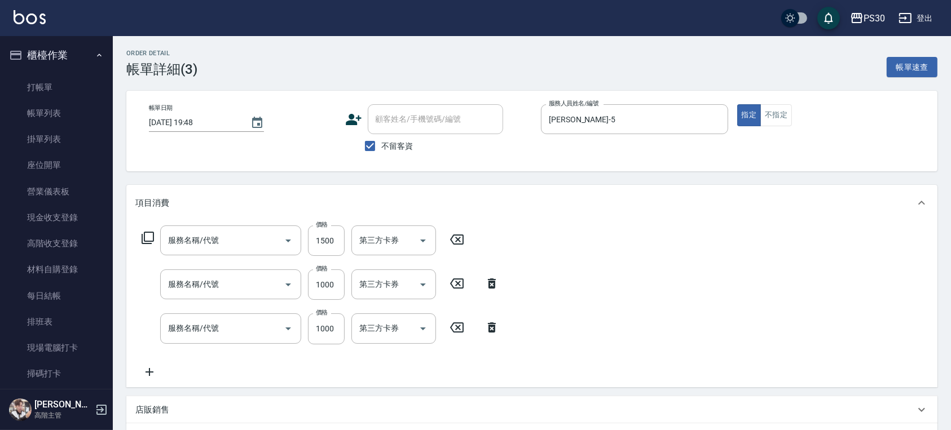
type input "2025/09/07 19:48"
checkbox input "true"
type input "袁維君-5"
type input "染-1000(510)"
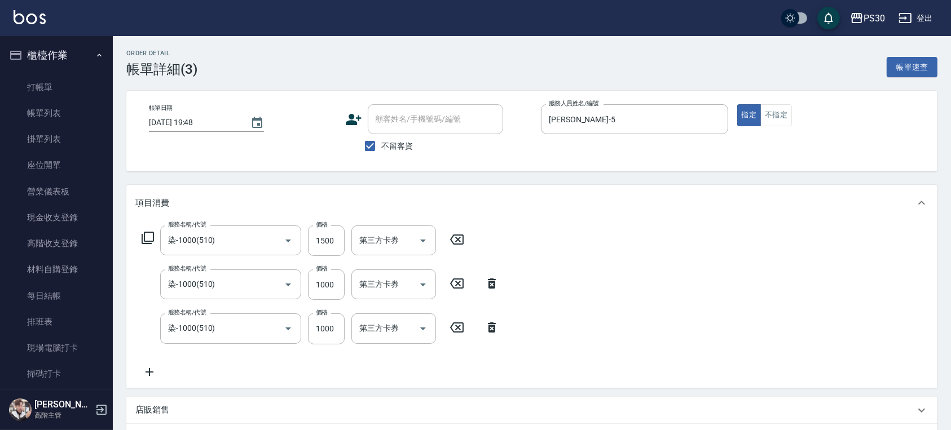
type input "染-1000(510)"
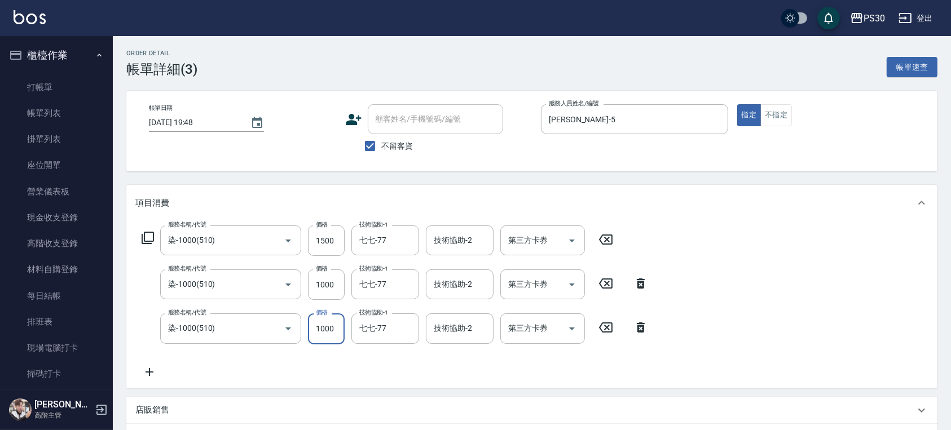
drag, startPoint x: 323, startPoint y: 325, endPoint x: 652, endPoint y: 305, distance: 329.4
click at [324, 325] on input "1000" at bounding box center [326, 329] width 37 height 30
click at [266, 324] on button "Clear" at bounding box center [273, 329] width 16 height 16
type input "699"
type input "SPA699(0699)"
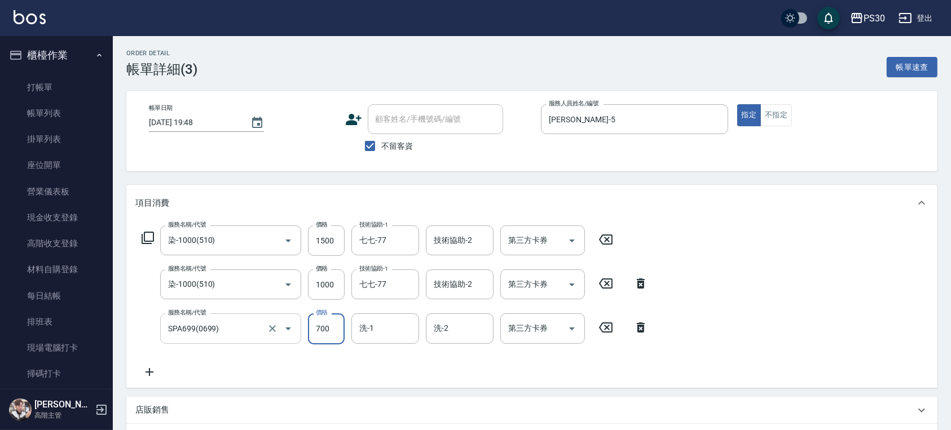
type input "700"
type input "七七-77"
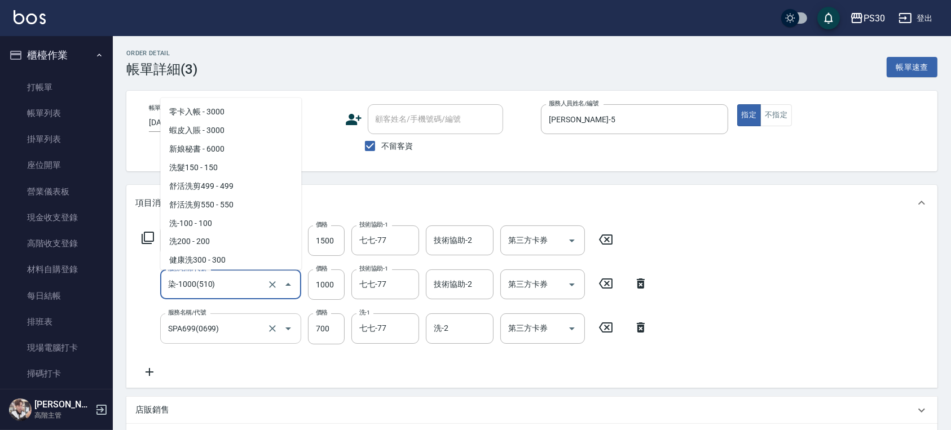
click at [229, 278] on input "染-1000(510)" at bounding box center [214, 285] width 99 height 20
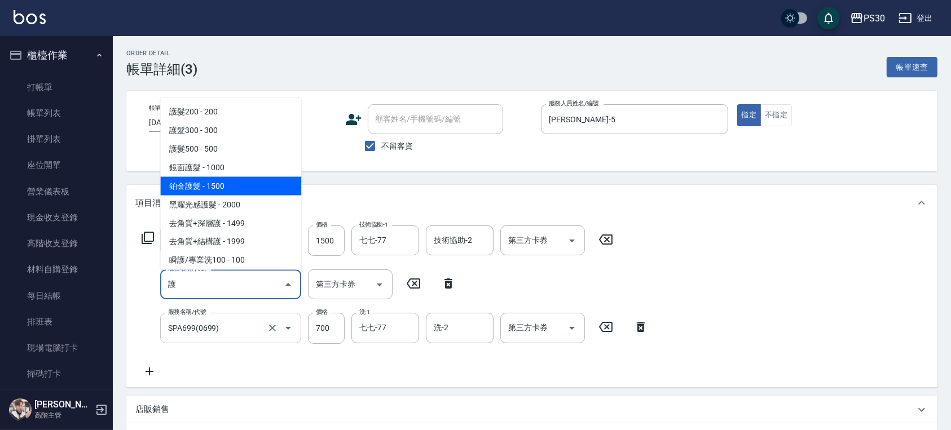
click at [257, 180] on span "鉑金護髮 - 1500" at bounding box center [230, 186] width 141 height 19
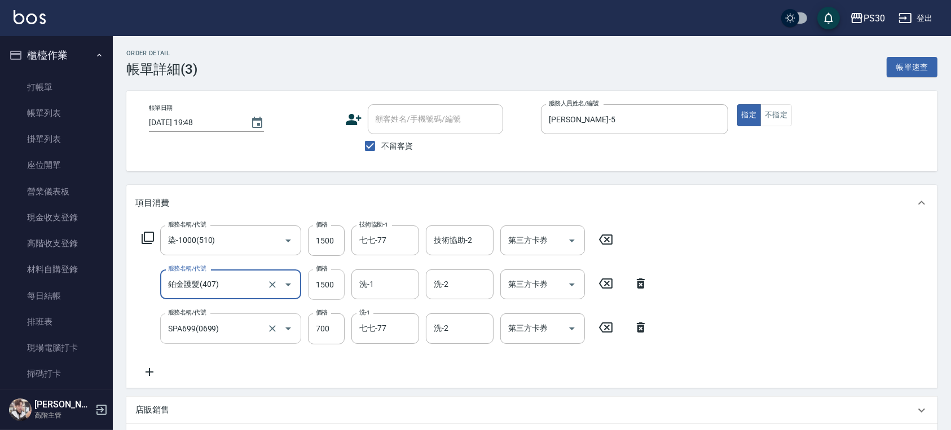
type input "鉑金護髮(407)"
click at [338, 283] on input "1500" at bounding box center [326, 285] width 37 height 30
type input "1000"
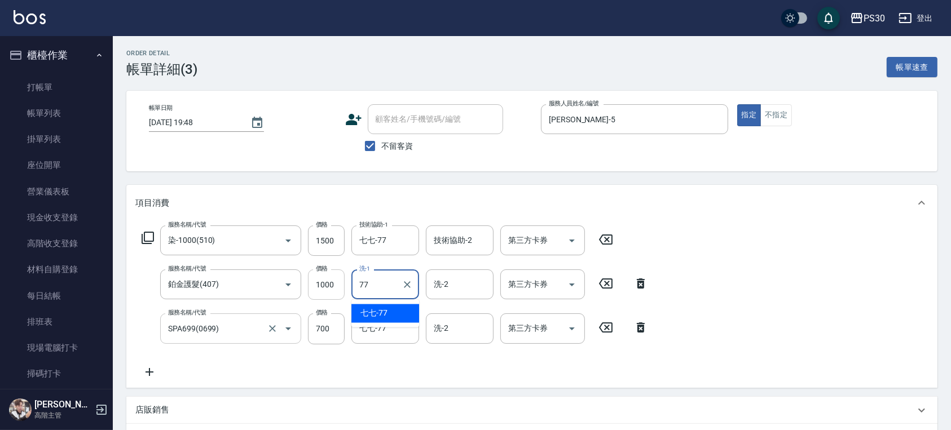
type input "七七-77"
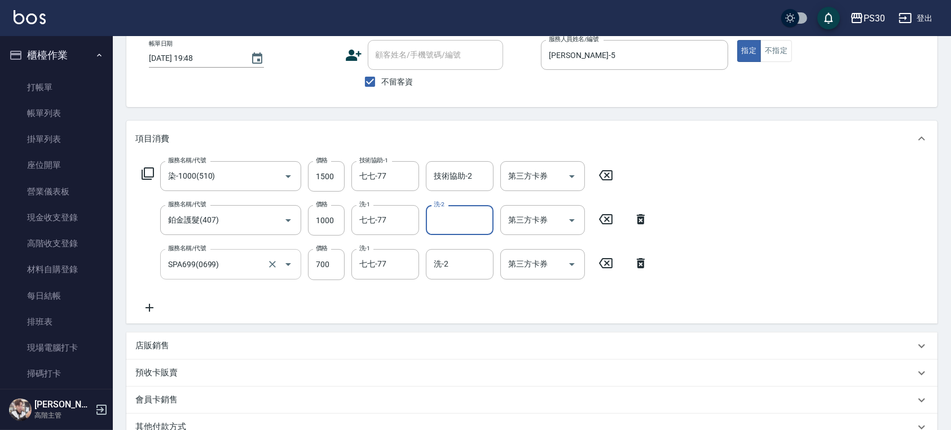
scroll to position [0, 0]
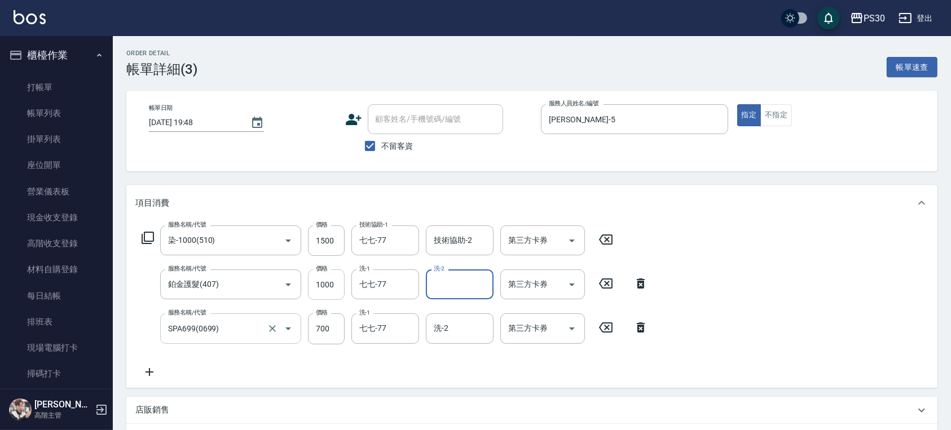
click at [327, 290] on input "1000" at bounding box center [326, 285] width 37 height 30
type input "1300"
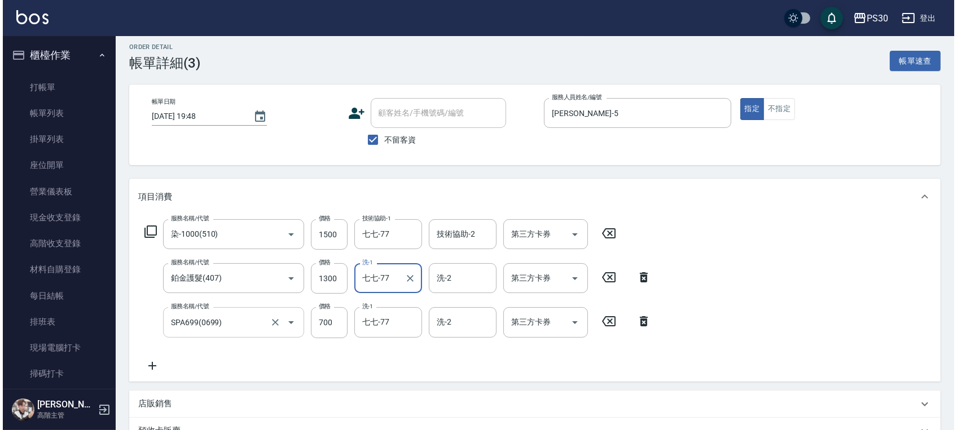
scroll to position [222, 0]
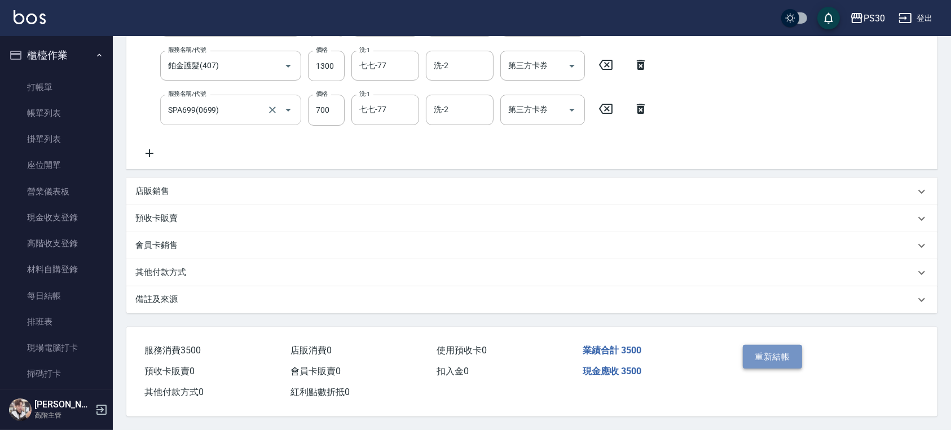
click at [763, 353] on button "重新結帳" at bounding box center [773, 357] width 60 height 24
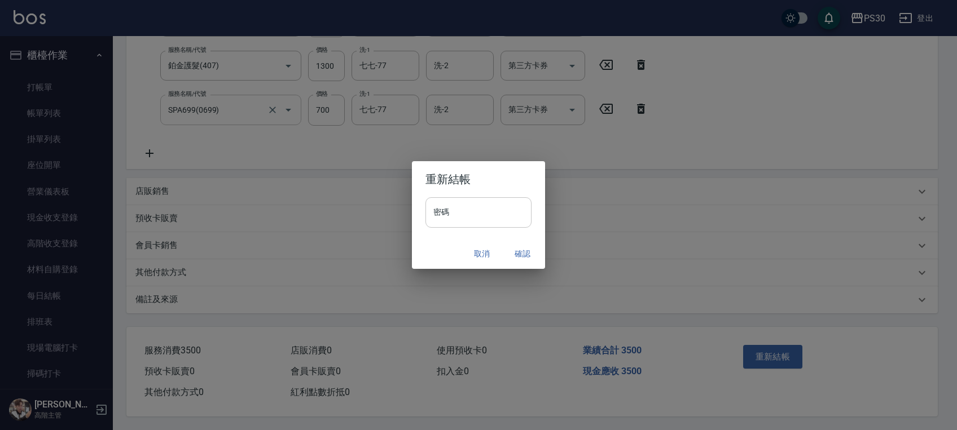
click at [456, 222] on input "密碼" at bounding box center [478, 212] width 106 height 30
type input "*"
click at [507, 215] on input "密碼" at bounding box center [478, 212] width 106 height 30
paste input "*******"
type input "*******"
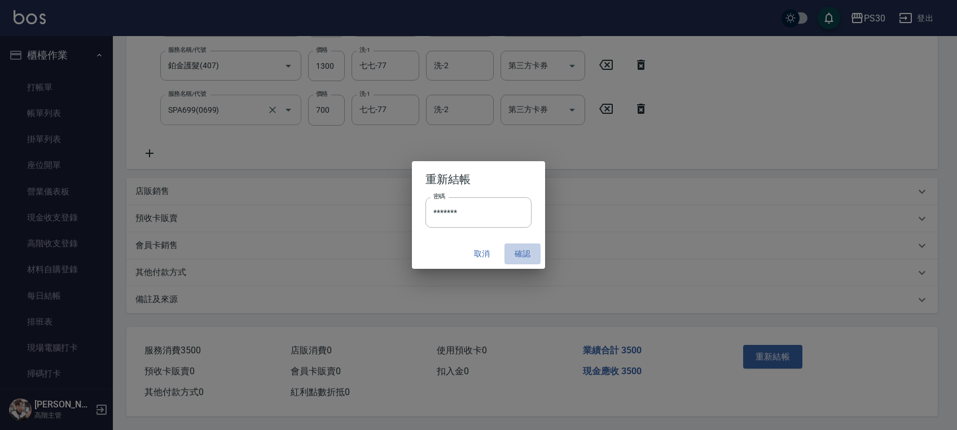
click at [525, 249] on button "確認" at bounding box center [522, 254] width 36 height 21
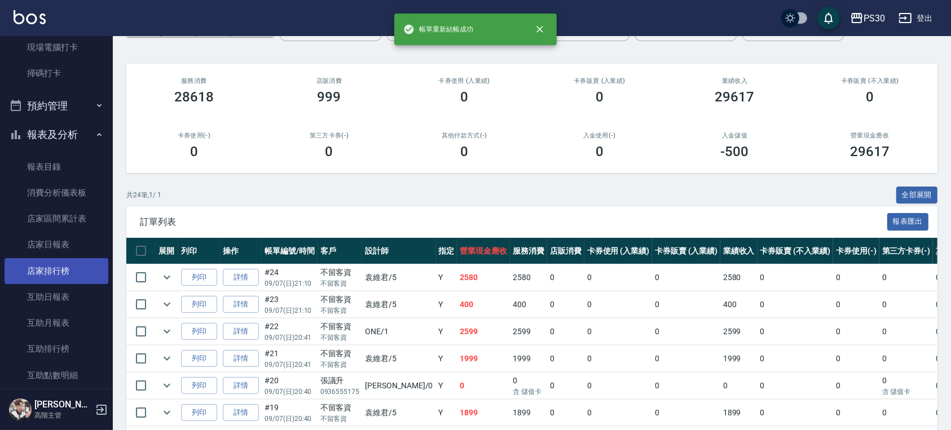
scroll to position [526, 0]
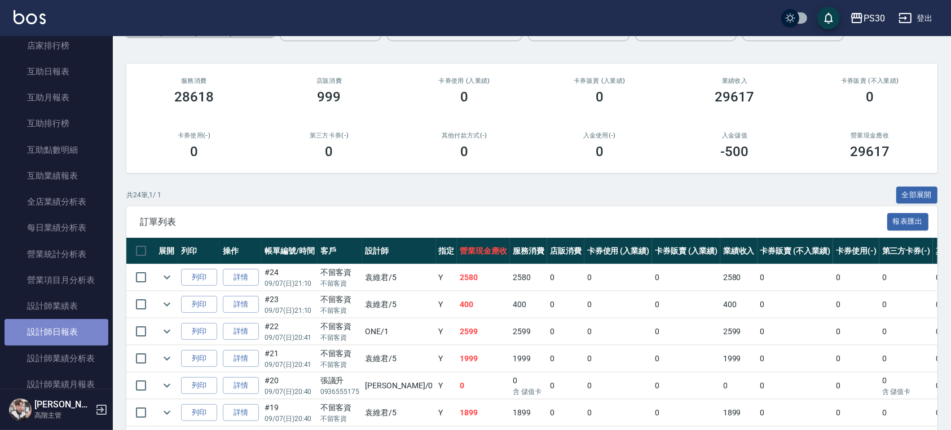
click at [80, 327] on link "設計師日報表" at bounding box center [57, 332] width 104 height 26
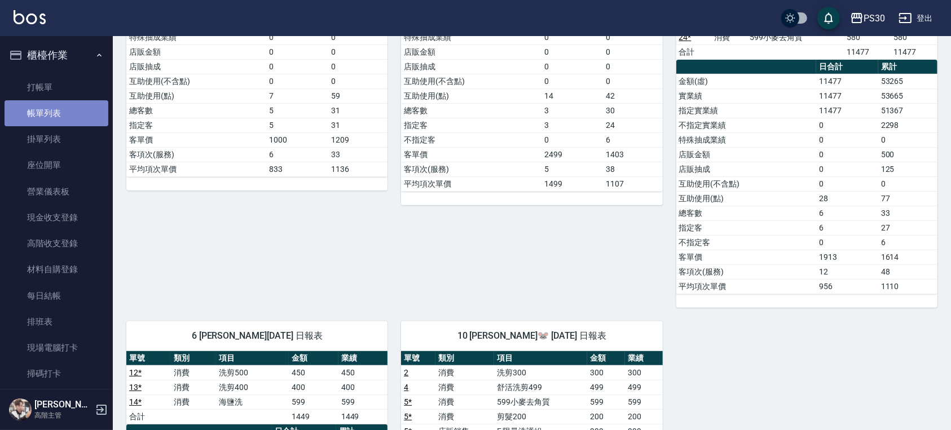
click at [60, 109] on link "帳單列表" at bounding box center [57, 113] width 104 height 26
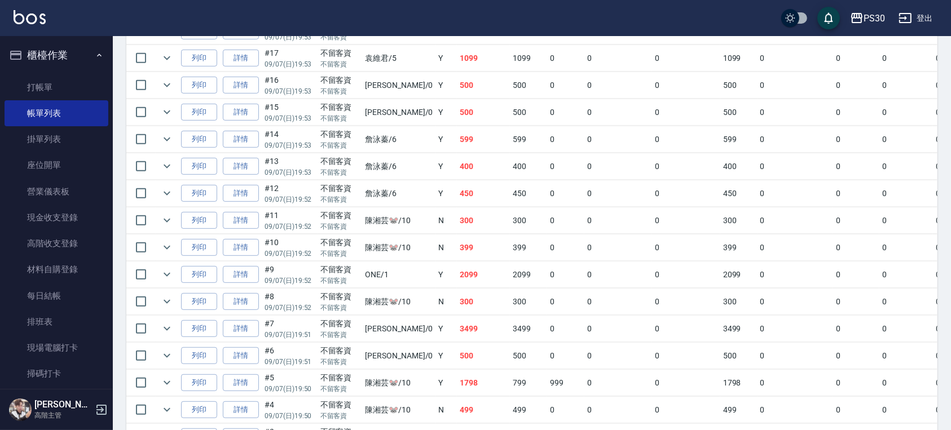
scroll to position [461, 0]
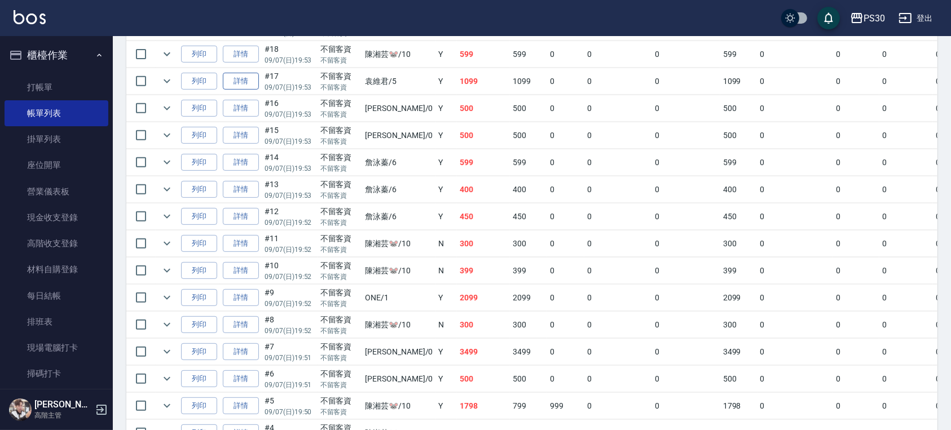
click at [252, 80] on link "詳情" at bounding box center [241, 81] width 36 height 17
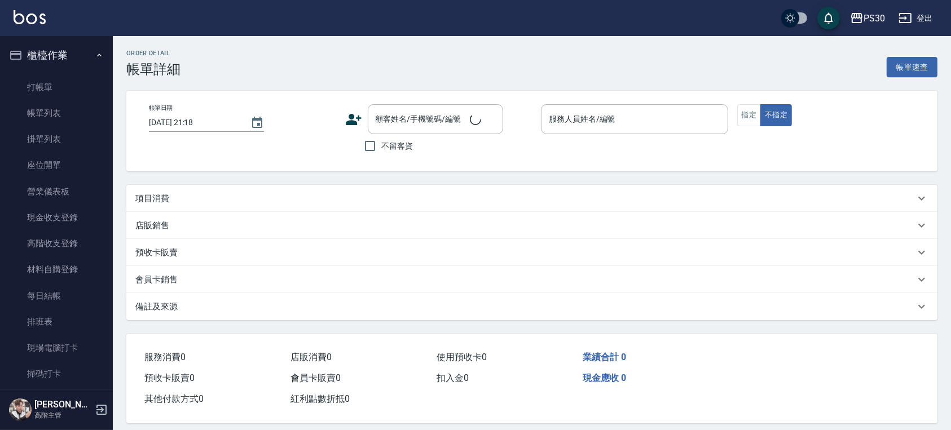
type input "2025/09/07 19:53"
checkbox input "true"
type input "袁維君-5"
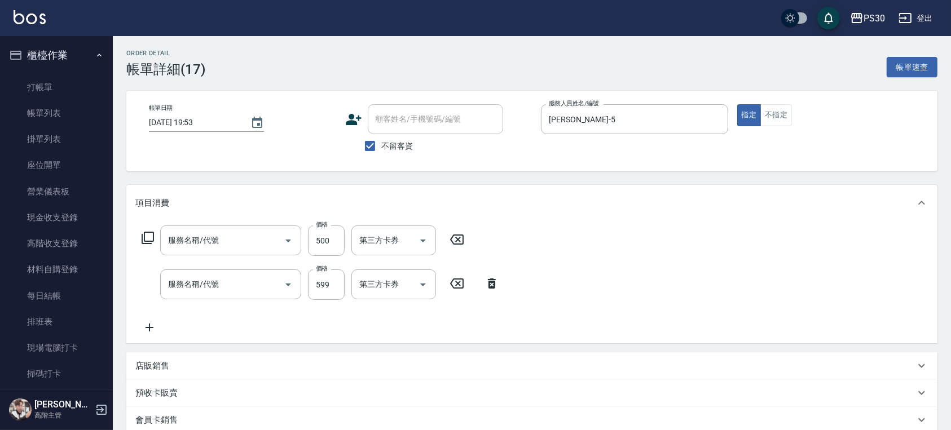
type input "洗剪500(500)"
type input "599小麥去角質(0599)"
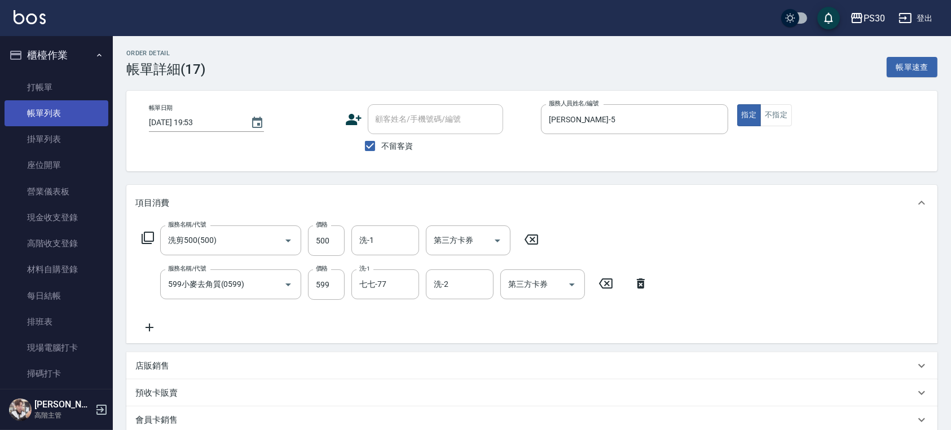
click at [54, 121] on link "帳單列表" at bounding box center [57, 113] width 104 height 26
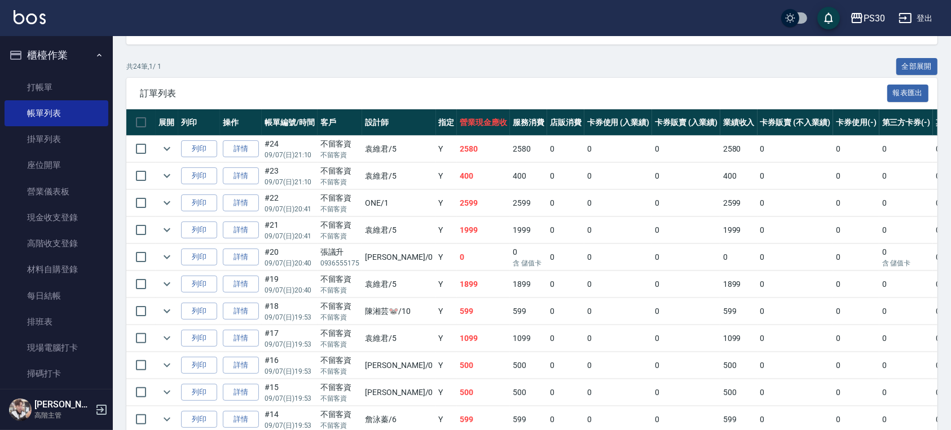
scroll to position [226, 0]
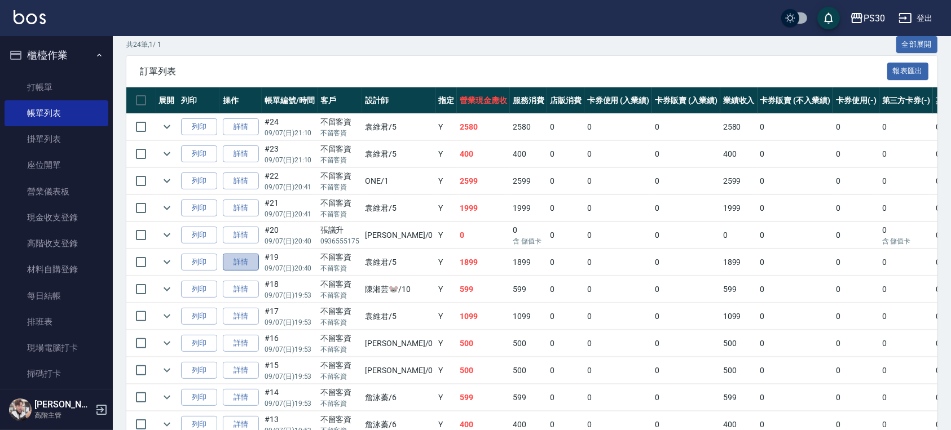
click at [235, 261] on link "詳情" at bounding box center [241, 262] width 36 height 17
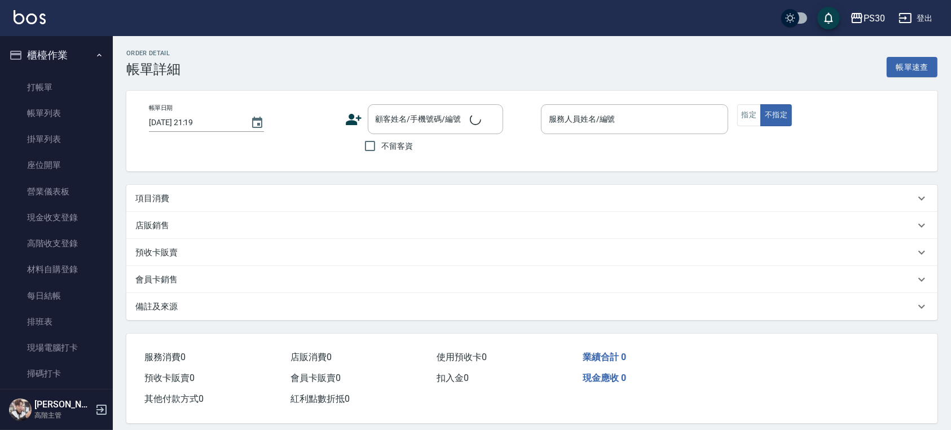
type input "2025/09/07 20:40"
checkbox input "true"
type input "袁維君-5"
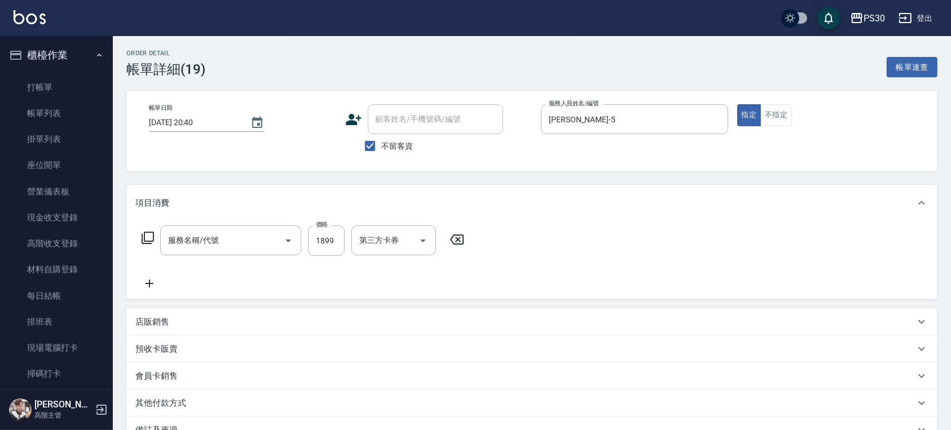
type input "燙套1899(22189)"
click at [329, 238] on input "1899" at bounding box center [326, 241] width 37 height 30
type input "1200"
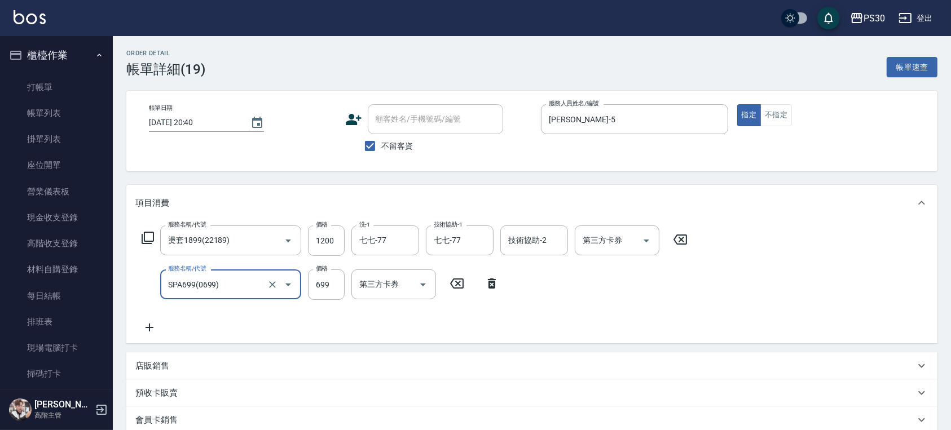
type input "SPA699(0699)"
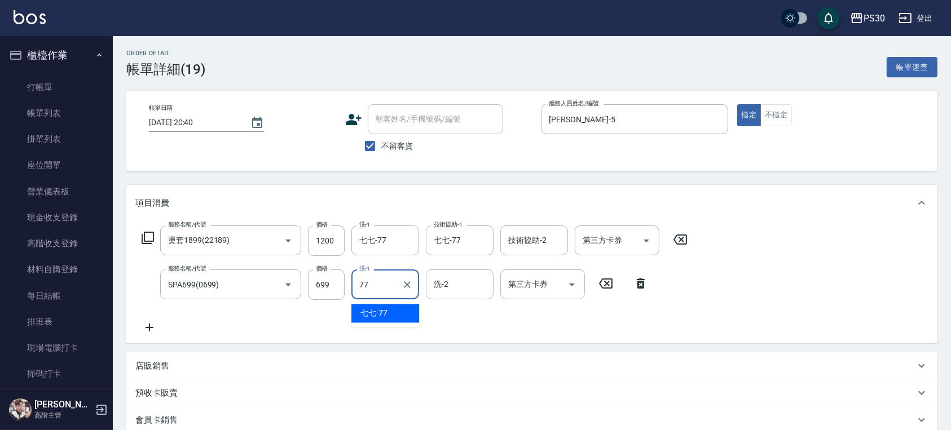
type input "七七-77"
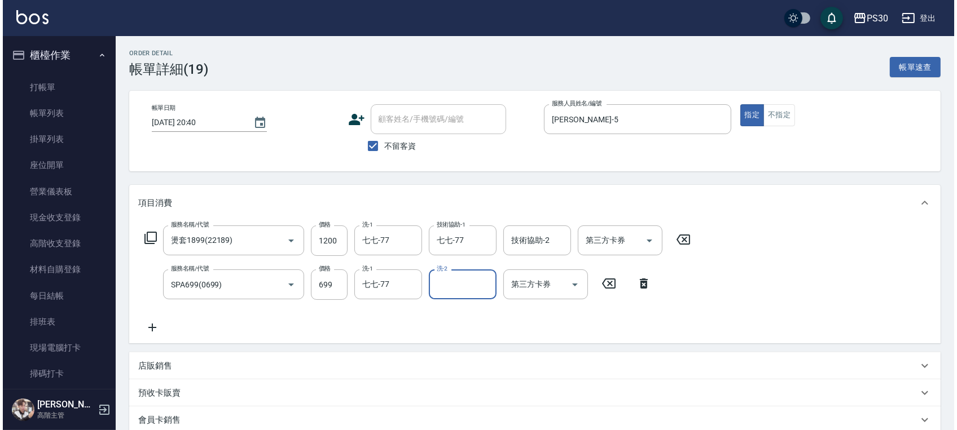
scroll to position [150, 0]
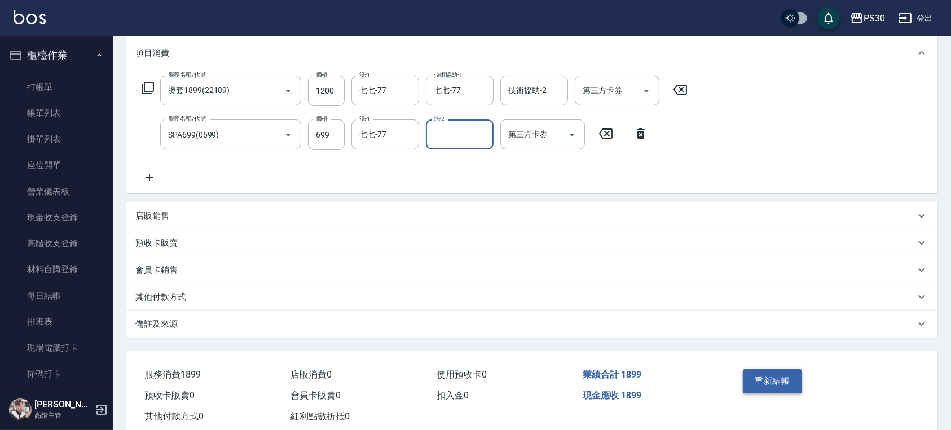
click at [749, 384] on button "重新結帳" at bounding box center [773, 381] width 60 height 24
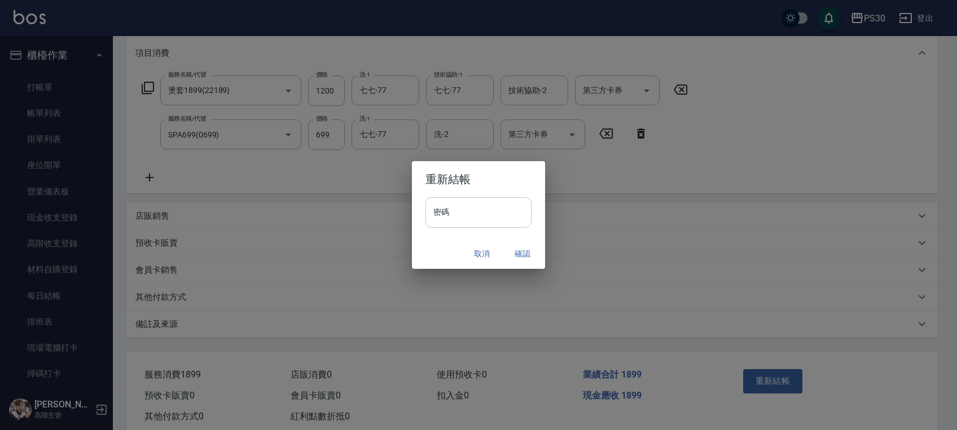
click at [509, 225] on input "密碼" at bounding box center [478, 212] width 106 height 30
paste input "*******"
type input "*******"
click at [514, 253] on button "確認" at bounding box center [522, 254] width 36 height 21
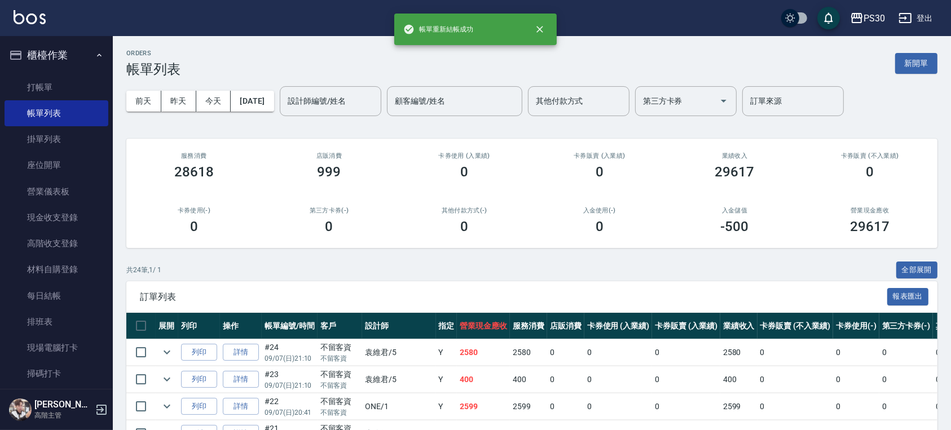
scroll to position [301, 0]
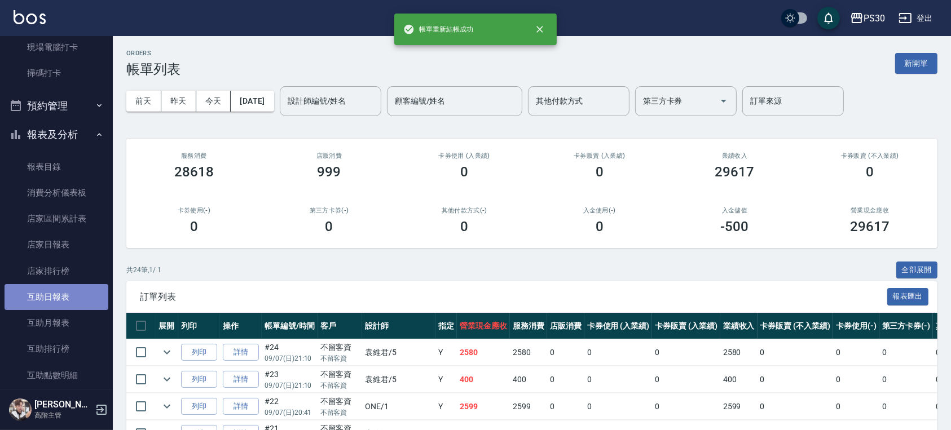
click at [67, 302] on link "互助日報表" at bounding box center [57, 297] width 104 height 26
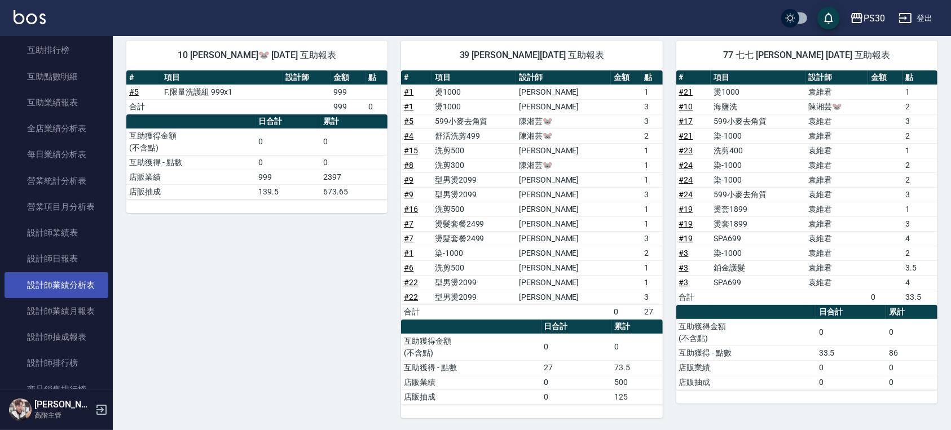
scroll to position [601, 0]
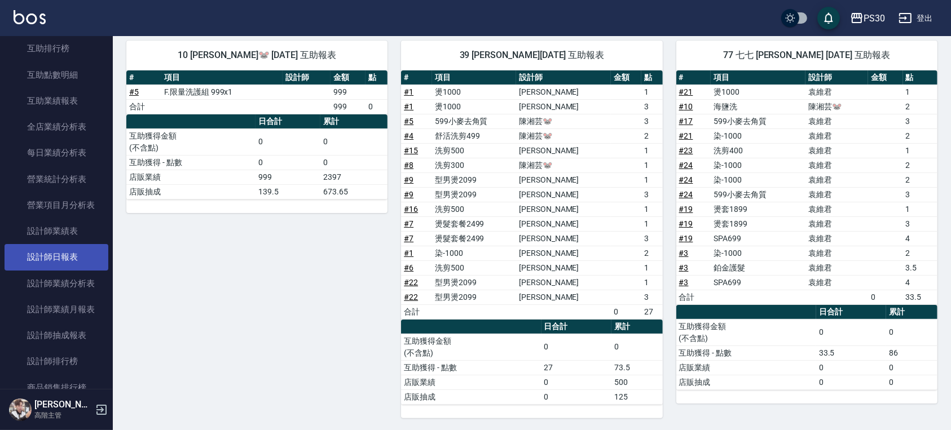
click at [73, 256] on link "設計師日報表" at bounding box center [57, 257] width 104 height 26
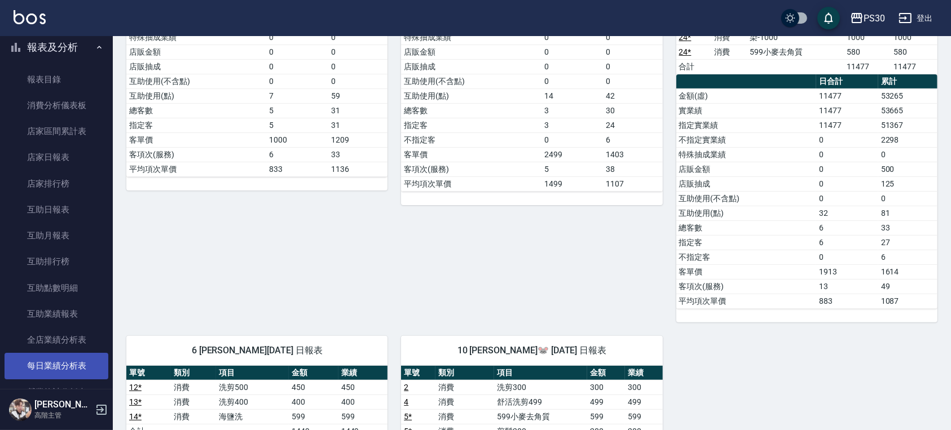
scroll to position [301, 0]
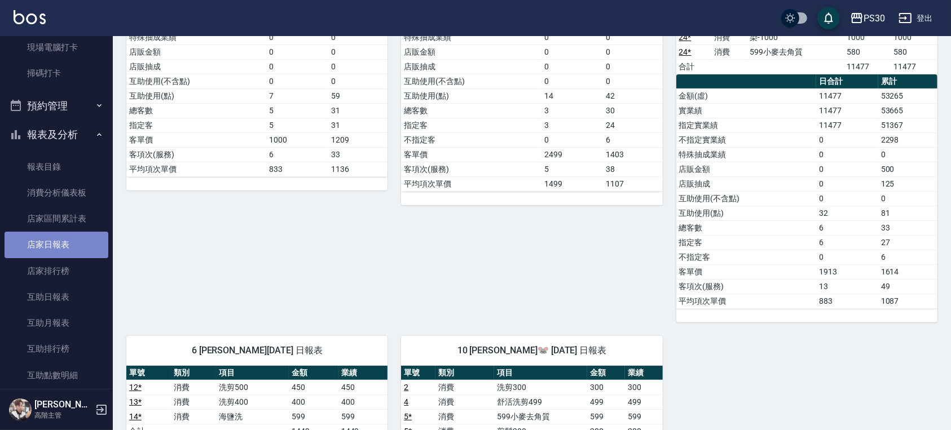
click at [58, 237] on link "店家日報表" at bounding box center [57, 245] width 104 height 26
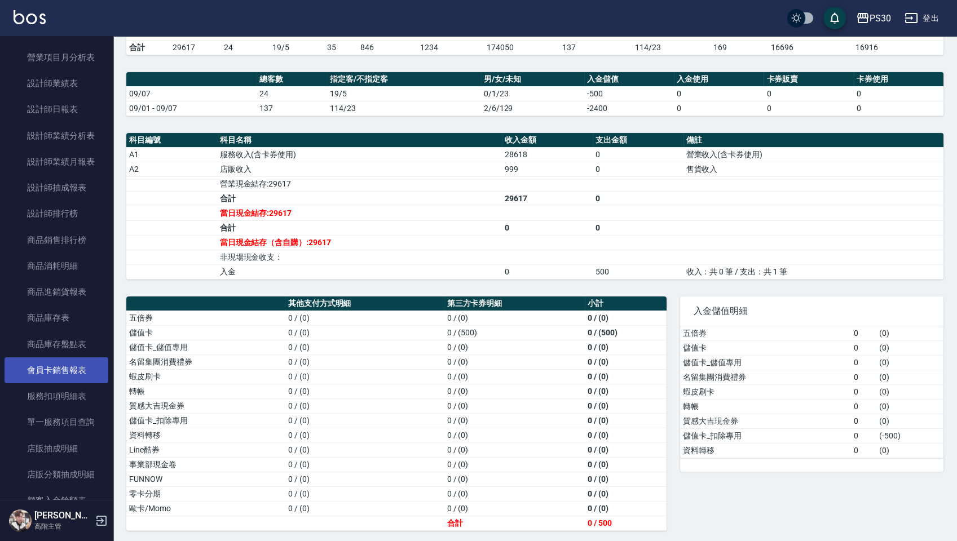
scroll to position [677, 0]
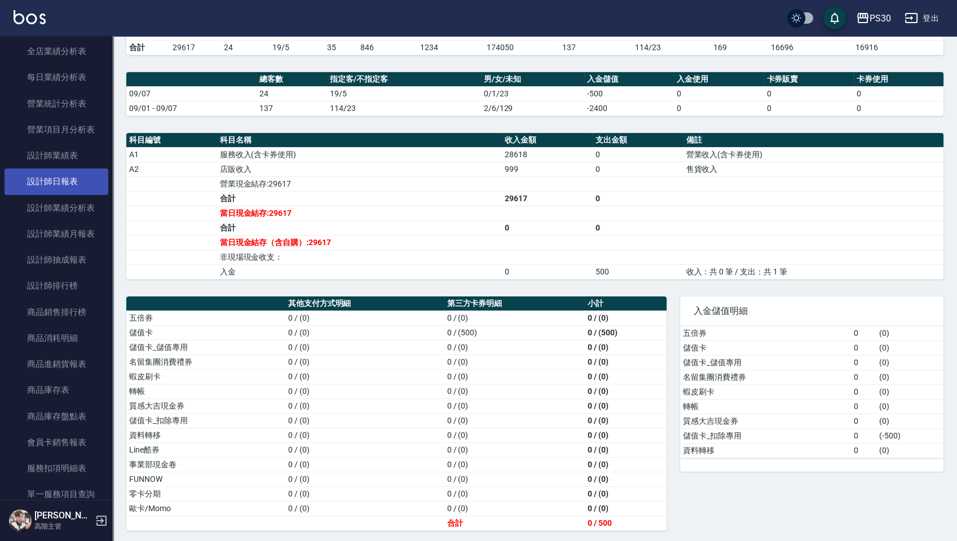
click at [50, 172] on link "設計師日報表" at bounding box center [57, 182] width 104 height 26
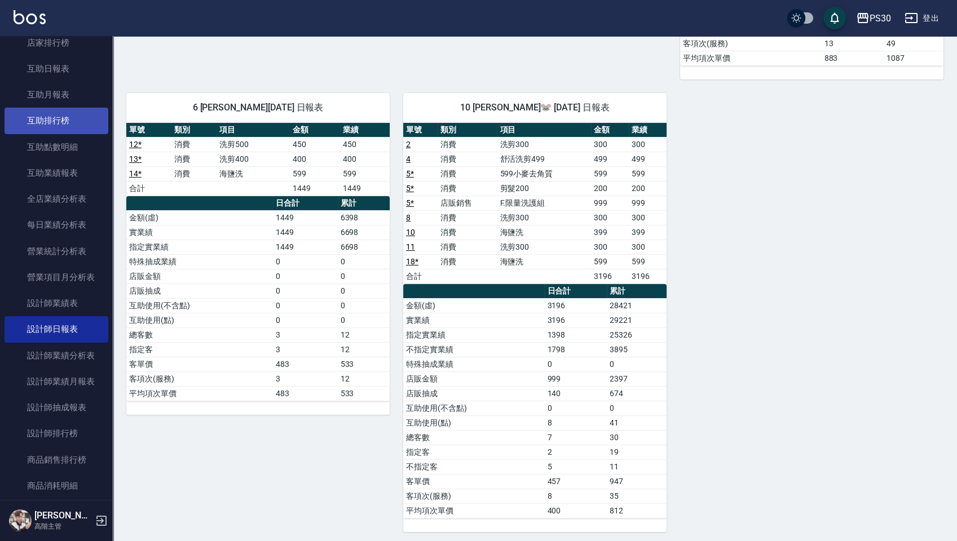
scroll to position [526, 0]
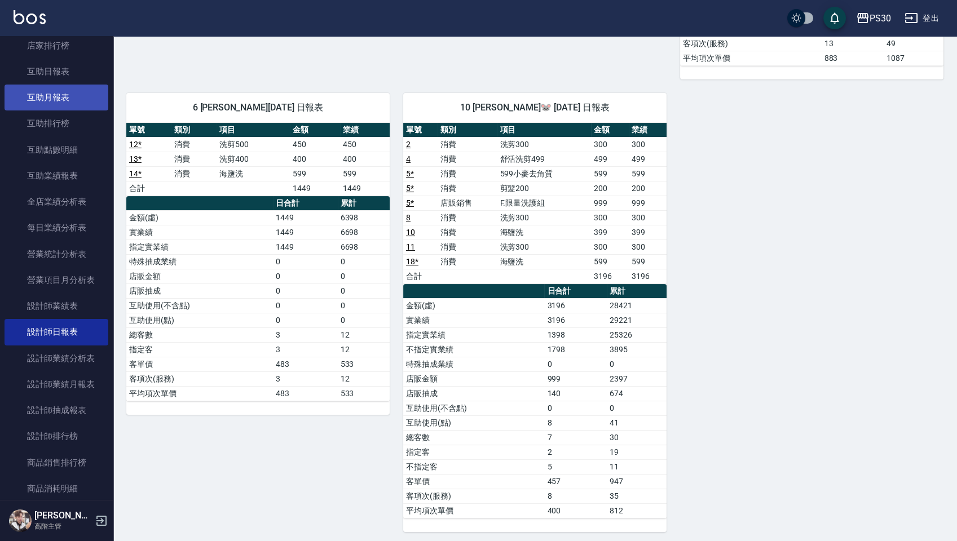
click at [72, 90] on link "互助月報表" at bounding box center [57, 98] width 104 height 26
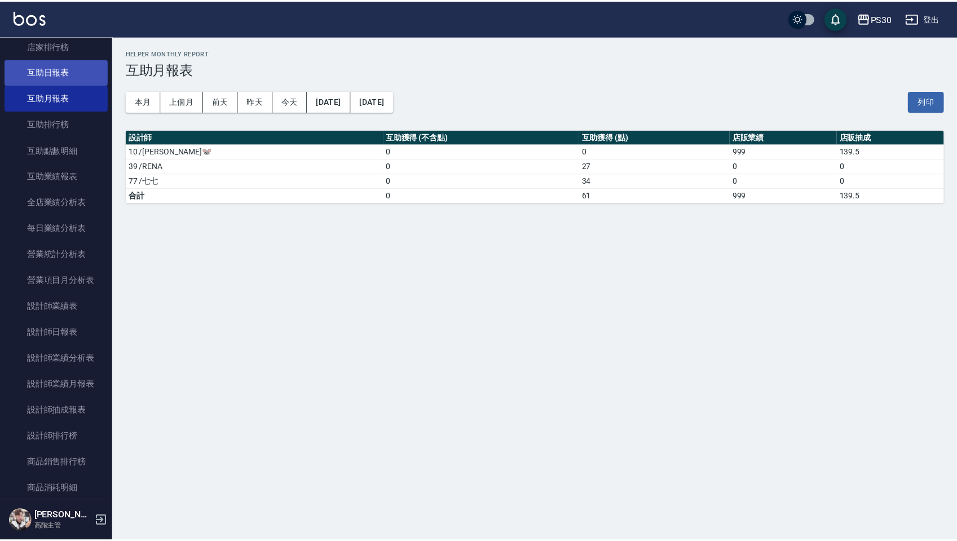
scroll to position [451, 0]
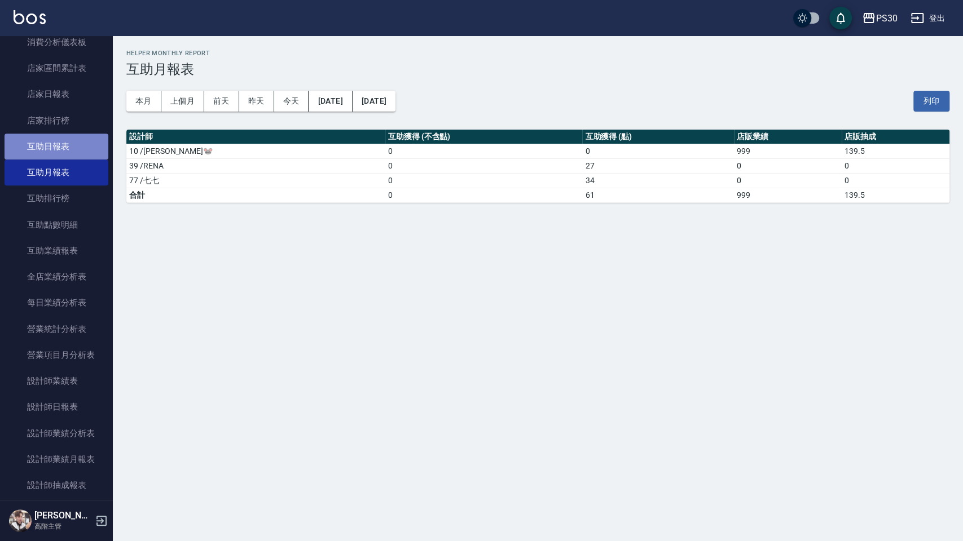
click at [72, 143] on link "互助日報表" at bounding box center [57, 147] width 104 height 26
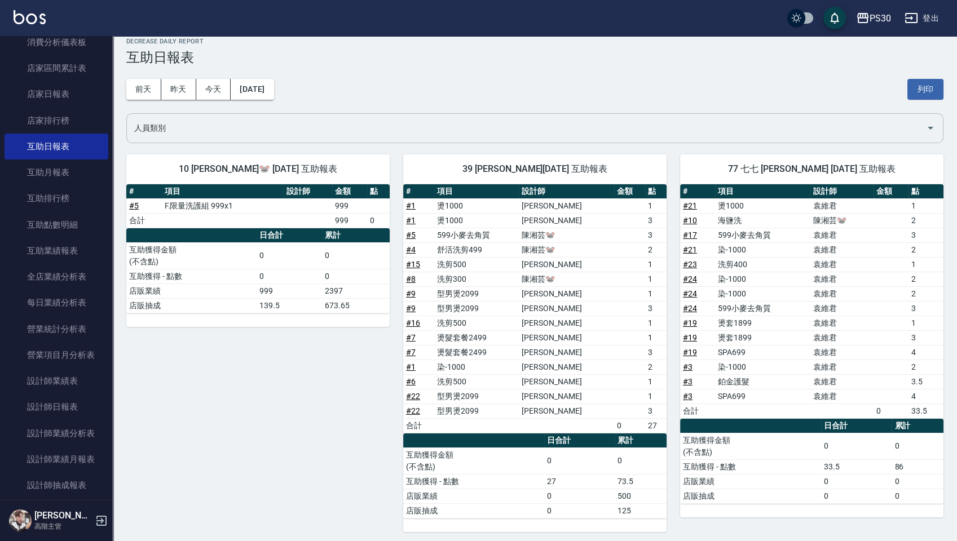
scroll to position [14, 0]
